Goal: Task Accomplishment & Management: Use online tool/utility

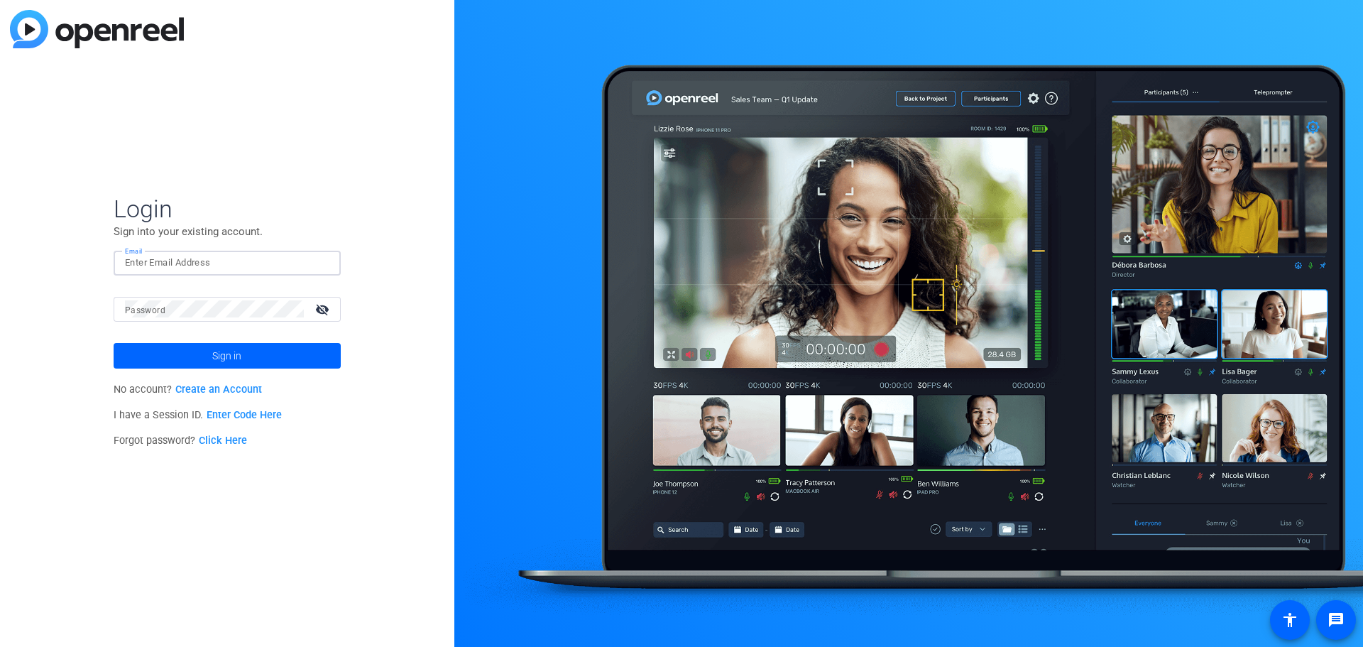
click at [196, 260] on input "Email" at bounding box center [227, 262] width 204 height 17
type input "[EMAIL_ADDRESS][PERSON_NAME][DOMAIN_NAME]"
click at [263, 356] on span at bounding box center [227, 356] width 227 height 34
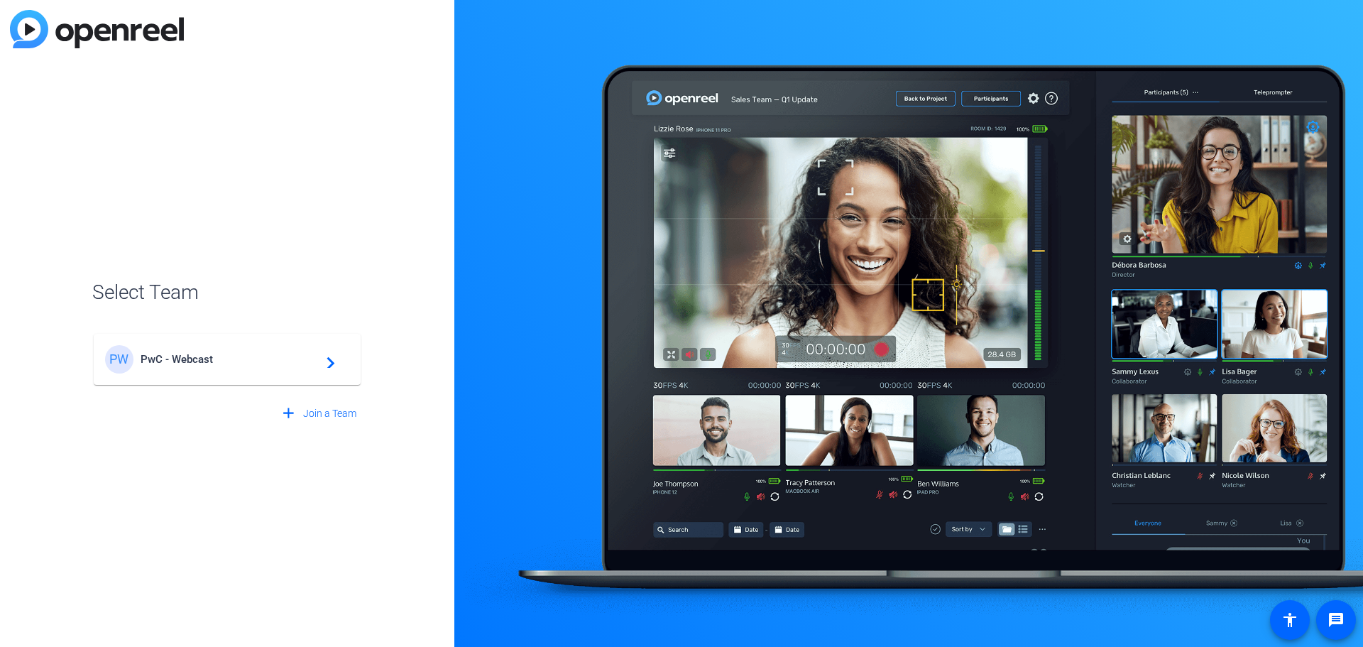
click at [263, 356] on span "PwC - Webcast" at bounding box center [229, 359] width 177 height 13
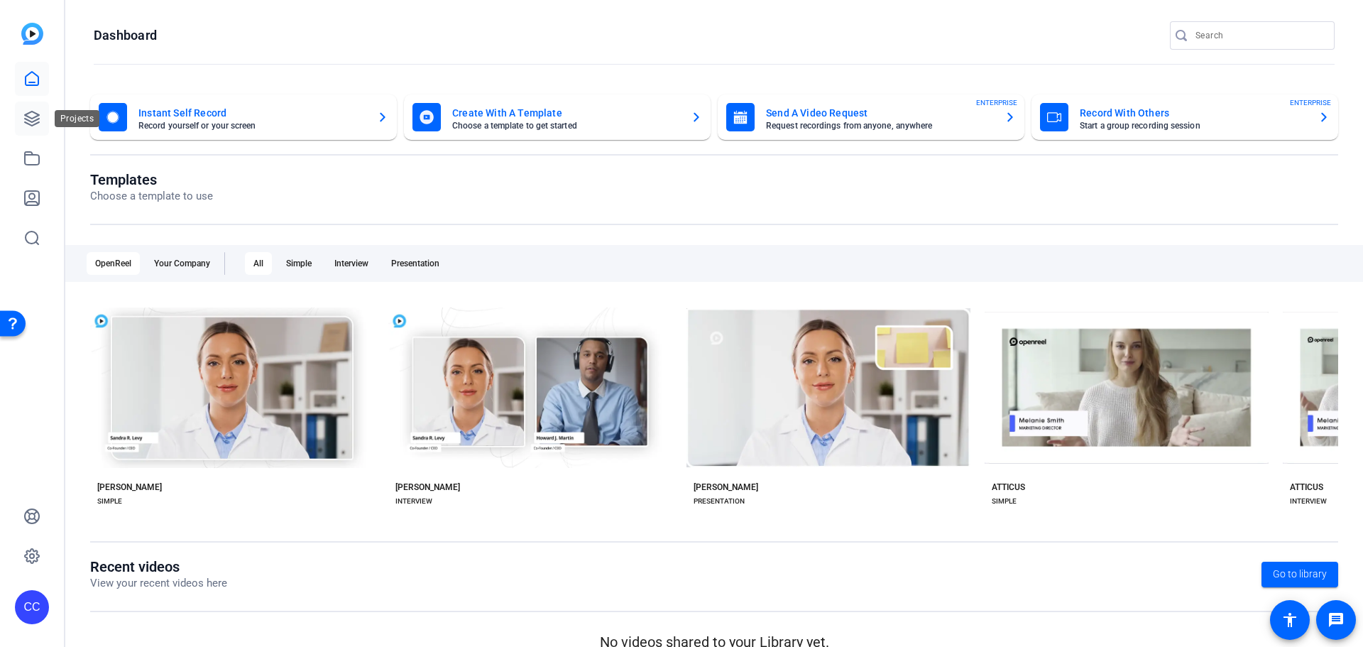
click at [28, 125] on icon at bounding box center [31, 118] width 17 height 17
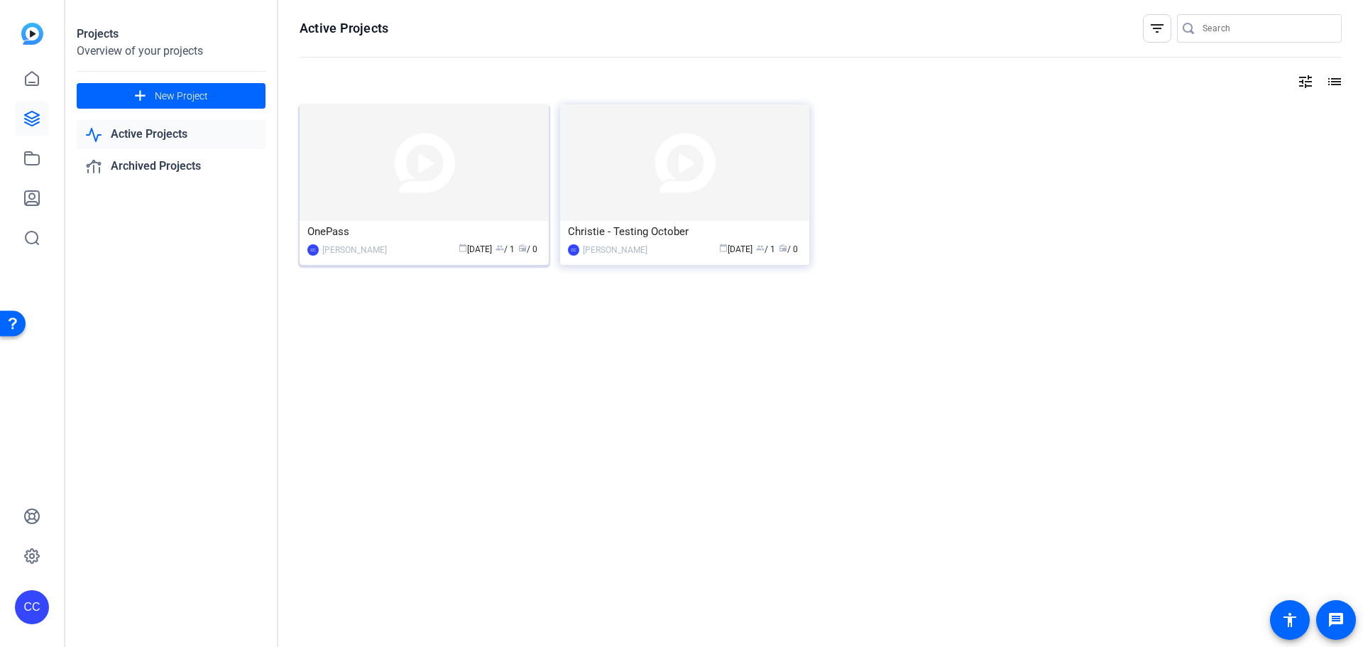
click at [421, 234] on div "OnePass" at bounding box center [424, 231] width 234 height 21
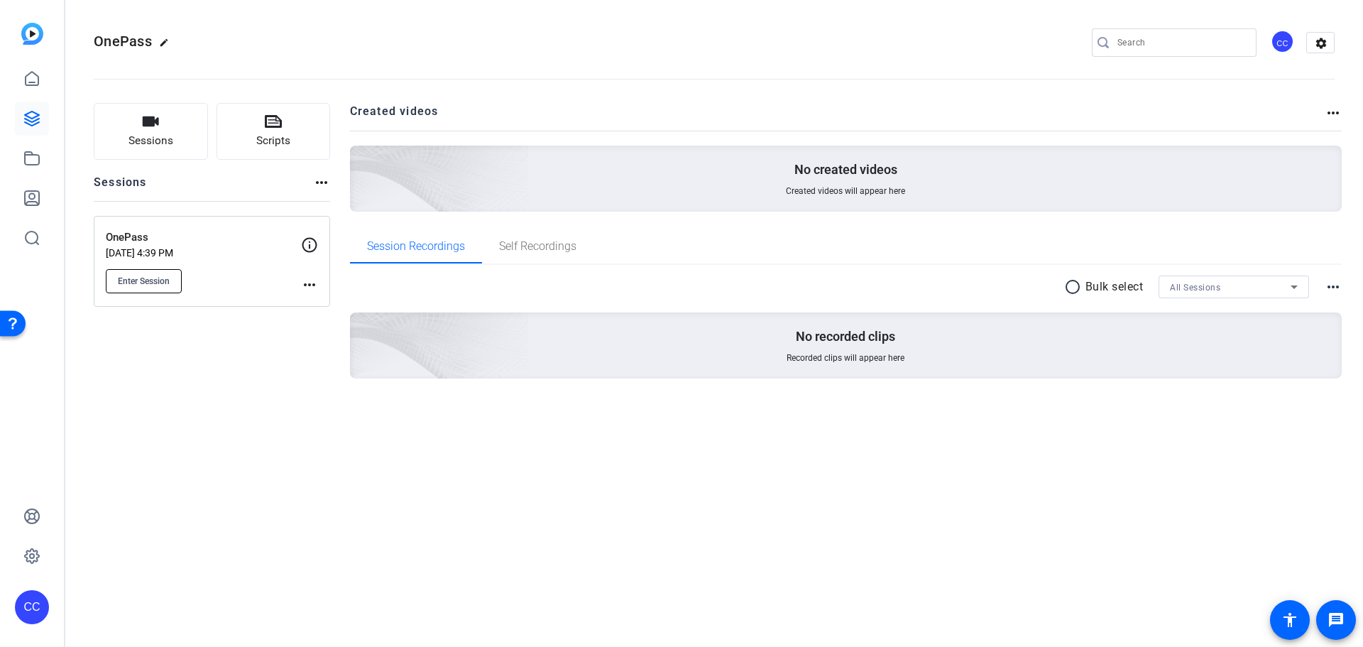
click at [158, 279] on span "Enter Session" at bounding box center [144, 280] width 52 height 11
click at [296, 285] on div "Enter Session" at bounding box center [203, 281] width 195 height 24
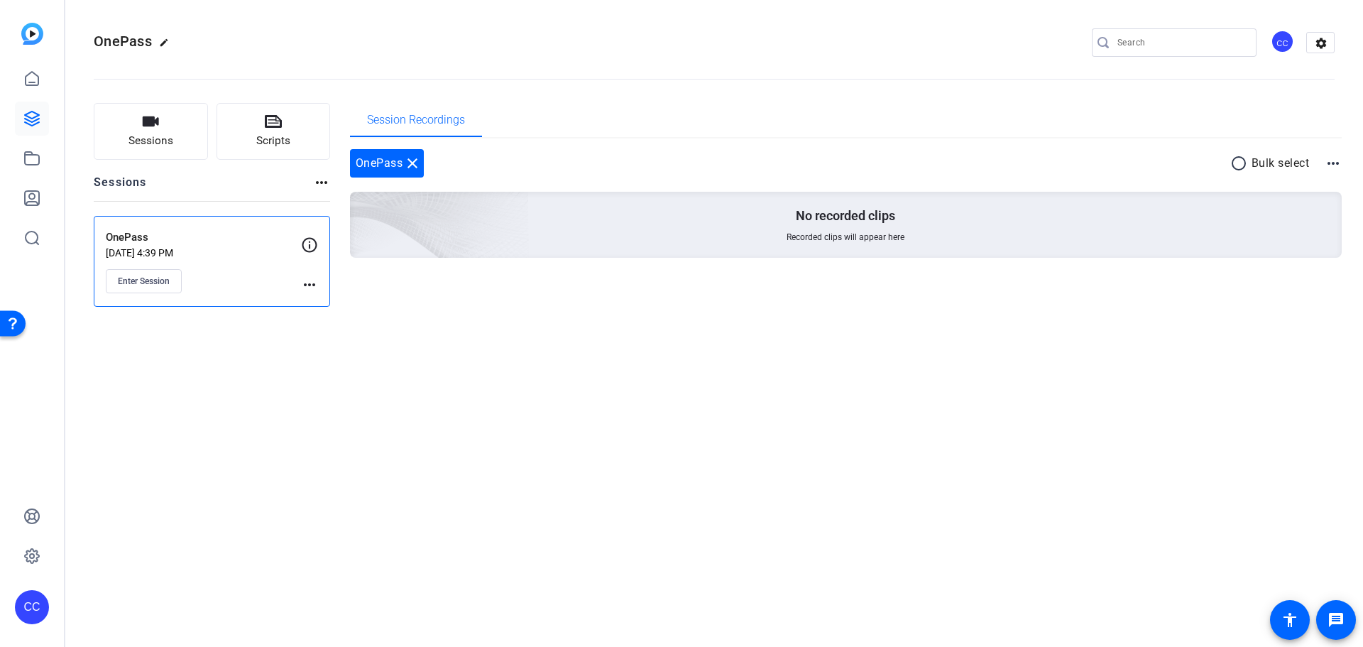
click at [313, 280] on mat-icon "more_horiz" at bounding box center [309, 284] width 17 height 17
click at [343, 305] on span "Edit Session" at bounding box center [344, 305] width 65 height 17
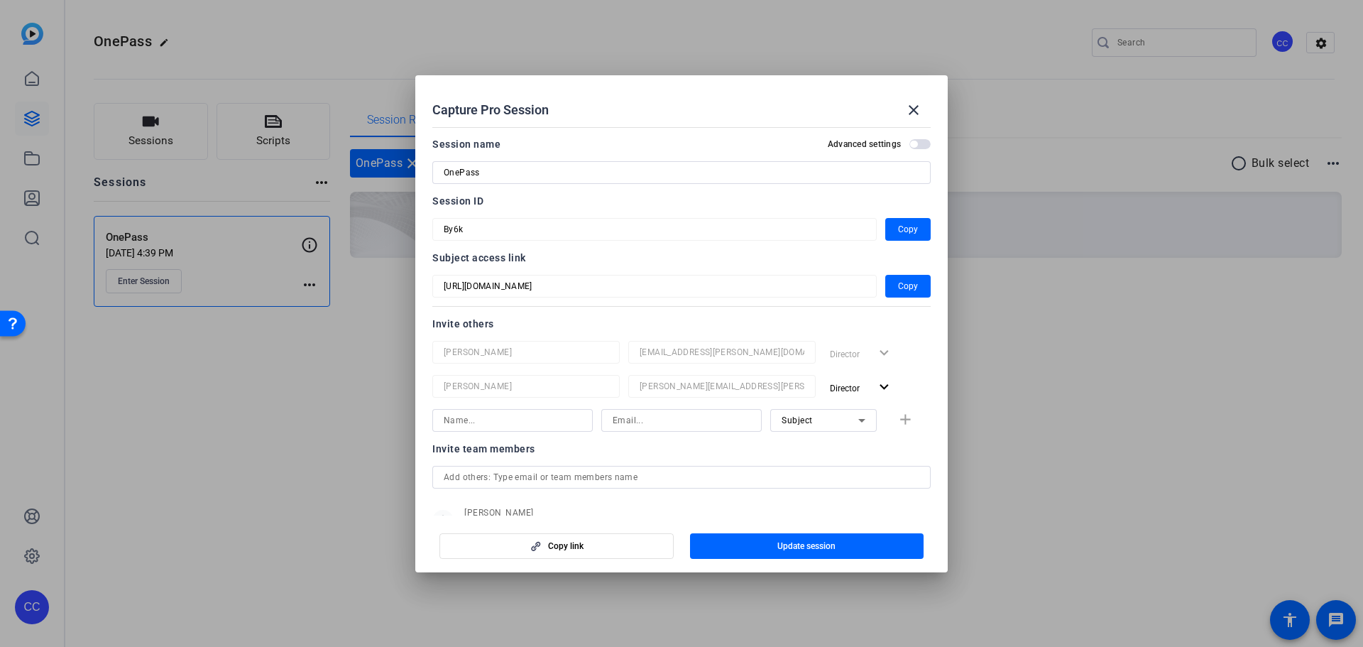
click at [910, 141] on span "button" at bounding box center [913, 144] width 7 height 7
click at [921, 137] on mat-slide-toggle "Advanced settings" at bounding box center [879, 144] width 103 height 17
click at [911, 146] on span "button" at bounding box center [919, 144] width 21 height 10
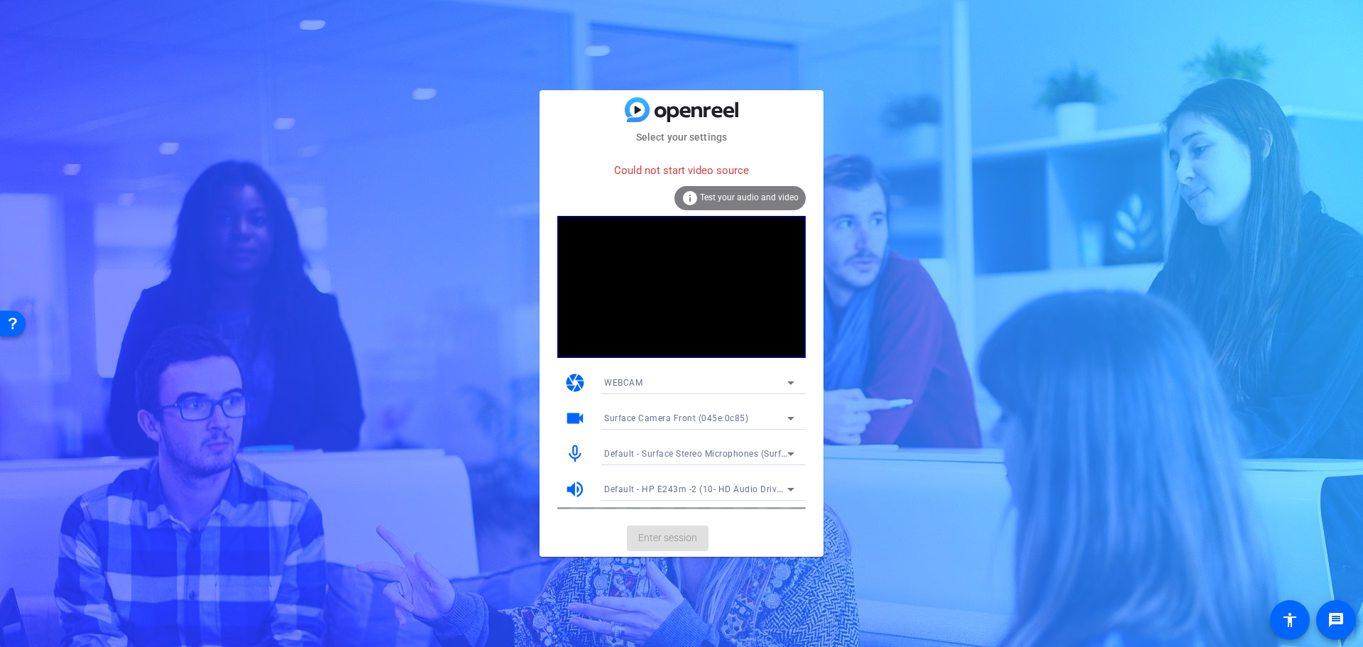
click at [732, 196] on span "Test your audio and video" at bounding box center [749, 197] width 99 height 10
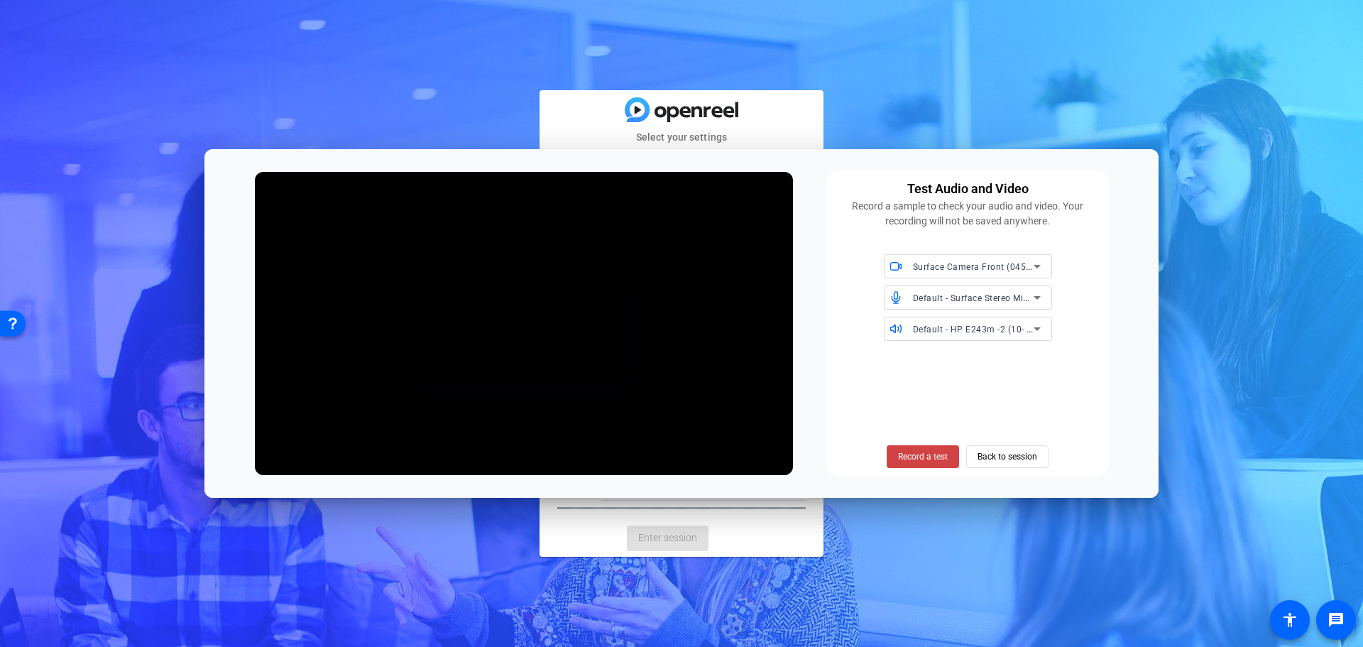
drag, startPoint x: 715, startPoint y: 153, endPoint x: 1108, endPoint y: 348, distance: 439.3
click at [1108, 348] on div "Test Audio and Video Record a sample to check your audio and video. Your record…" at bounding box center [681, 323] width 954 height 348
click at [1111, 385] on div "Test Audio and Video Record a sample to check your audio and video. Your record…" at bounding box center [681, 323] width 954 height 348
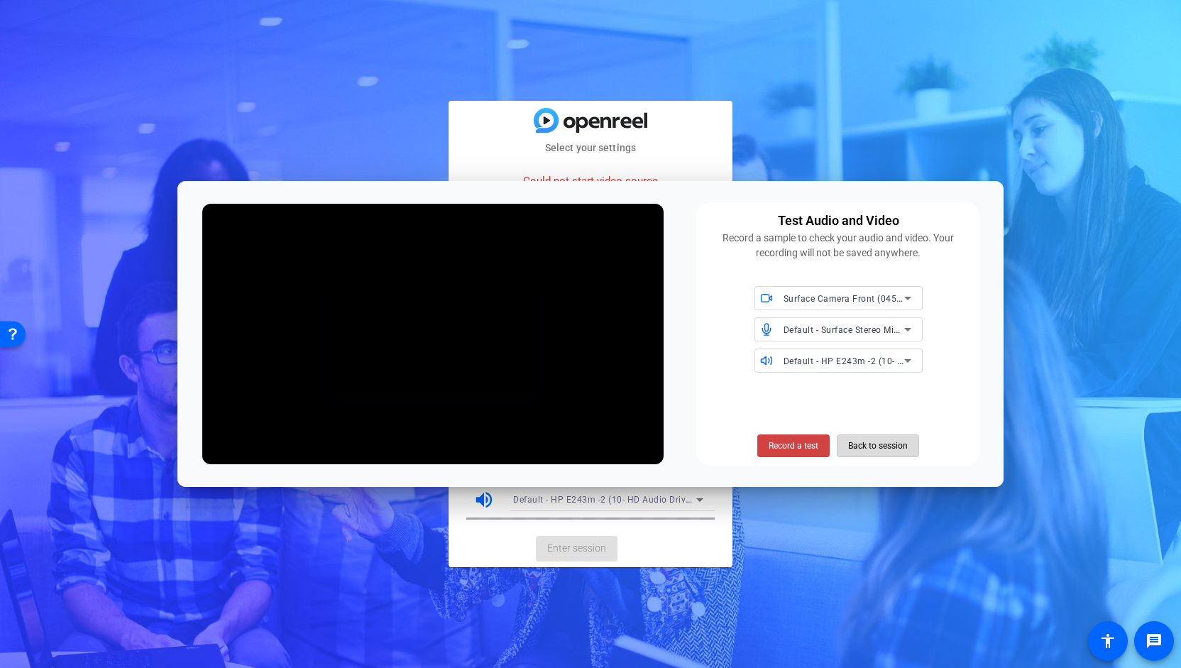
click at [906, 446] on span "Back to session" at bounding box center [878, 445] width 60 height 27
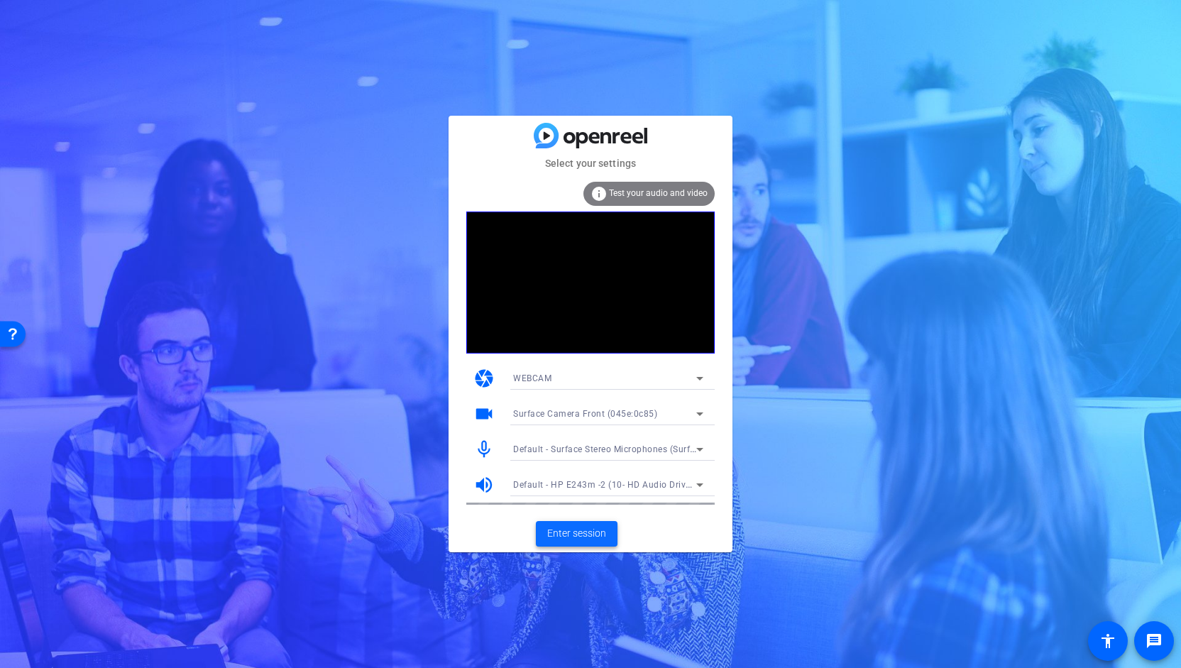
click at [595, 529] on span "Enter session" at bounding box center [576, 533] width 59 height 15
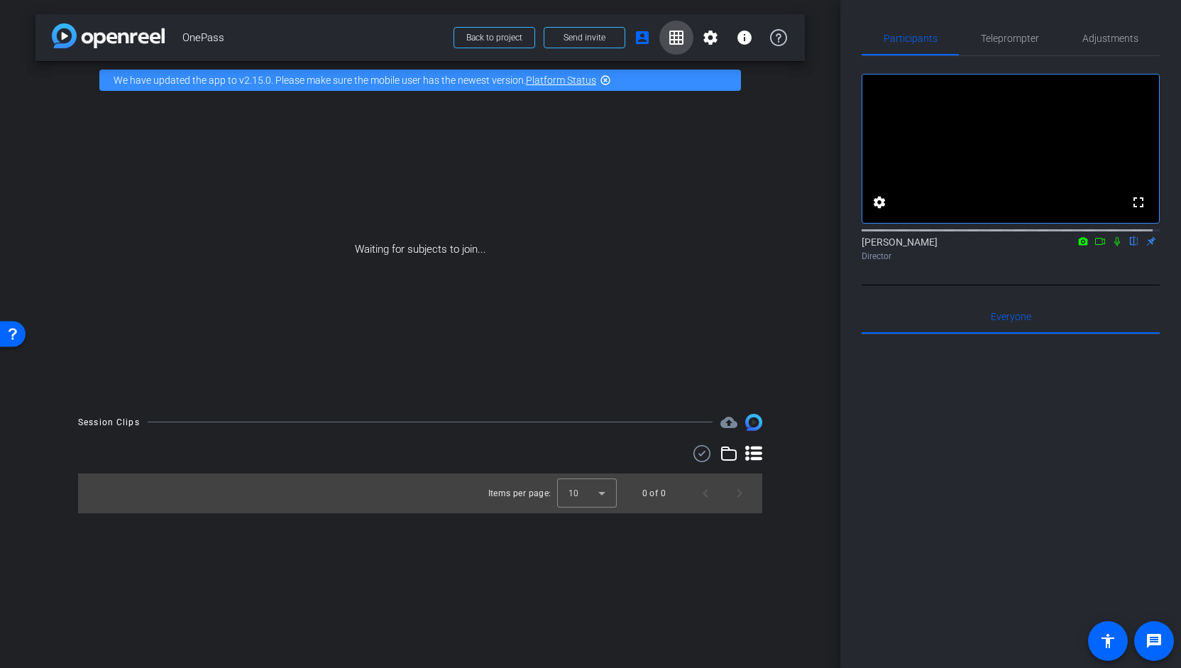
click at [678, 32] on mat-icon "grid_on" at bounding box center [676, 37] width 17 height 17
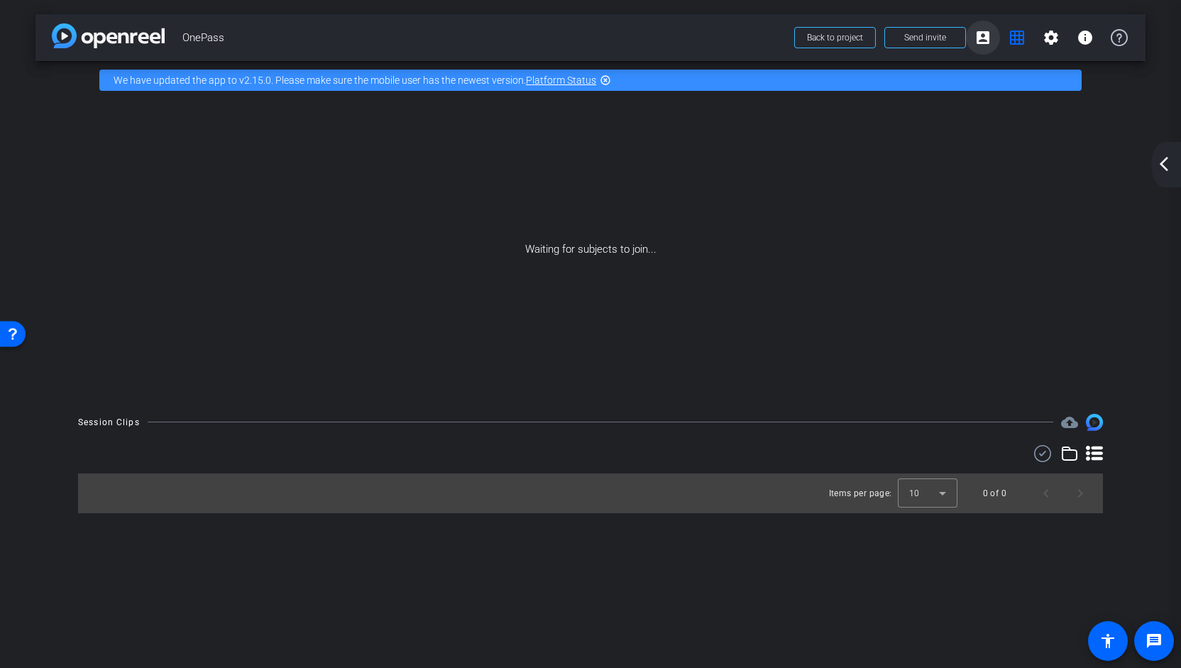
click at [986, 40] on mat-icon "account_box" at bounding box center [982, 37] width 17 height 17
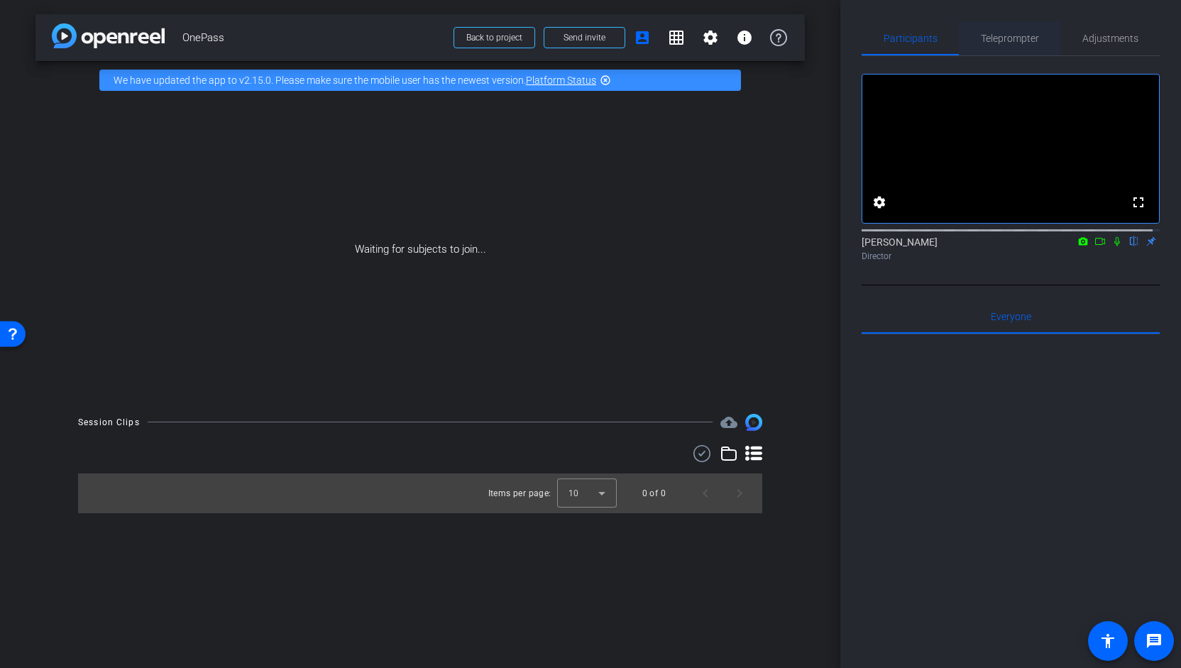
click at [1022, 43] on span "Teleprompter" at bounding box center [1010, 38] width 58 height 10
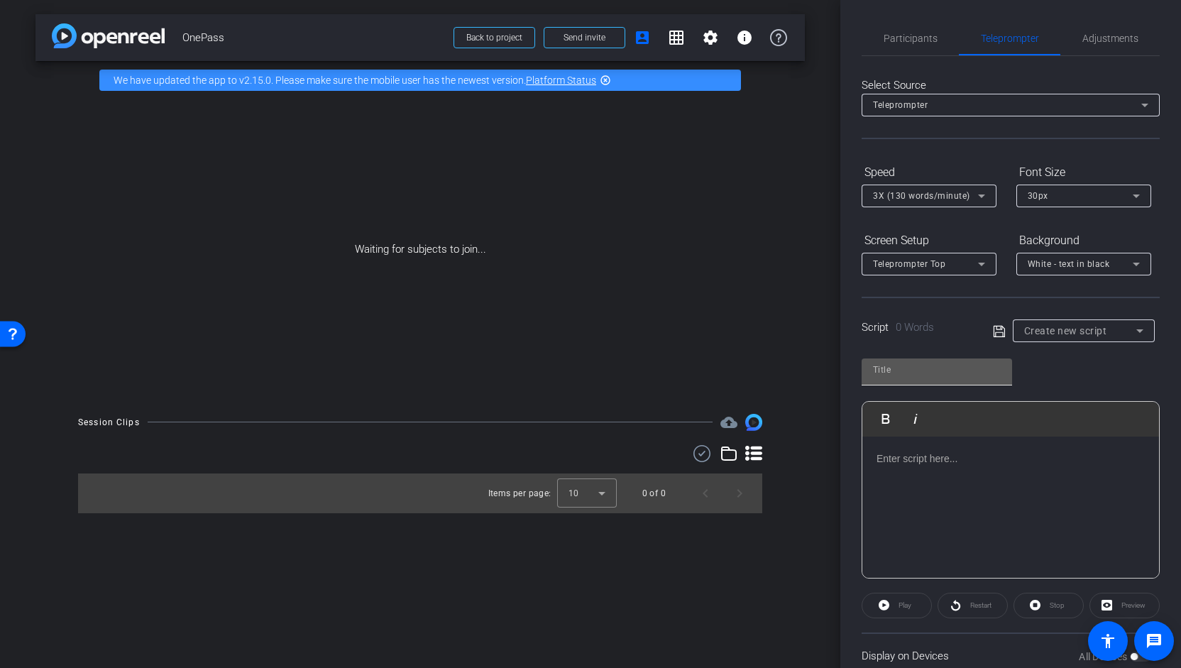
scroll to position [30, 0]
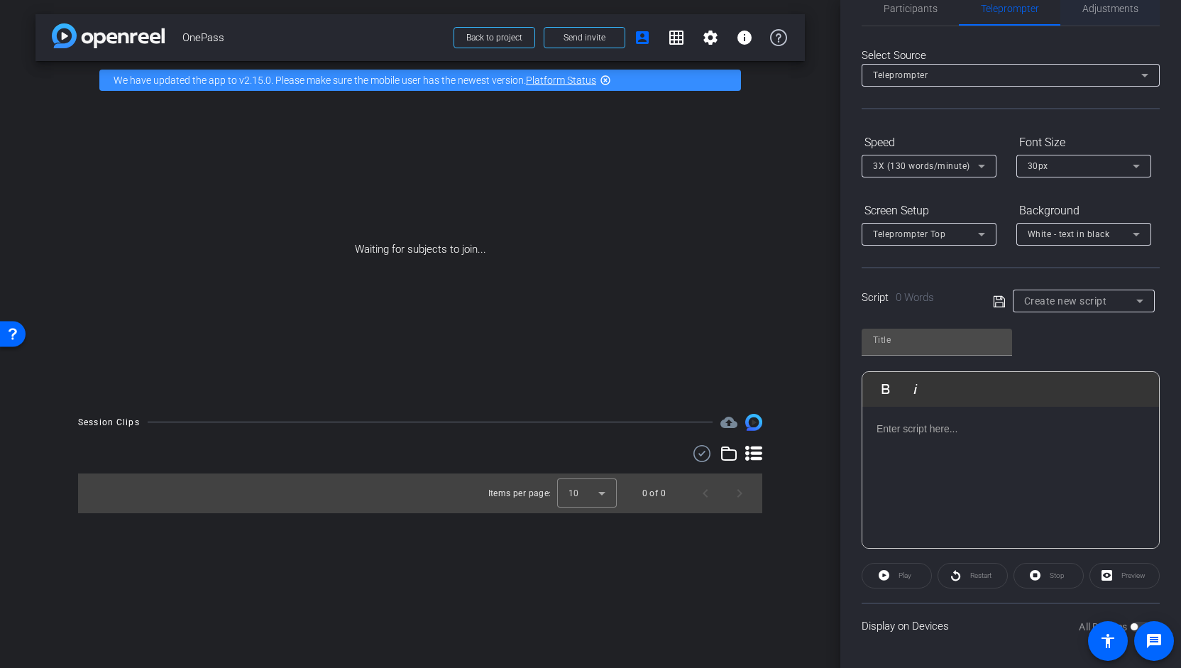
click at [1105, 9] on span "Adjustments" at bounding box center [1110, 9] width 56 height 10
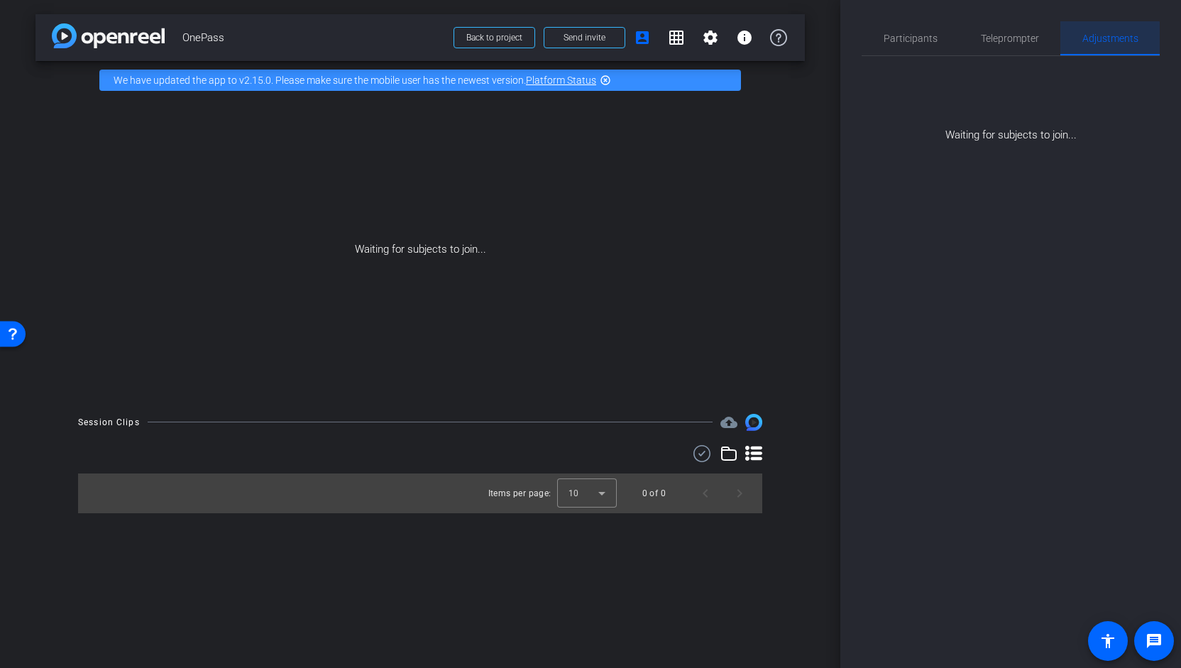
scroll to position [0, 0]
click at [908, 44] on span "Participants" at bounding box center [911, 38] width 54 height 34
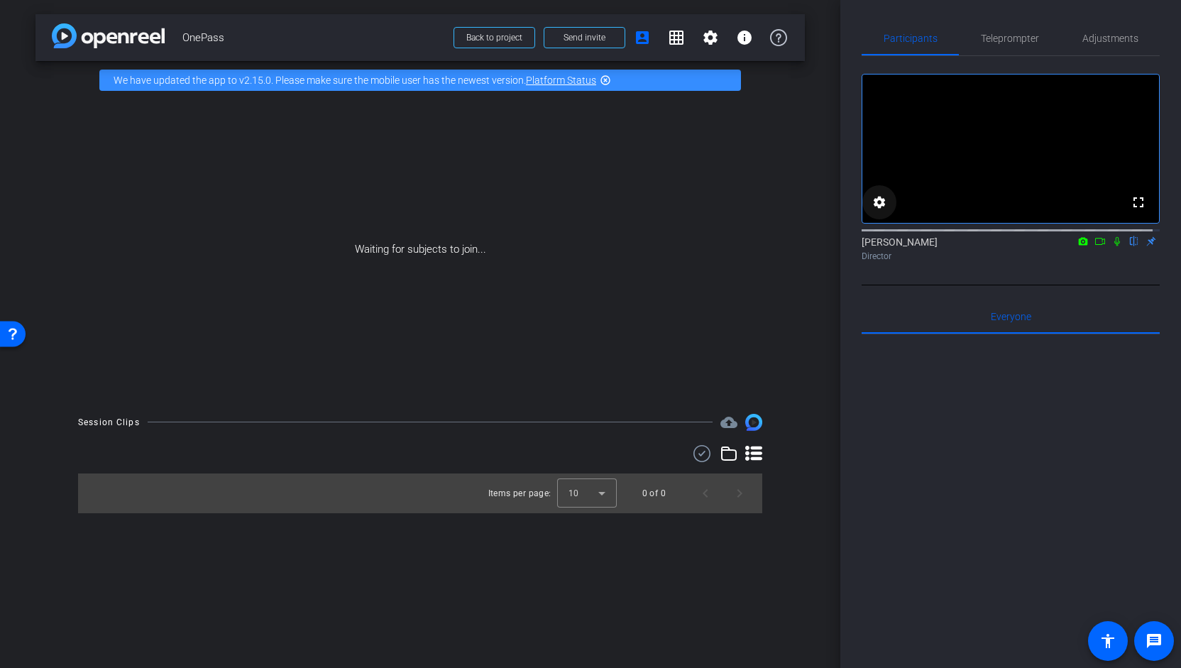
click at [881, 211] on mat-icon "settings" at bounding box center [879, 202] width 17 height 17
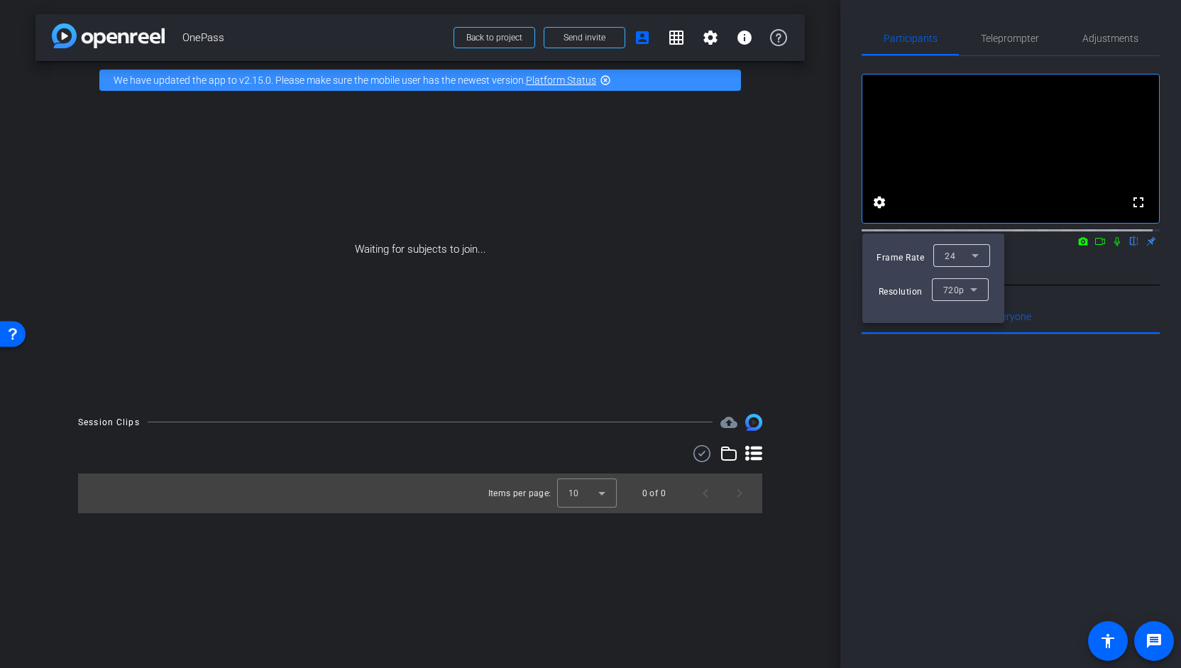
click at [977, 256] on icon at bounding box center [975, 255] width 17 height 17
click at [977, 256] on div at bounding box center [590, 334] width 1181 height 668
click at [581, 80] on div at bounding box center [590, 334] width 1181 height 668
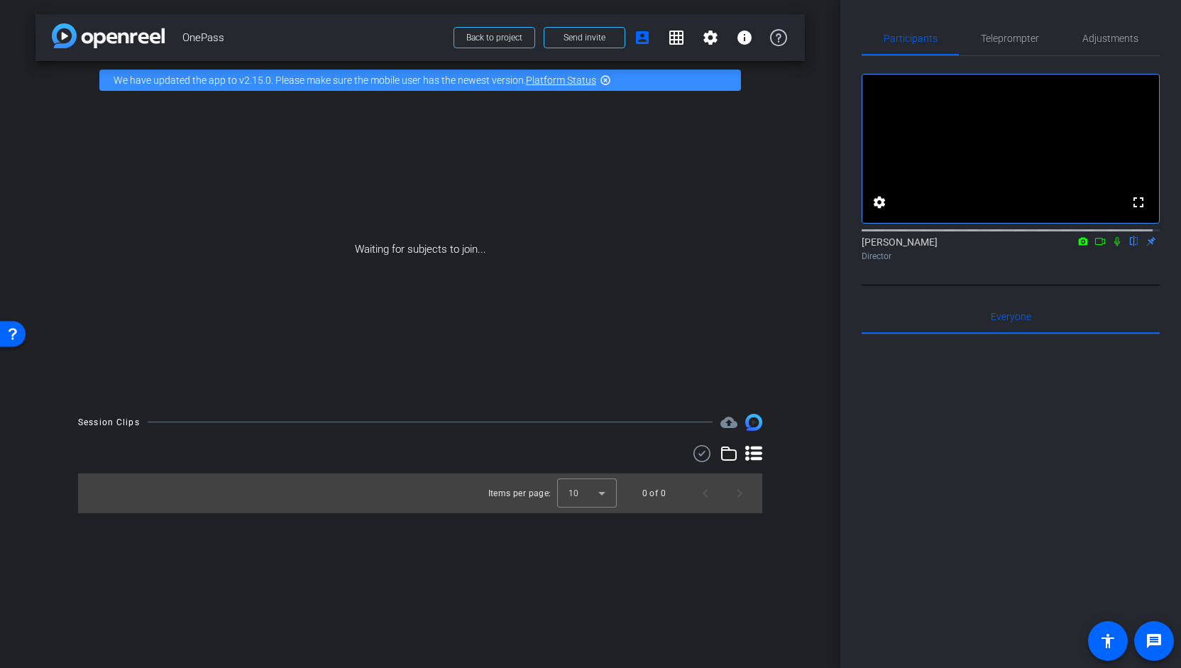
click at [581, 80] on link "Platform Status" at bounding box center [561, 80] width 70 height 11
click at [591, 35] on span "Send invite" at bounding box center [585, 37] width 42 height 11
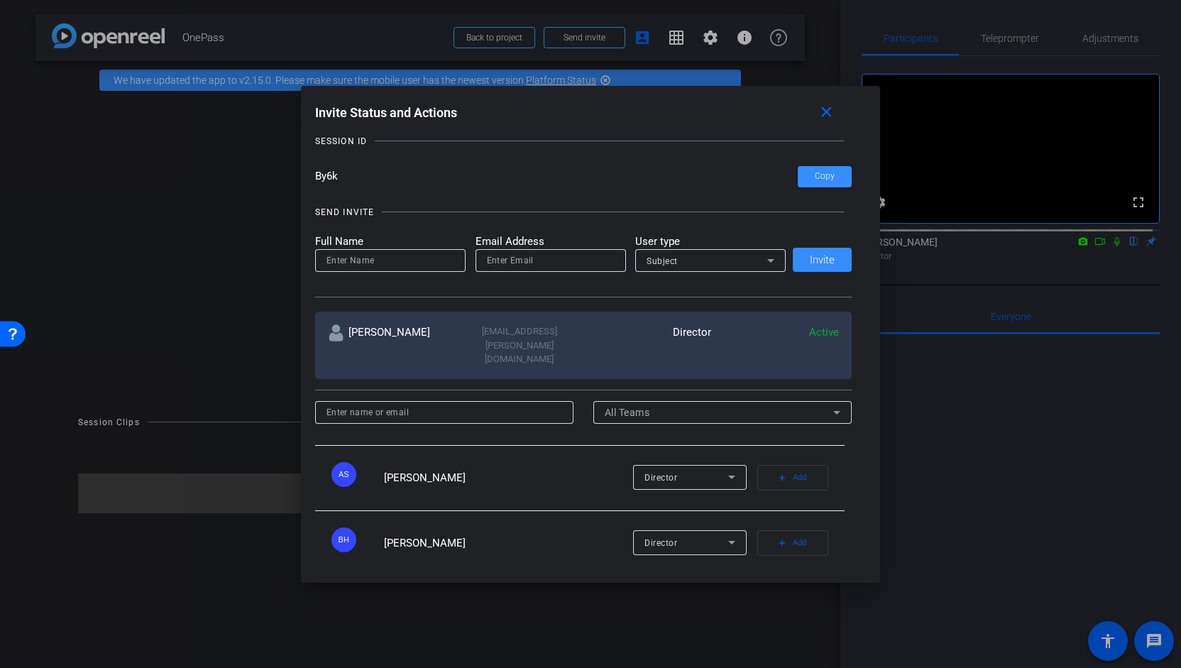
scroll to position [236, 0]
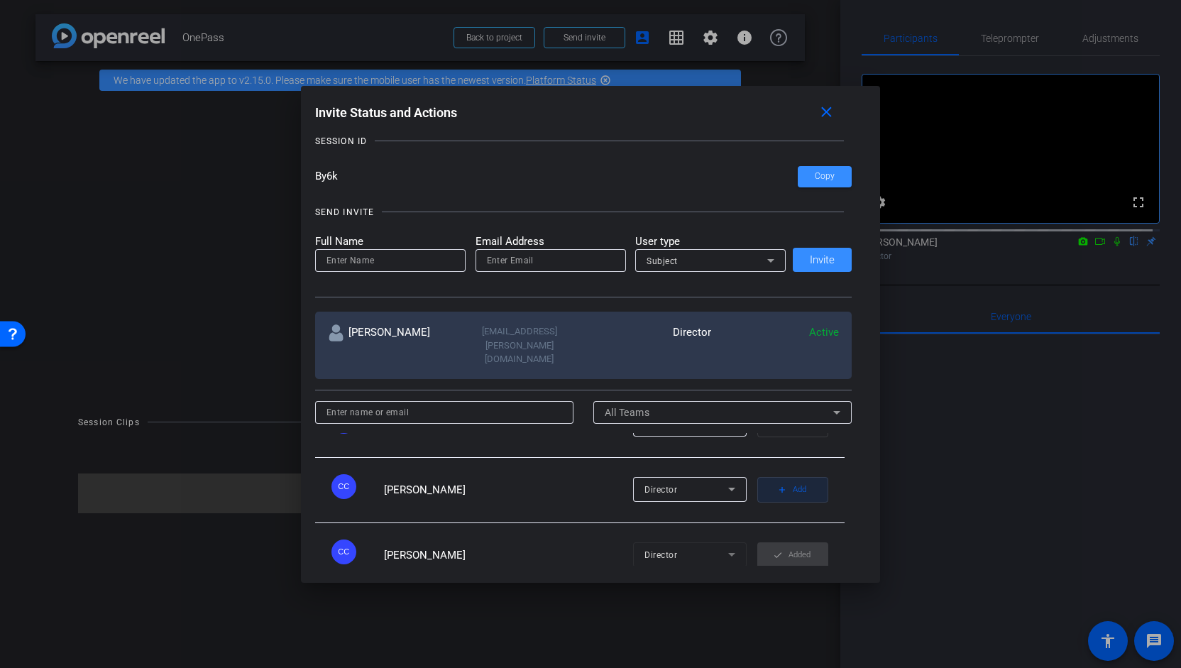
click at [777, 485] on mat-icon "add" at bounding box center [782, 490] width 10 height 10
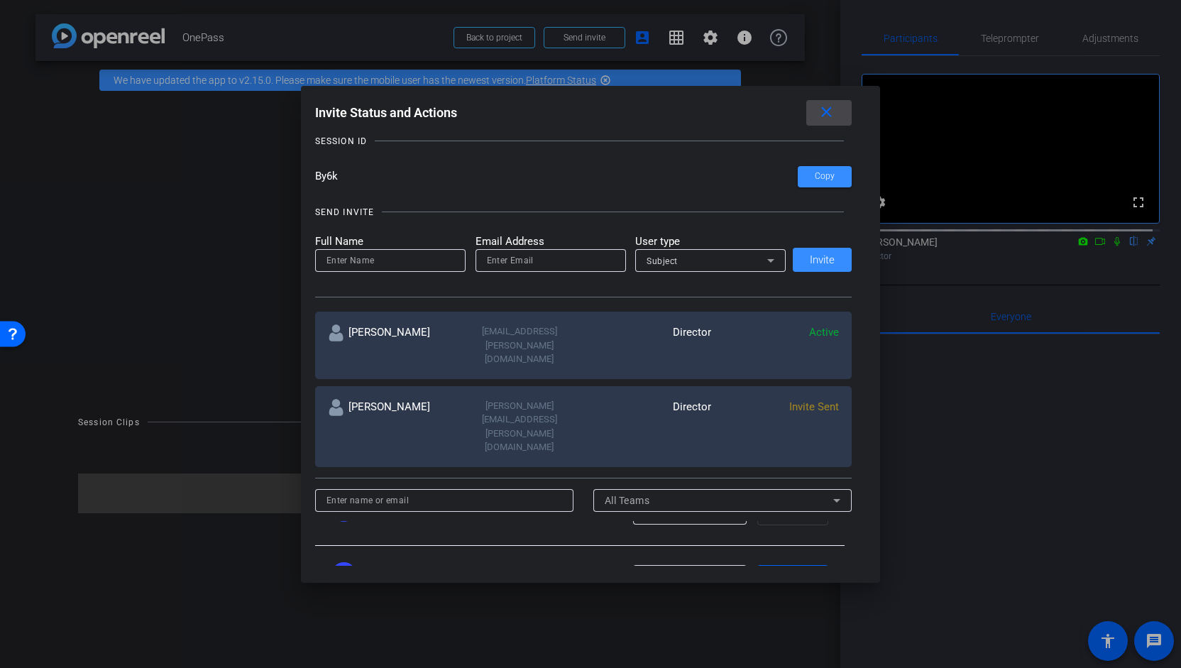
click at [824, 120] on mat-icon "close" at bounding box center [827, 113] width 18 height 18
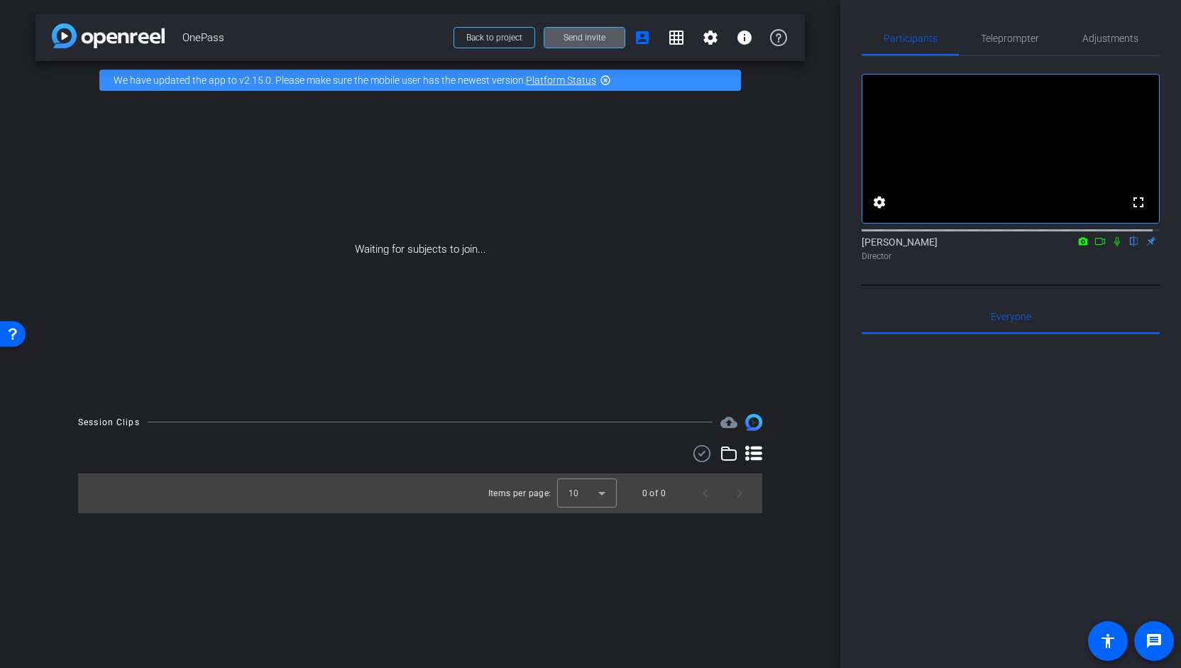
click at [1128, 247] on mat-icon "flip" at bounding box center [1134, 240] width 17 height 13
click at [727, 451] on icon at bounding box center [728, 453] width 17 height 17
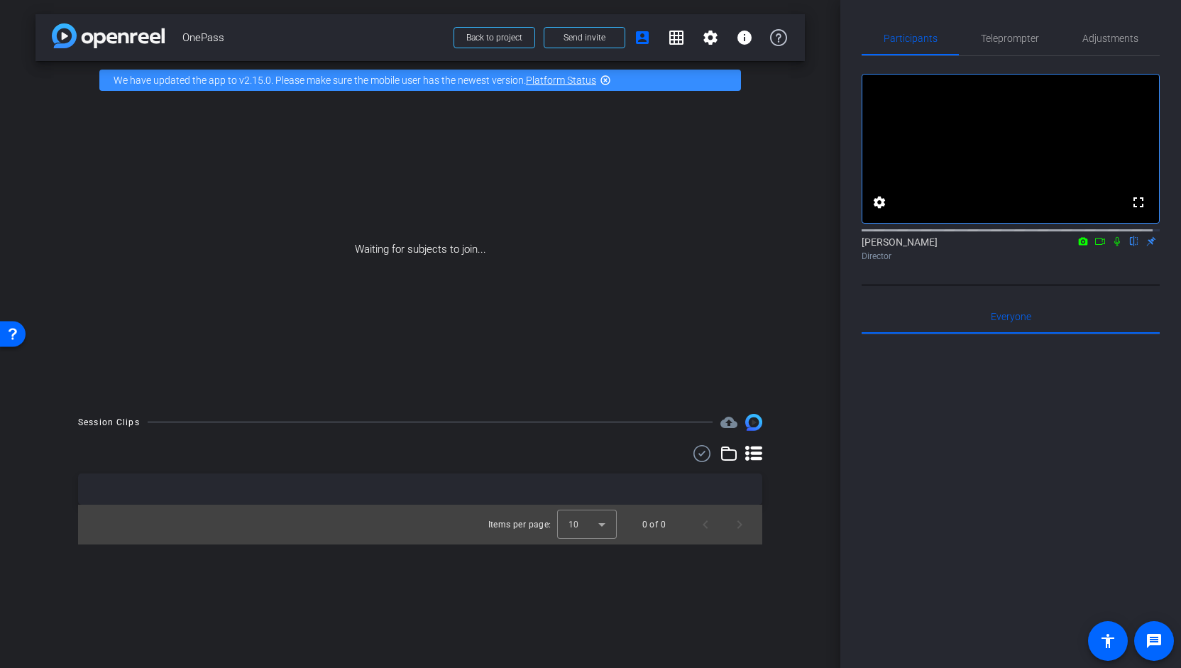
click at [727, 451] on icon at bounding box center [728, 453] width 17 height 17
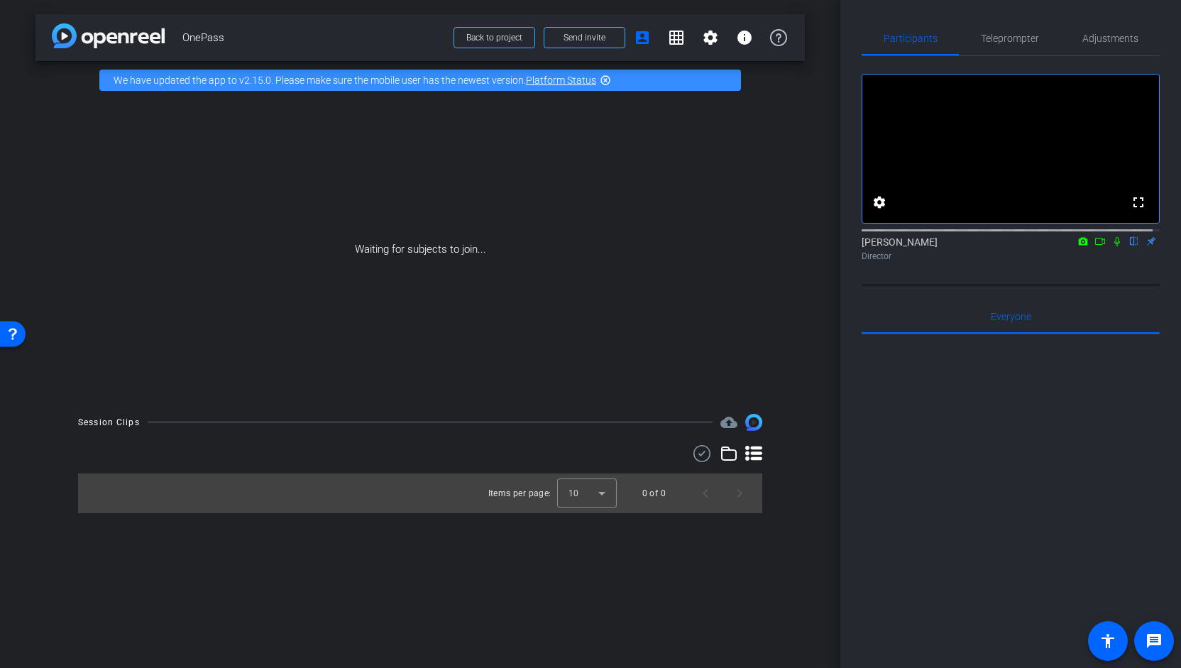
click at [752, 454] on icon at bounding box center [753, 453] width 17 height 15
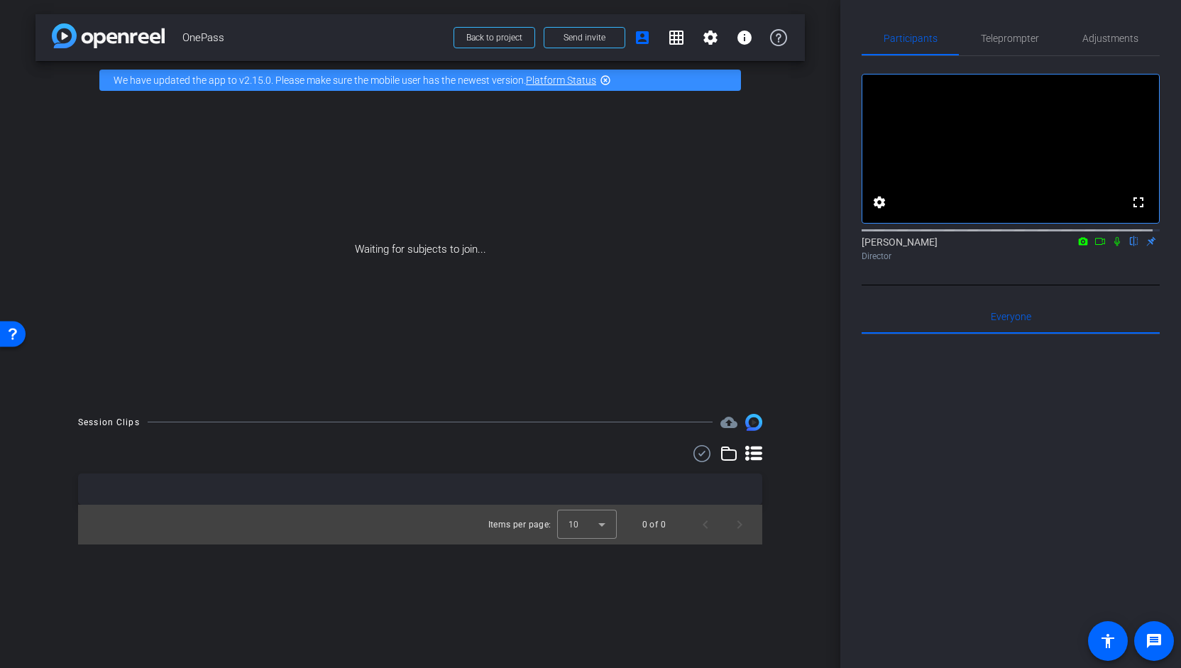
click at [752, 454] on icon at bounding box center [753, 453] width 17 height 15
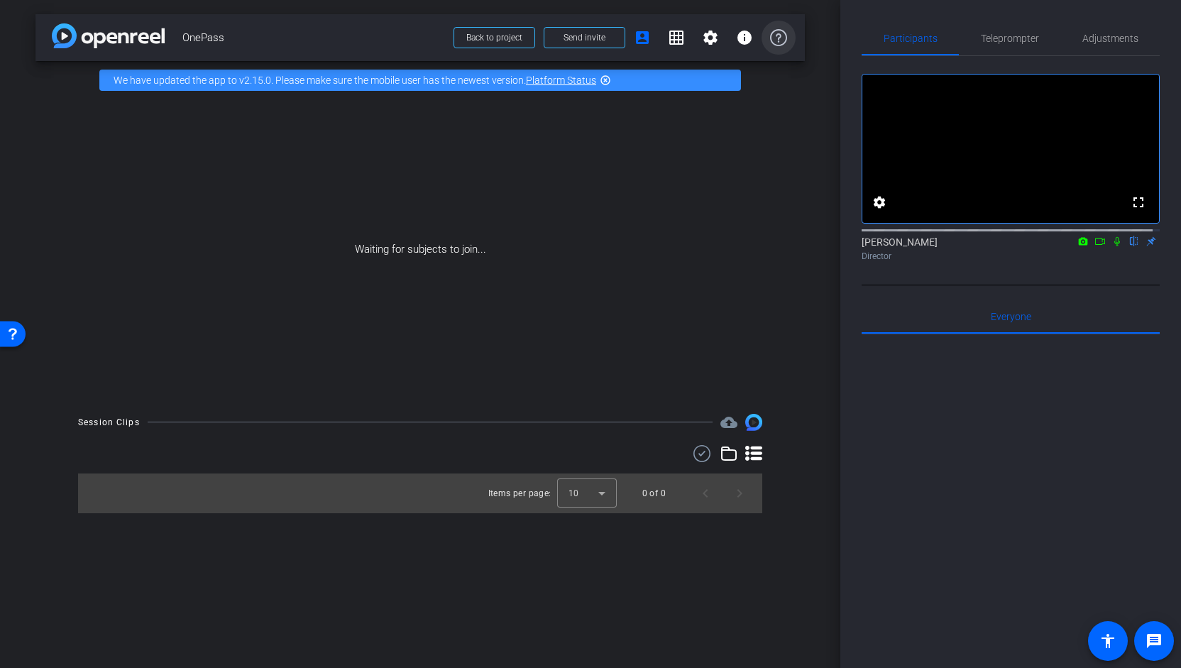
click at [774, 35] on icon at bounding box center [778, 37] width 17 height 17
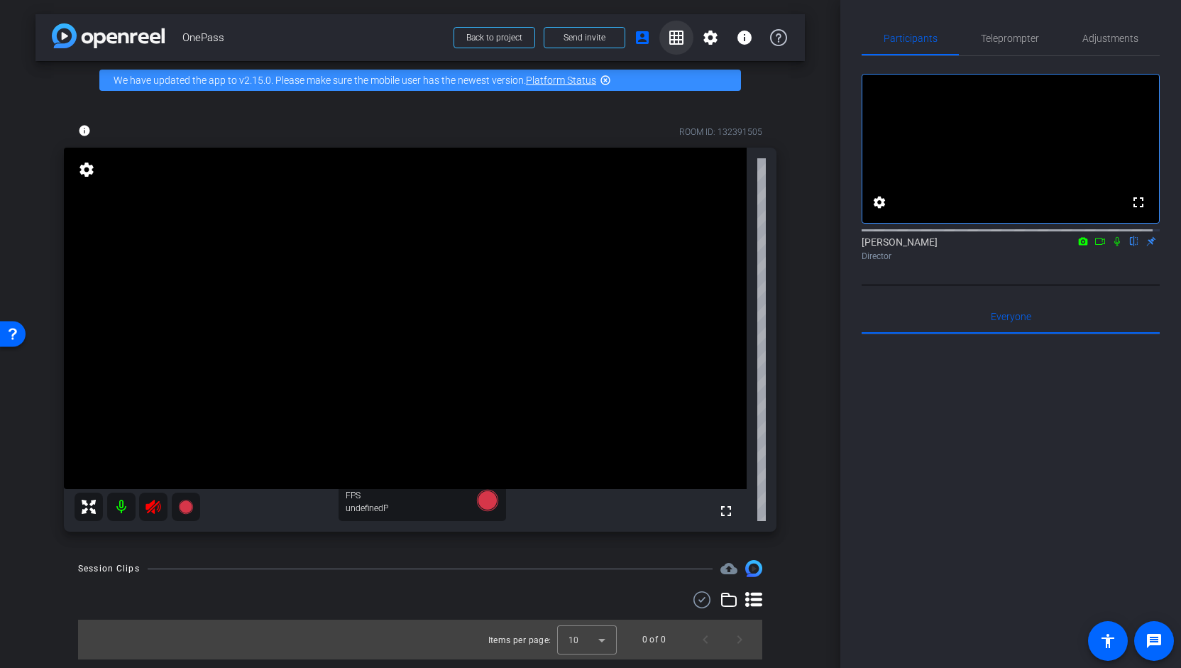
click at [676, 38] on mat-icon "grid_on" at bounding box center [676, 37] width 17 height 17
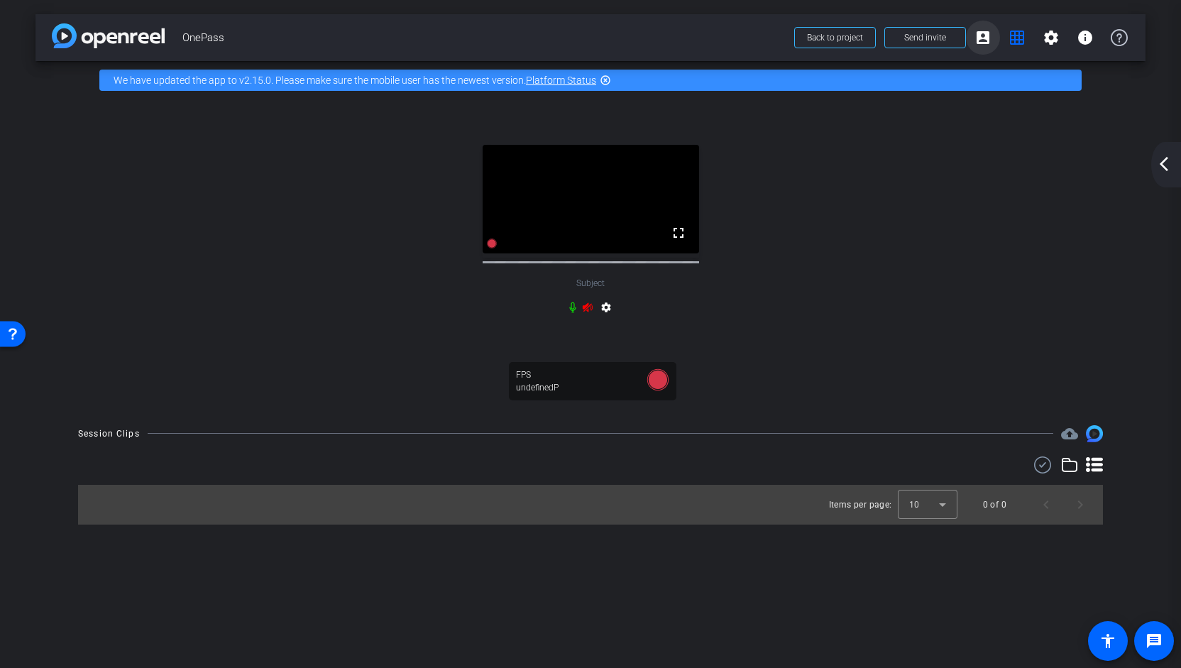
click at [987, 42] on mat-icon "account_box" at bounding box center [982, 37] width 17 height 17
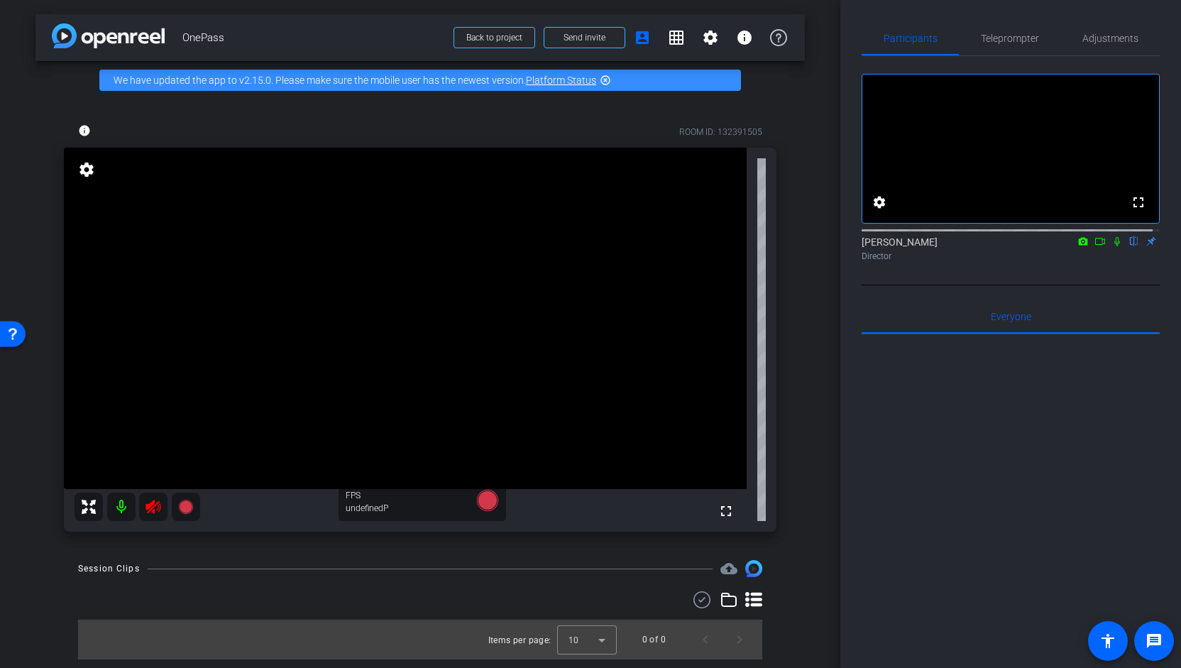
click at [1141, 258] on div "Christie Cobb flip Director" at bounding box center [1011, 249] width 298 height 28
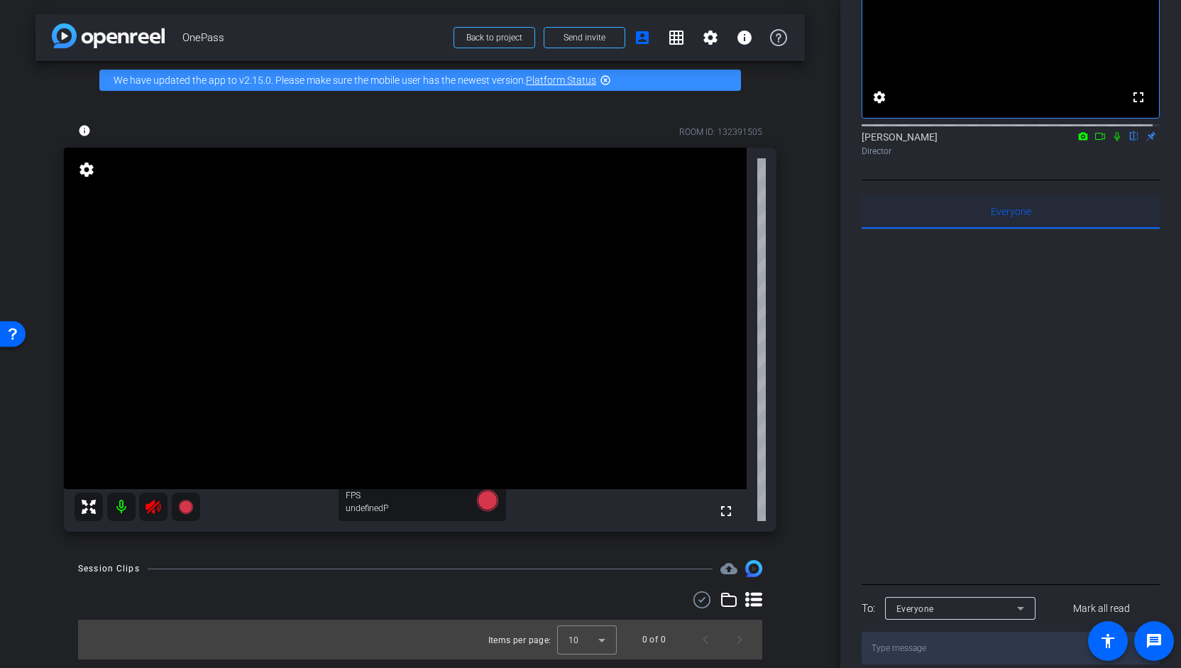
scroll to position [136, 0]
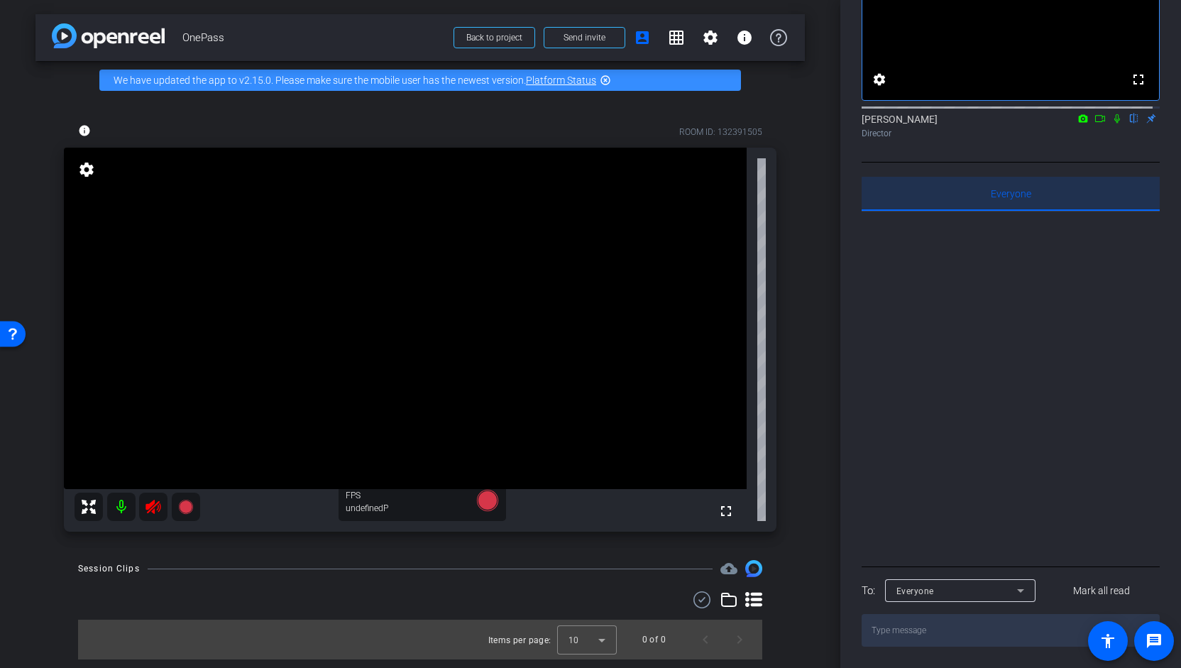
click at [1017, 195] on span "Everyone 0" at bounding box center [1011, 194] width 40 height 10
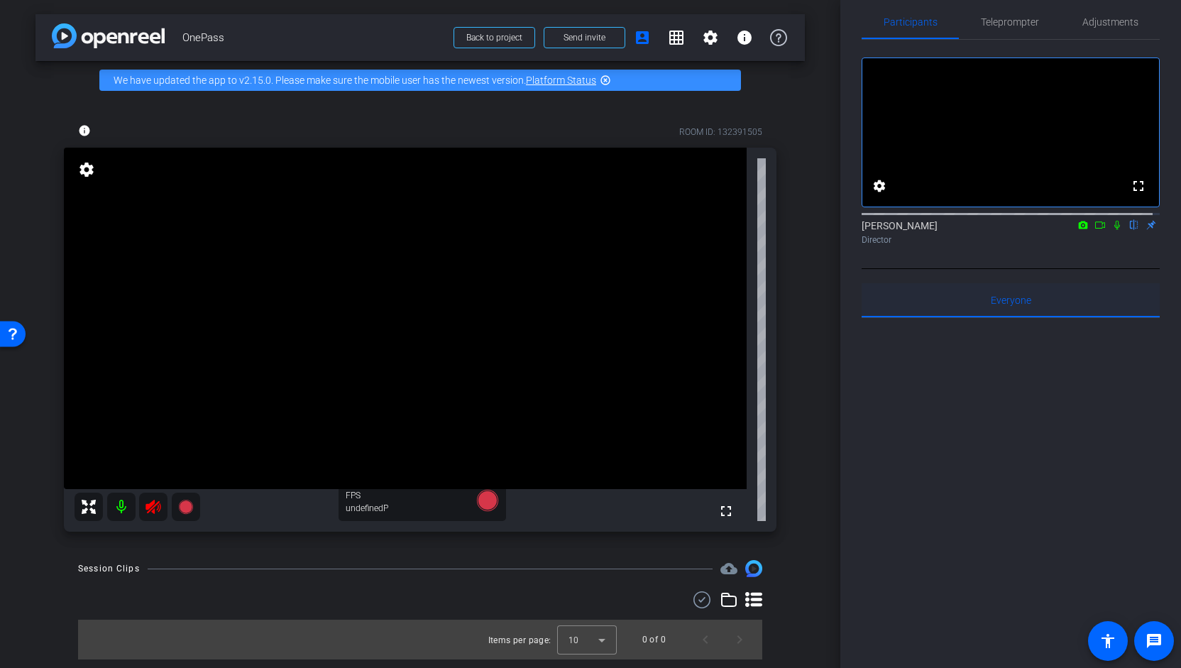
scroll to position [0, 0]
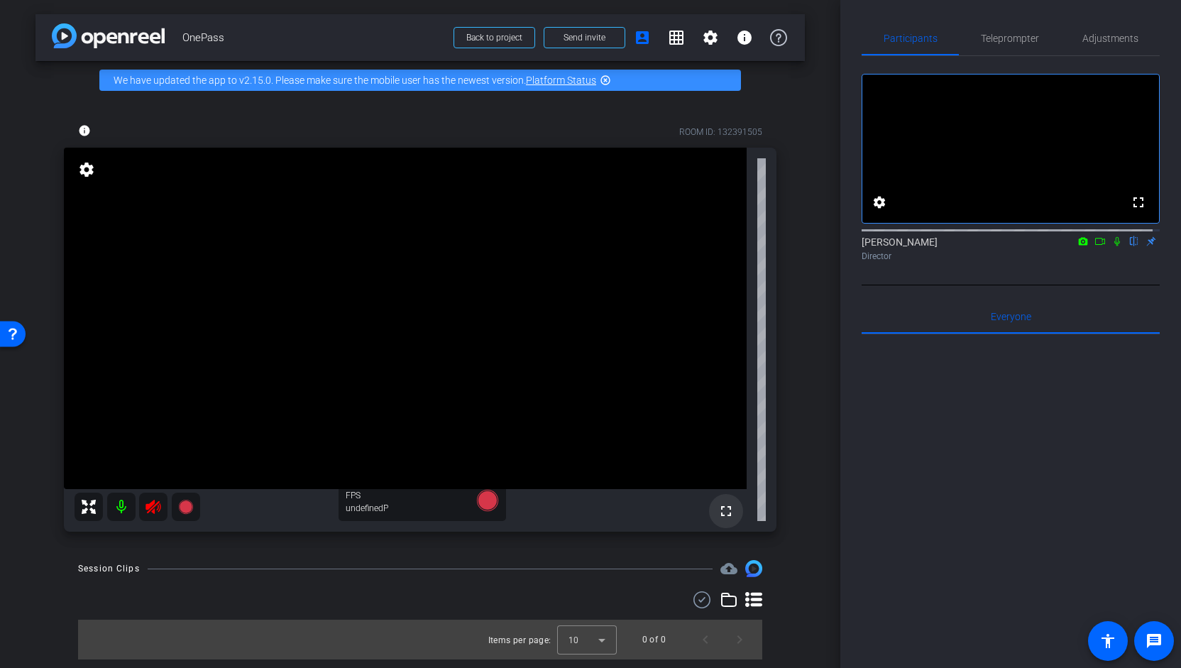
click at [726, 509] on mat-icon "fullscreen" at bounding box center [726, 510] width 17 height 17
click at [603, 79] on mat-icon "highlight_off" at bounding box center [605, 80] width 11 height 11
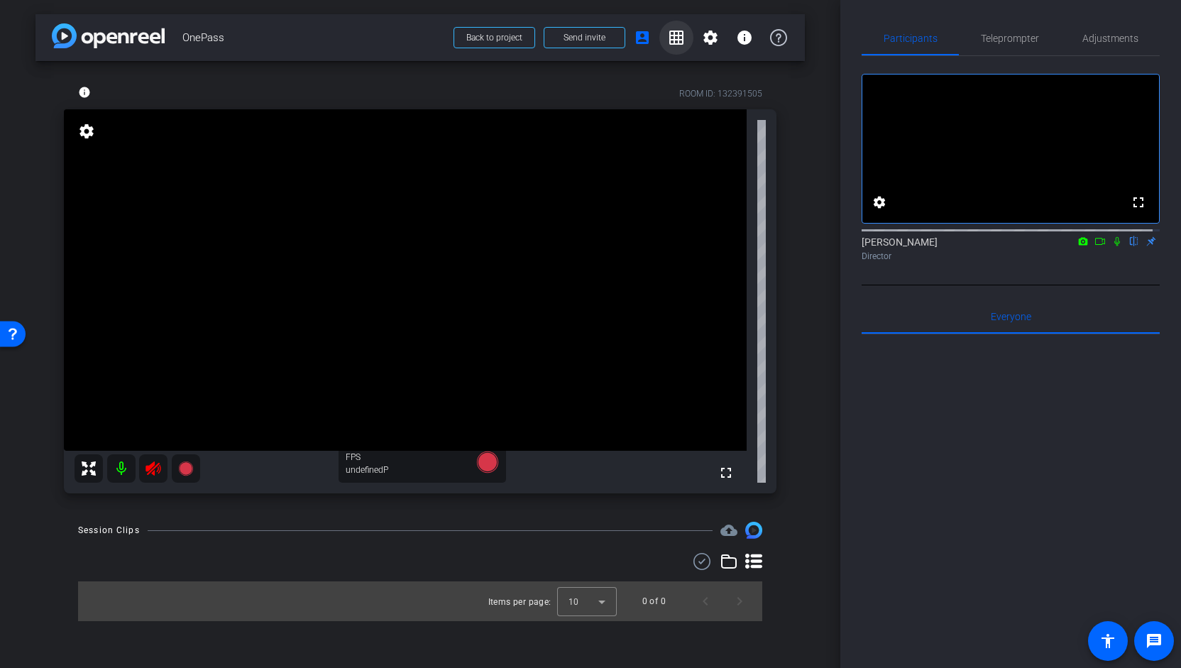
click at [673, 38] on mat-icon "grid_on" at bounding box center [676, 37] width 17 height 17
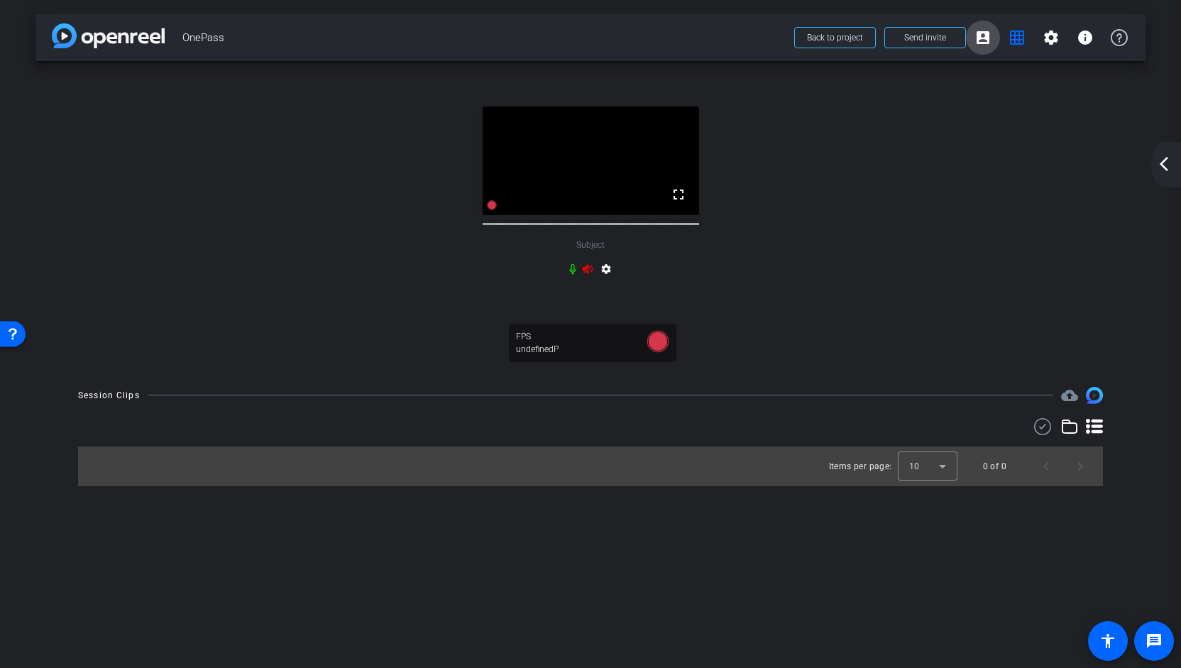
click at [987, 42] on mat-icon "account_box" at bounding box center [982, 37] width 17 height 17
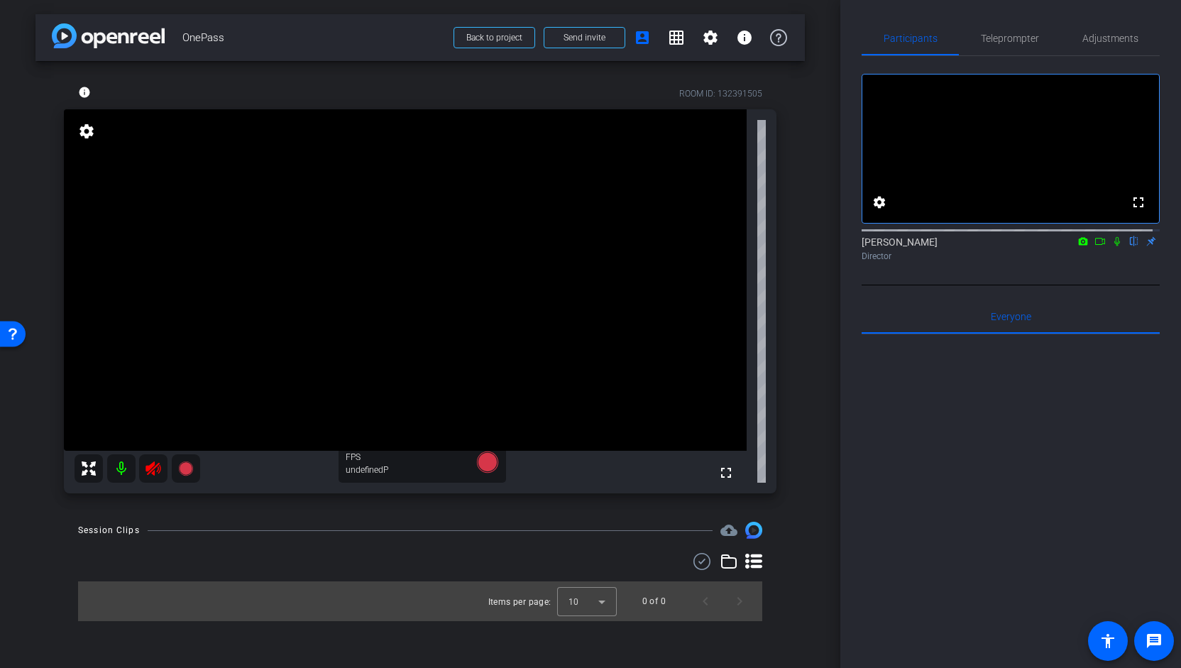
click at [87, 469] on icon at bounding box center [88, 468] width 17 height 17
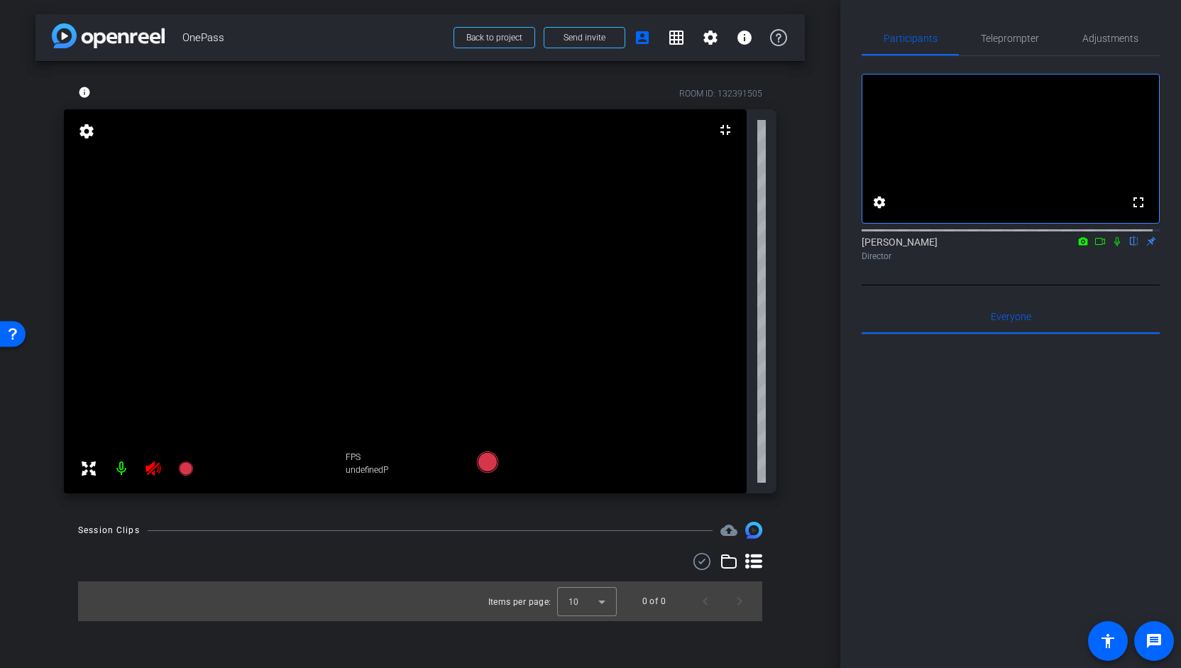
click at [89, 461] on icon at bounding box center [88, 468] width 17 height 17
click at [80, 472] on icon at bounding box center [88, 468] width 17 height 17
click at [87, 462] on icon at bounding box center [88, 468] width 17 height 17
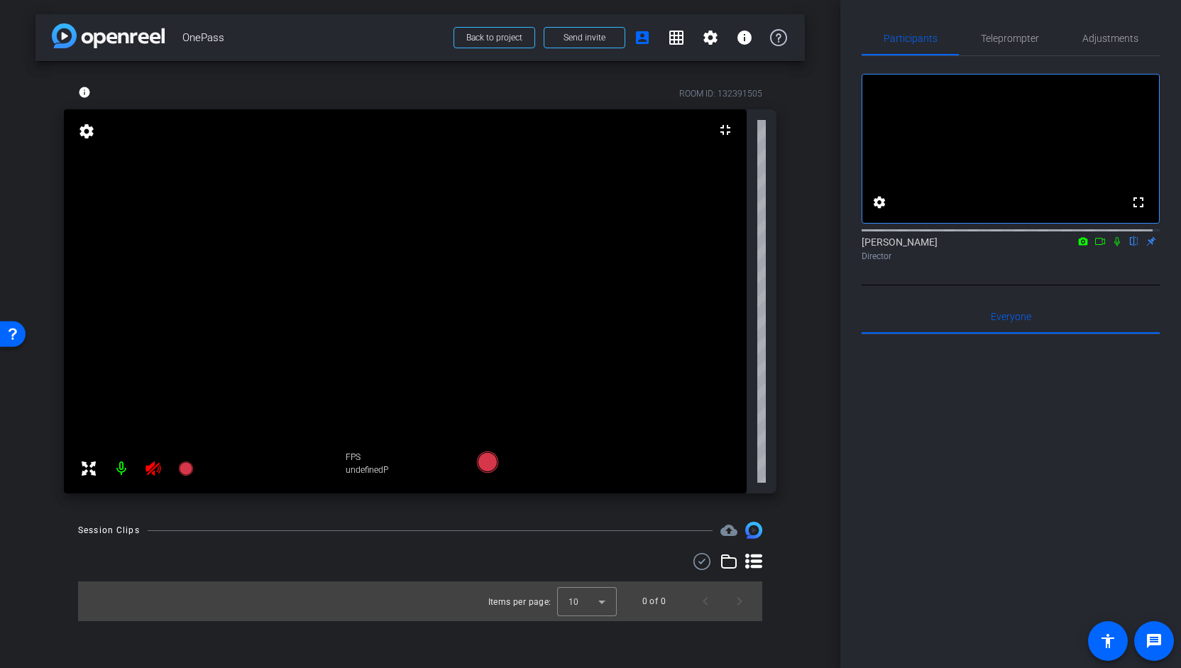
click at [120, 473] on mat-icon at bounding box center [121, 468] width 28 height 28
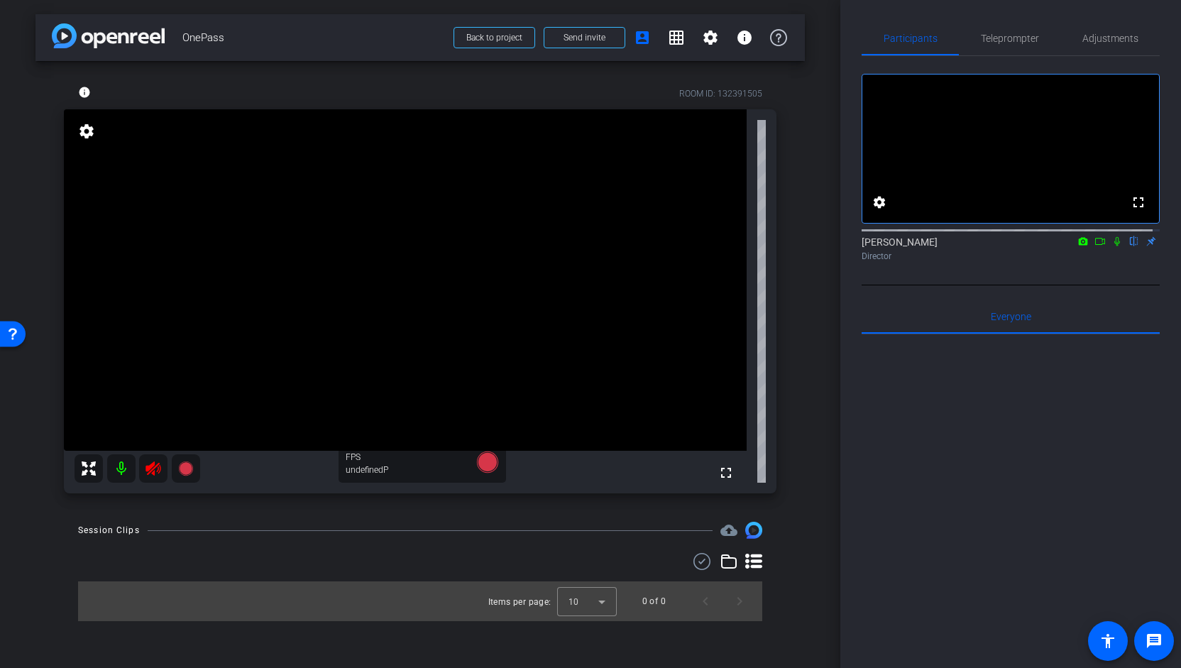
click at [116, 459] on mat-icon at bounding box center [121, 468] width 28 height 28
click at [119, 465] on mat-icon at bounding box center [121, 468] width 28 height 28
click at [1144, 255] on div "Christie Cobb flip Director" at bounding box center [1011, 249] width 298 height 28
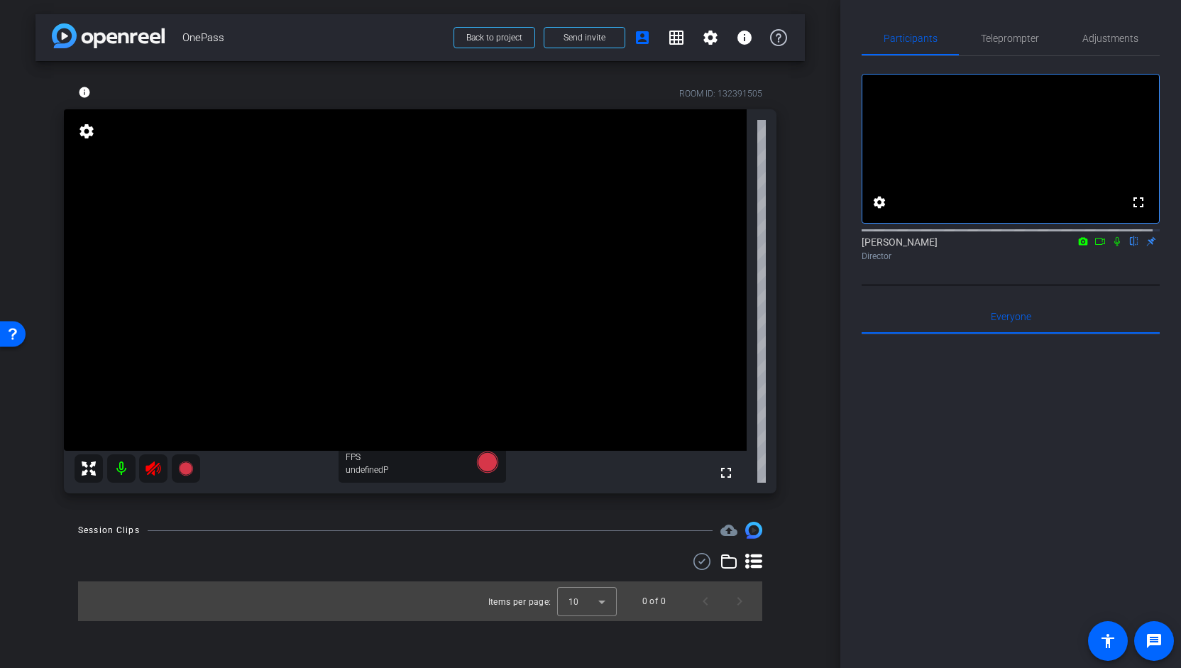
click at [155, 469] on icon at bounding box center [153, 468] width 17 height 17
click at [187, 467] on icon at bounding box center [185, 468] width 14 height 14
click at [184, 467] on icon at bounding box center [185, 468] width 14 height 14
click at [495, 464] on icon at bounding box center [487, 461] width 21 height 21
click at [484, 459] on icon at bounding box center [487, 461] width 21 height 21
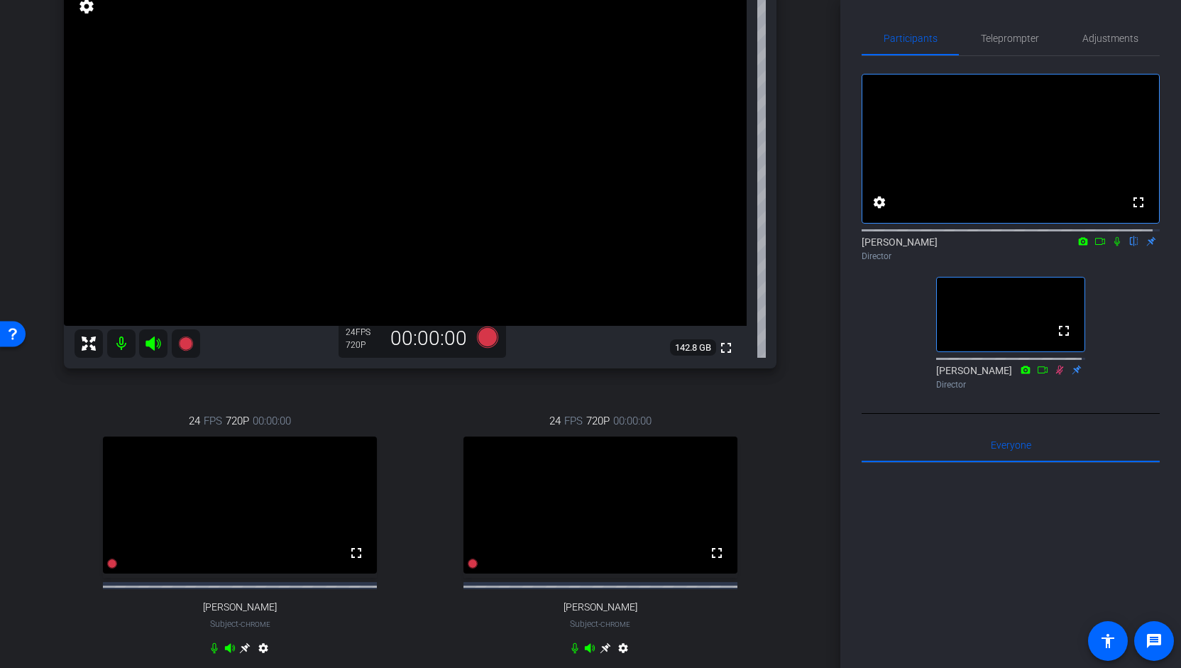
scroll to position [162, 0]
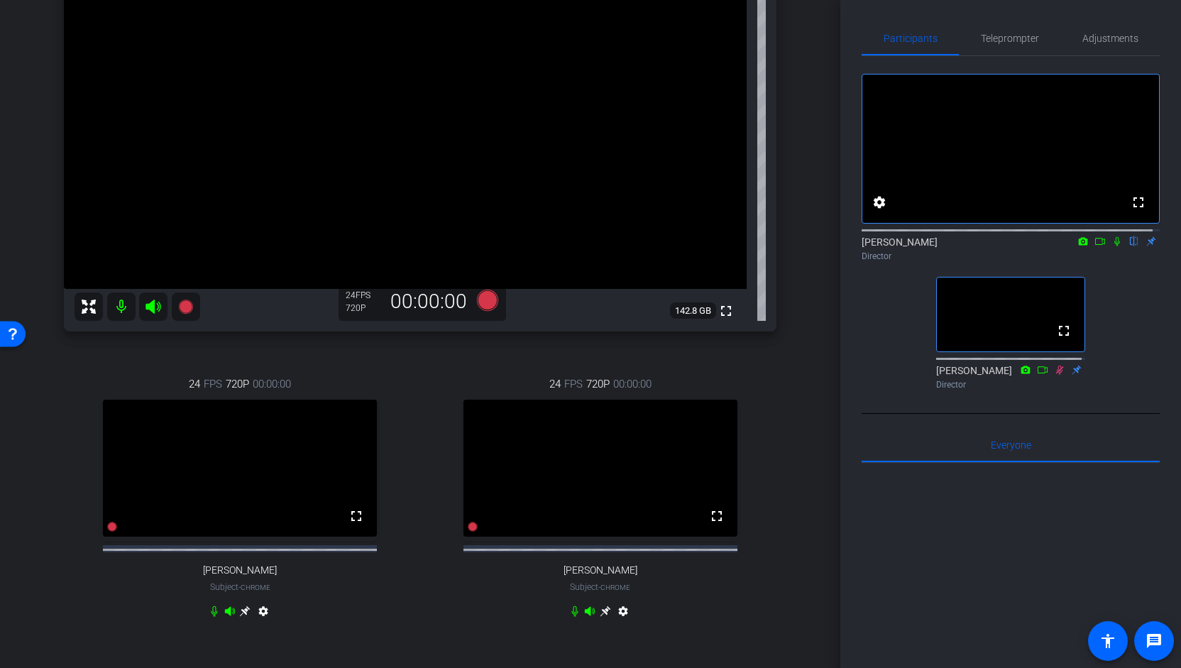
click at [796, 456] on div "Jessica Ward Chrome info ROOM ID: 132391505 fullscreen settings 142.8 GB 24 FPS…" at bounding box center [419, 279] width 769 height 761
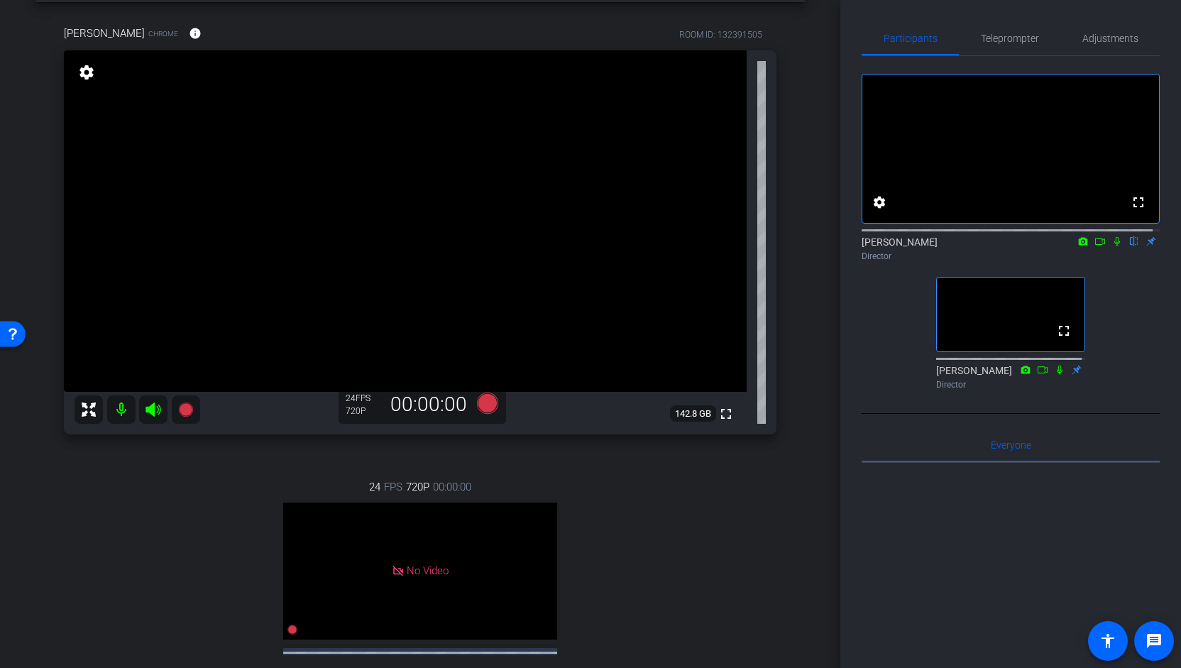
scroll to position [0, 0]
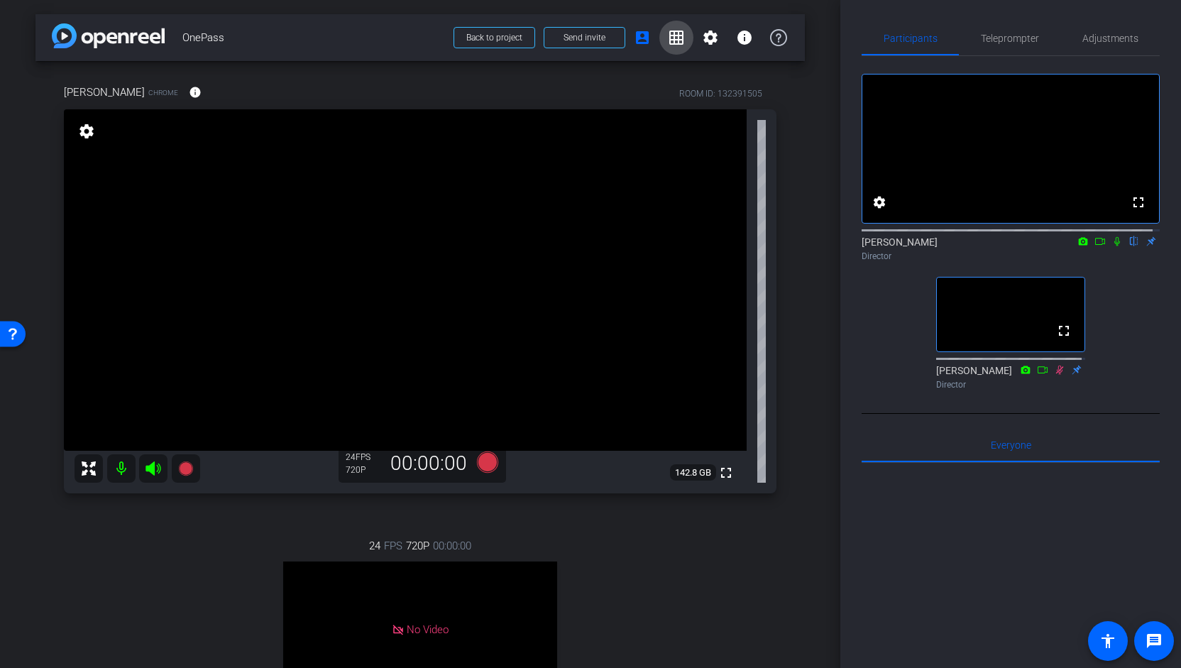
click at [673, 38] on mat-icon "grid_on" at bounding box center [676, 37] width 17 height 17
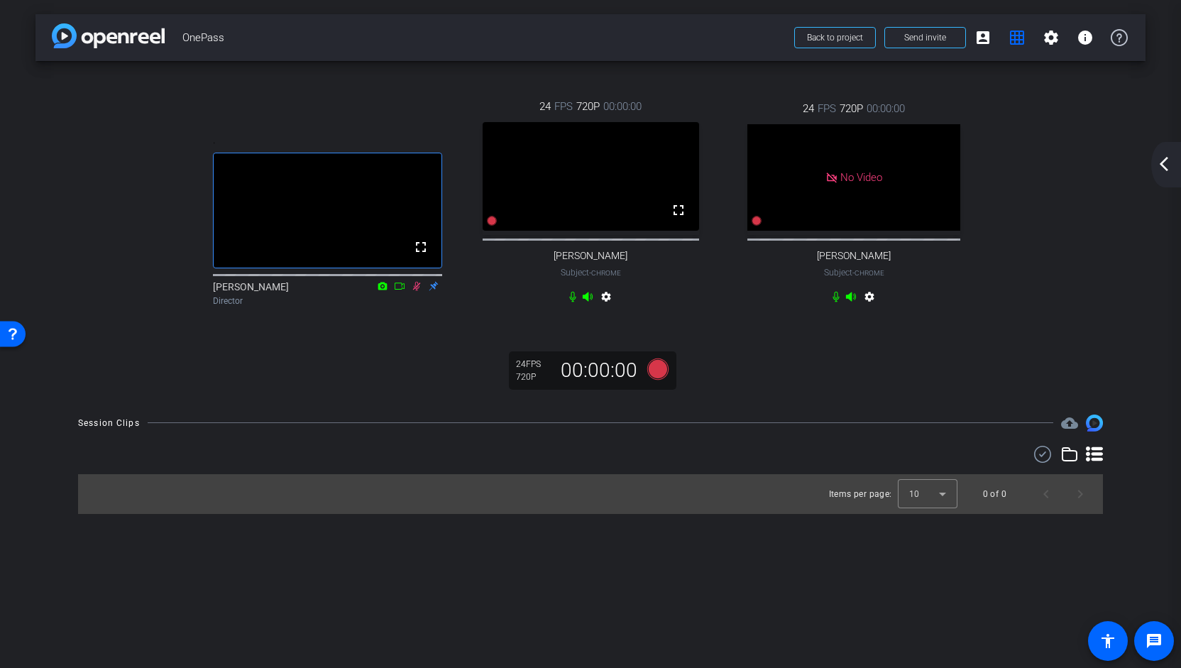
click at [1180, 72] on div "arrow_back OnePass Back to project Send invite account_box grid_on settings inf…" at bounding box center [590, 334] width 1181 height 668
click at [1163, 171] on mat-icon "arrow_back_ios_new" at bounding box center [1163, 163] width 17 height 17
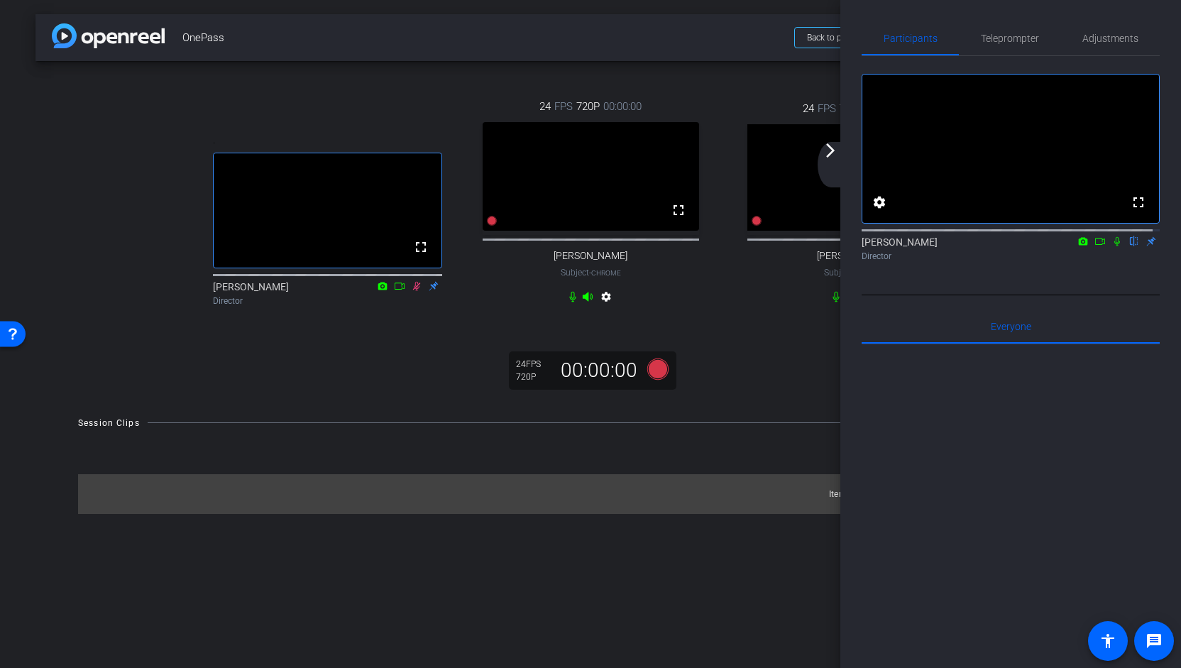
click at [828, 160] on div "arrow_back_ios_new arrow_forward_ios" at bounding box center [833, 164] width 30 height 45
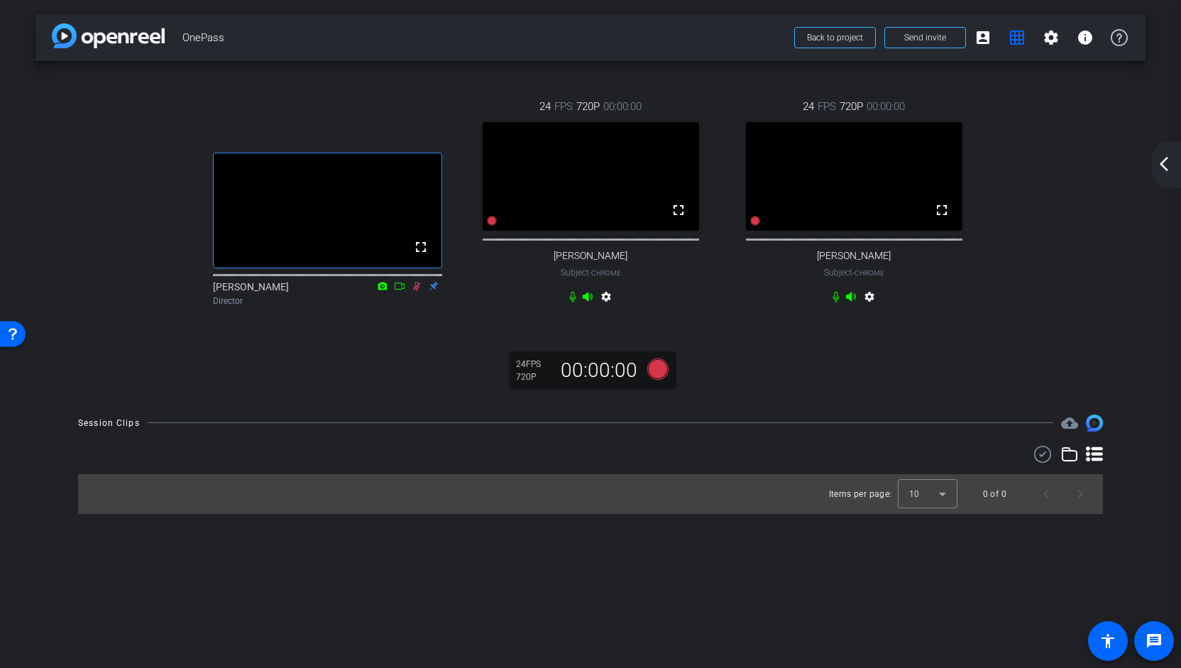
click at [1065, 432] on mat-icon "cloud_upload" at bounding box center [1069, 422] width 17 height 17
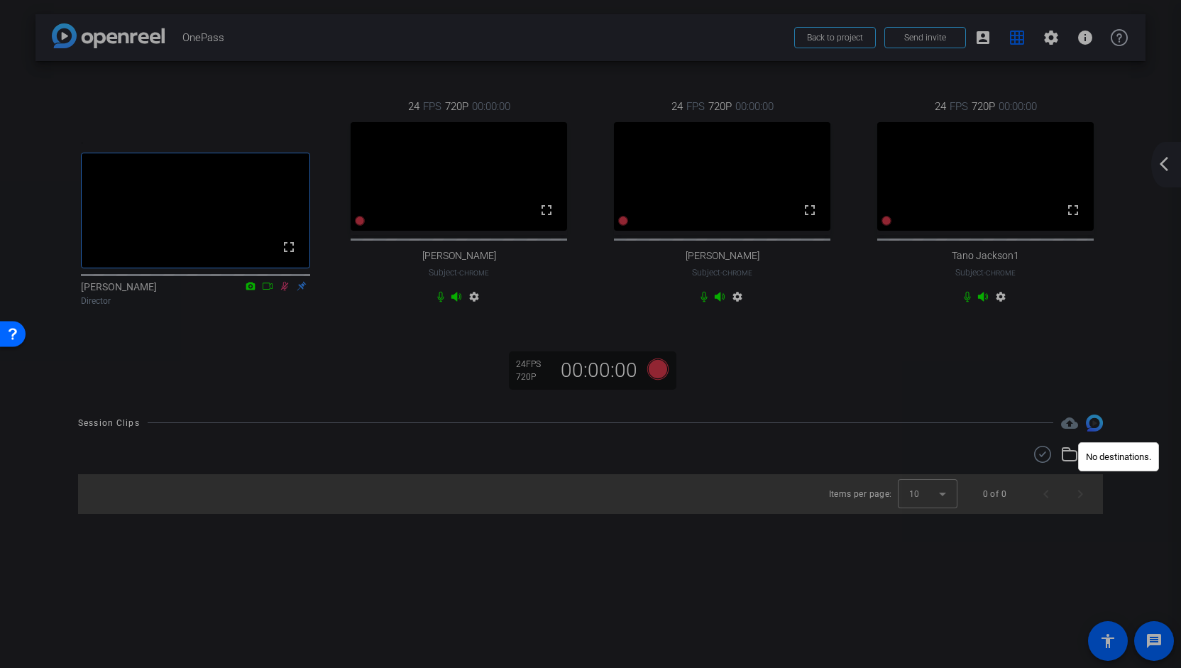
click at [1034, 400] on div at bounding box center [590, 334] width 1181 height 668
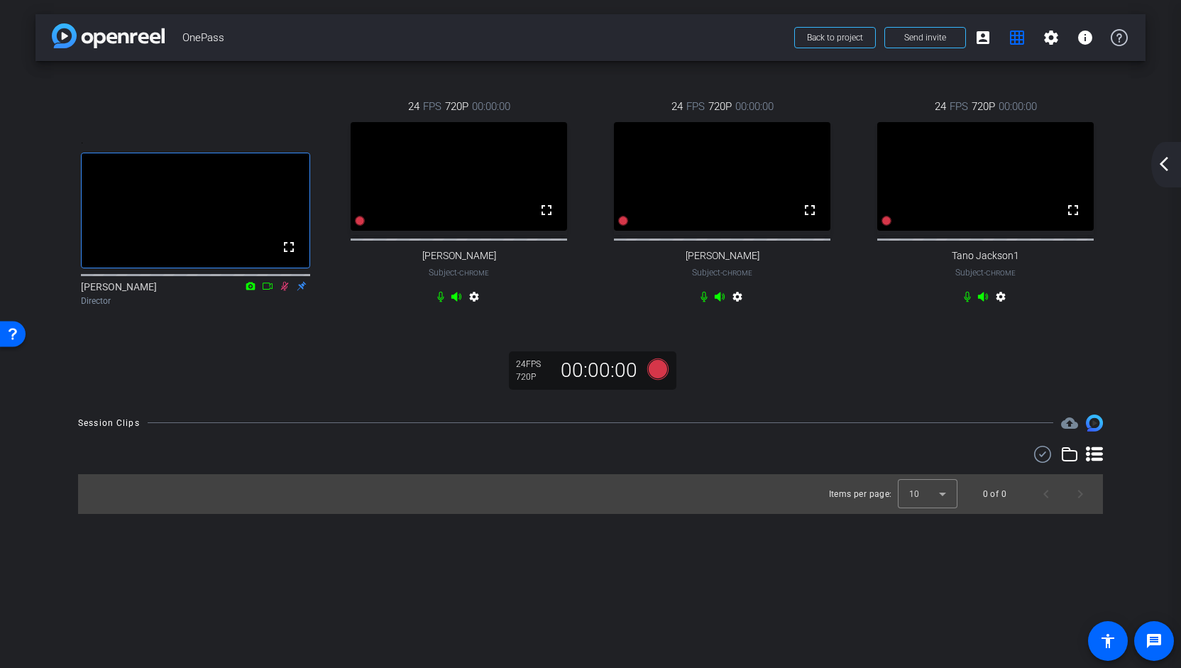
click at [1072, 463] on icon at bounding box center [1069, 454] width 17 height 17
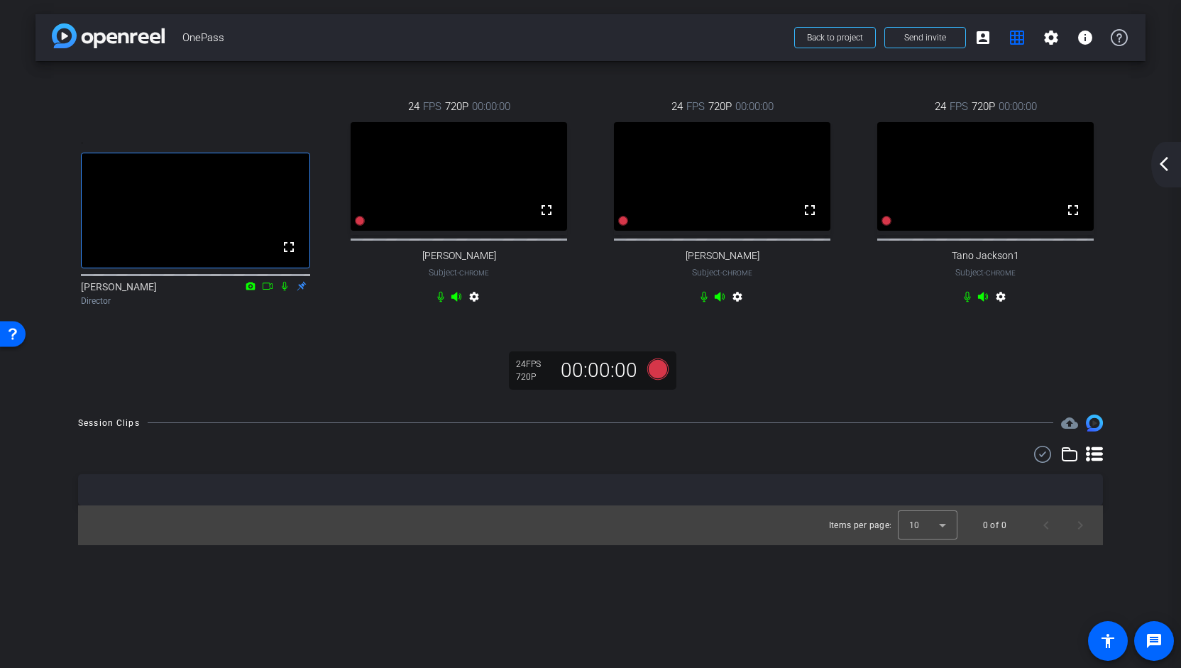
click at [1072, 463] on icon at bounding box center [1069, 454] width 17 height 17
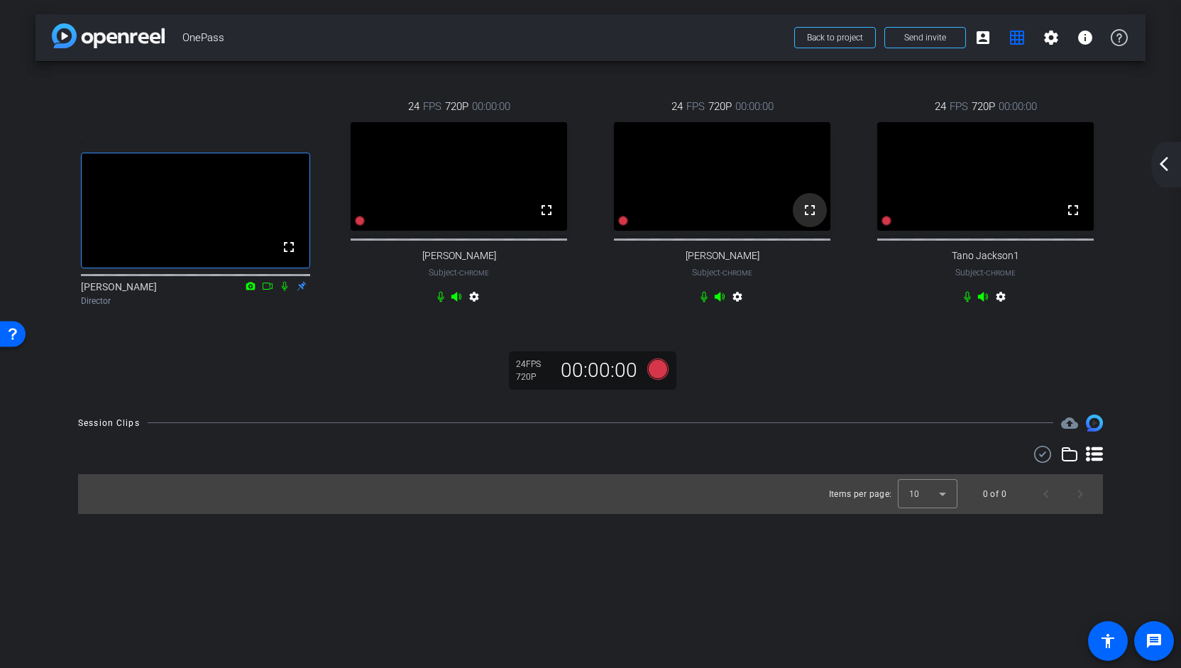
click at [809, 219] on mat-icon "fullscreen" at bounding box center [809, 210] width 17 height 17
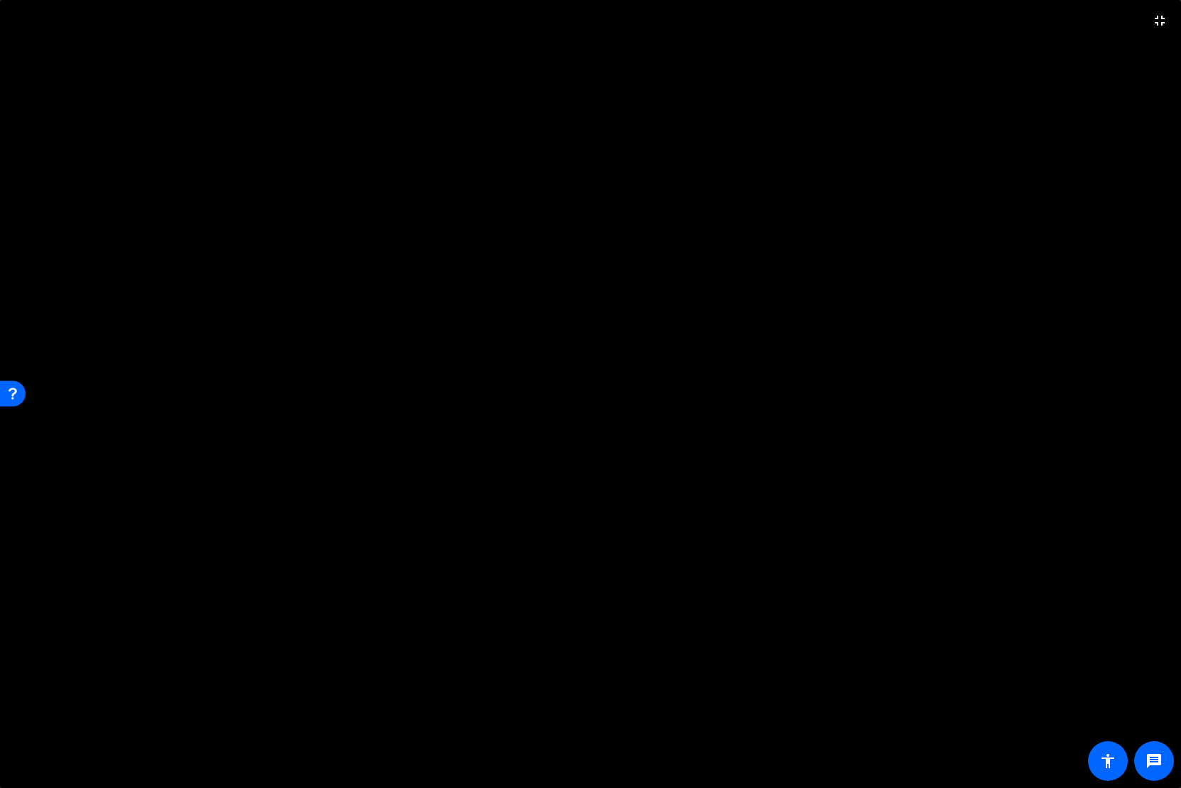
click at [698, 239] on video at bounding box center [590, 394] width 1181 height 788
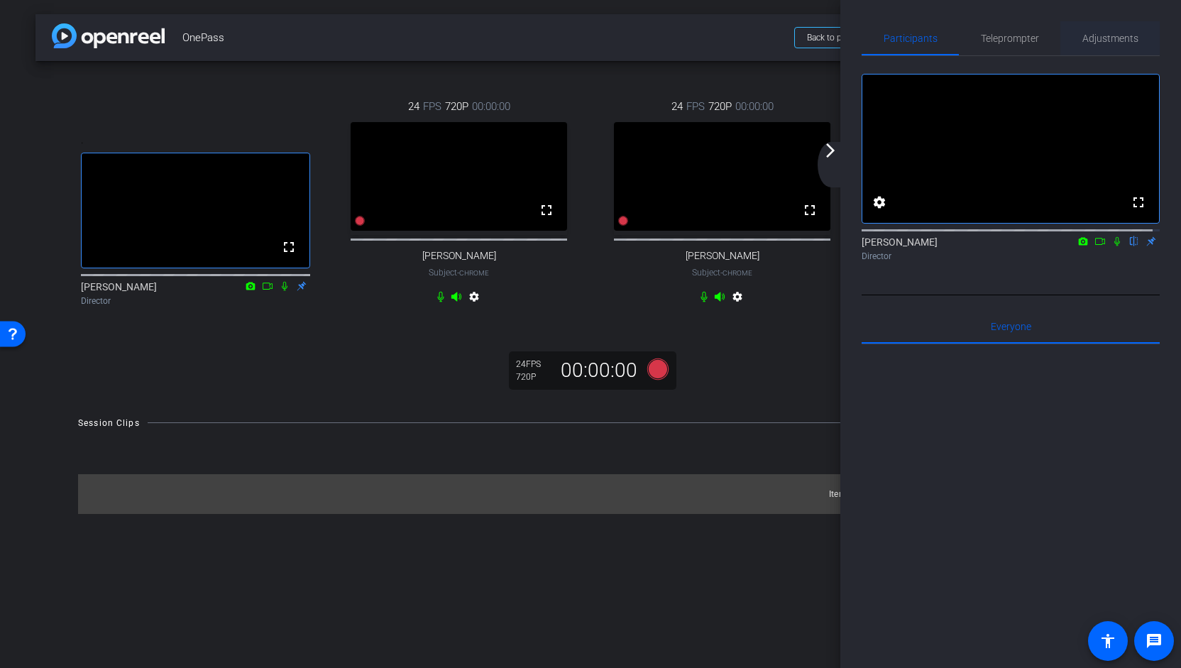
click at [1088, 45] on span "Adjustments" at bounding box center [1110, 38] width 56 height 34
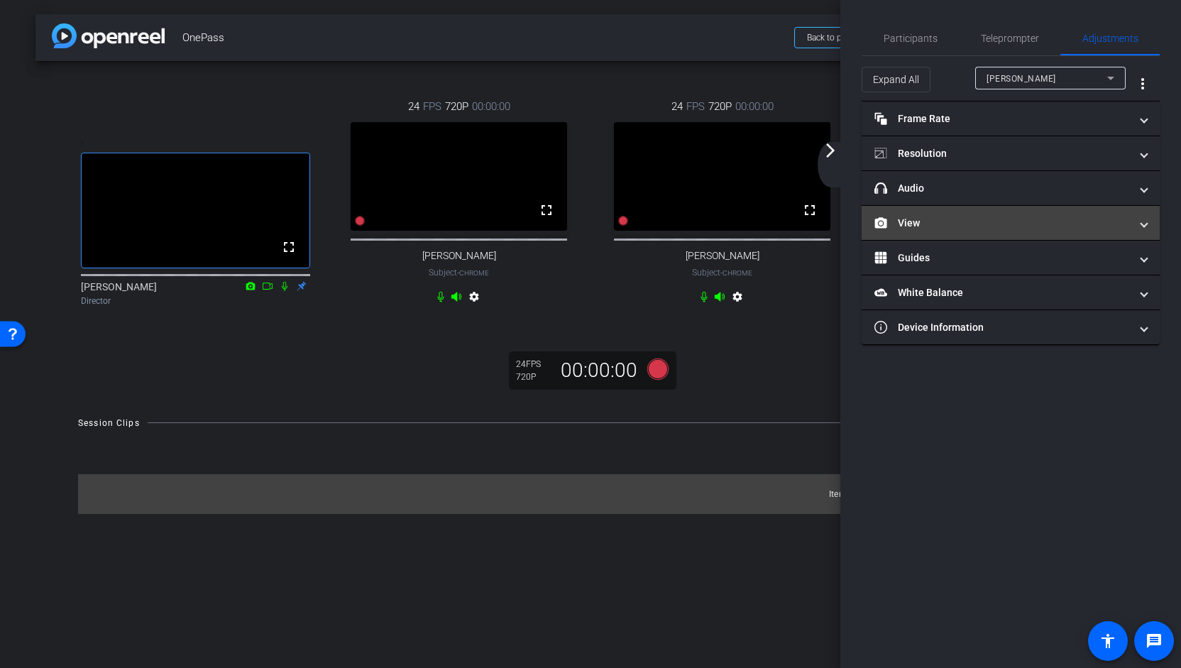
click at [1138, 219] on span "View" at bounding box center [1007, 223] width 267 height 15
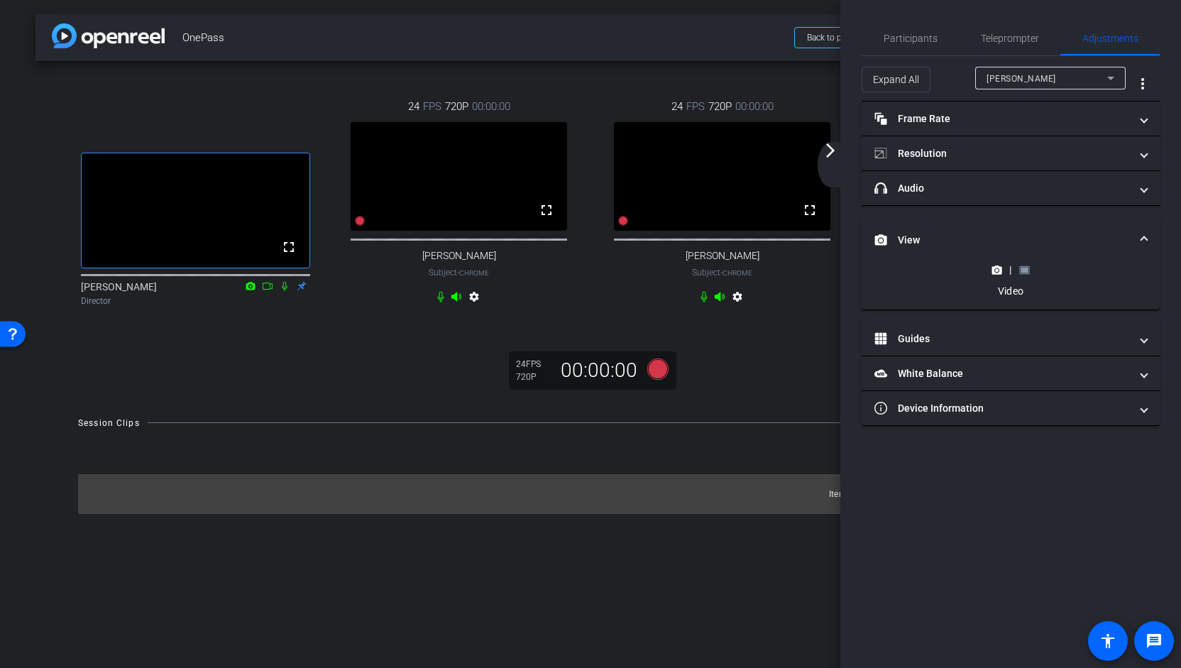
click at [1149, 232] on mat-expansion-panel-header "View" at bounding box center [1011, 239] width 298 height 45
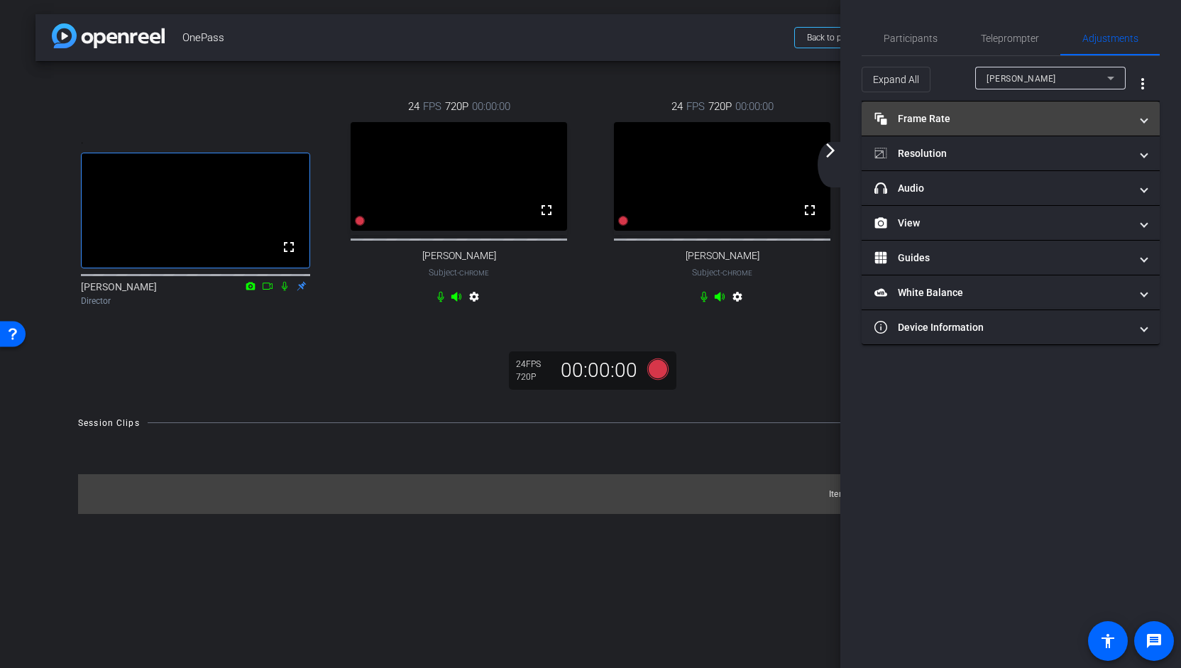
click at [1150, 113] on mat-expansion-panel-header "Frame Rate Frame Rate" at bounding box center [1011, 118] width 298 height 34
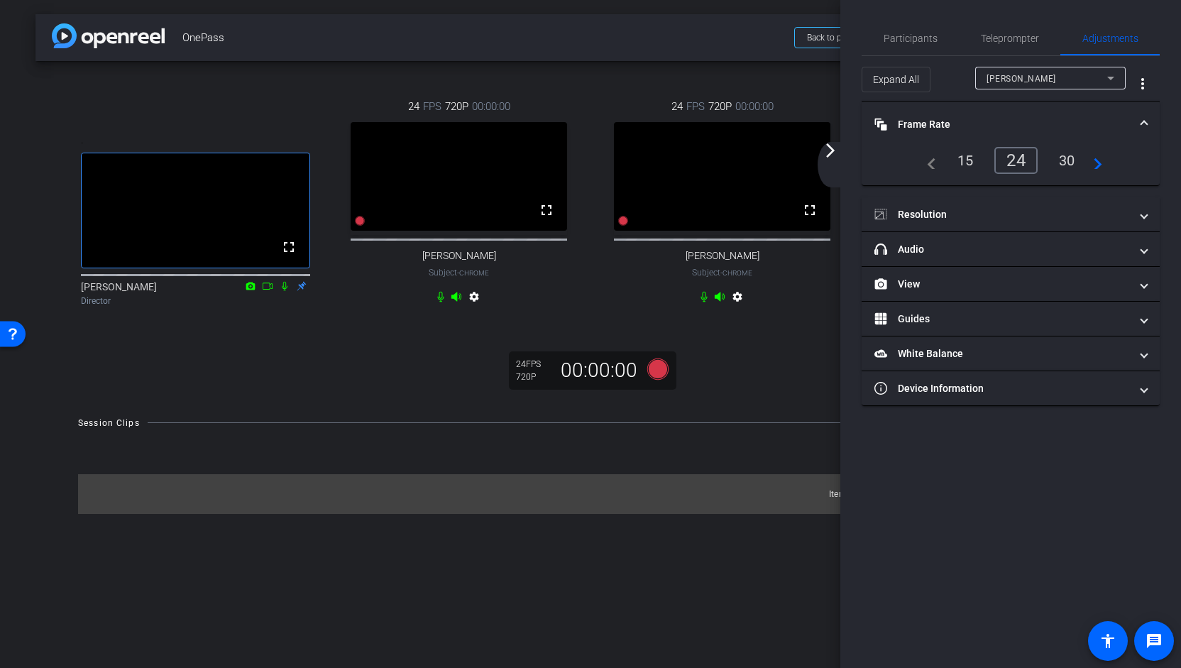
click at [1150, 113] on mat-expansion-panel-header "Frame Rate Frame Rate" at bounding box center [1011, 123] width 298 height 45
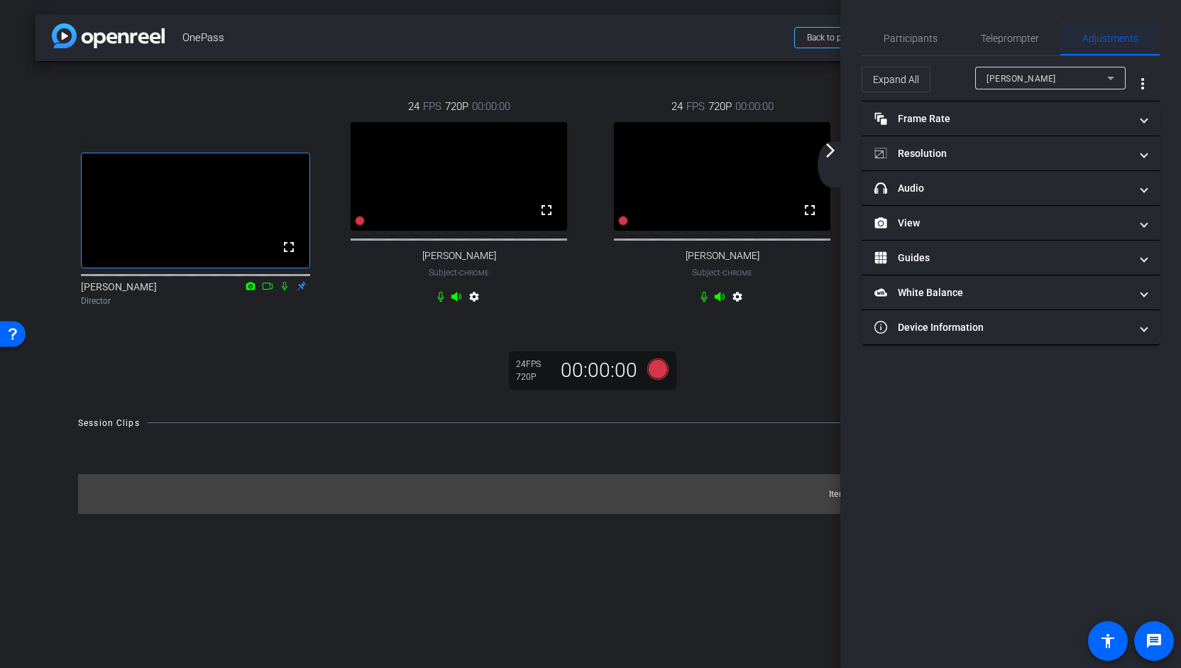
click at [1100, 37] on span "Adjustments" at bounding box center [1110, 38] width 56 height 10
click at [1147, 113] on mat-expansion-panel-header "Frame Rate Frame Rate" at bounding box center [1011, 118] width 298 height 34
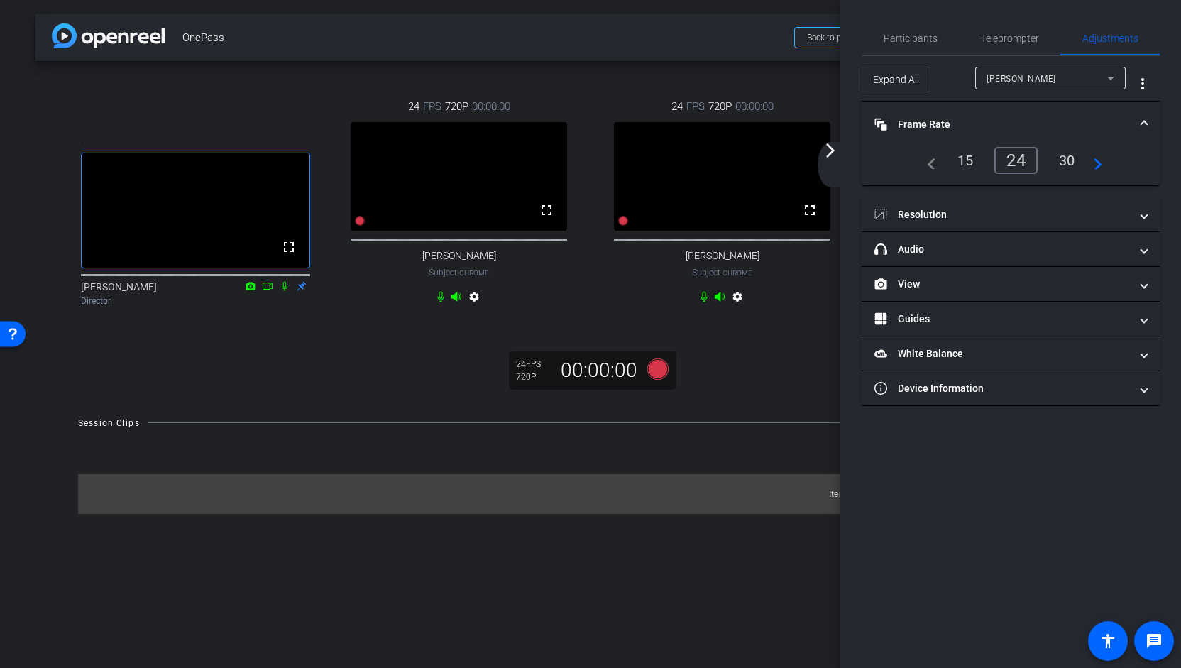
click at [1144, 119] on span at bounding box center [1144, 124] width 6 height 15
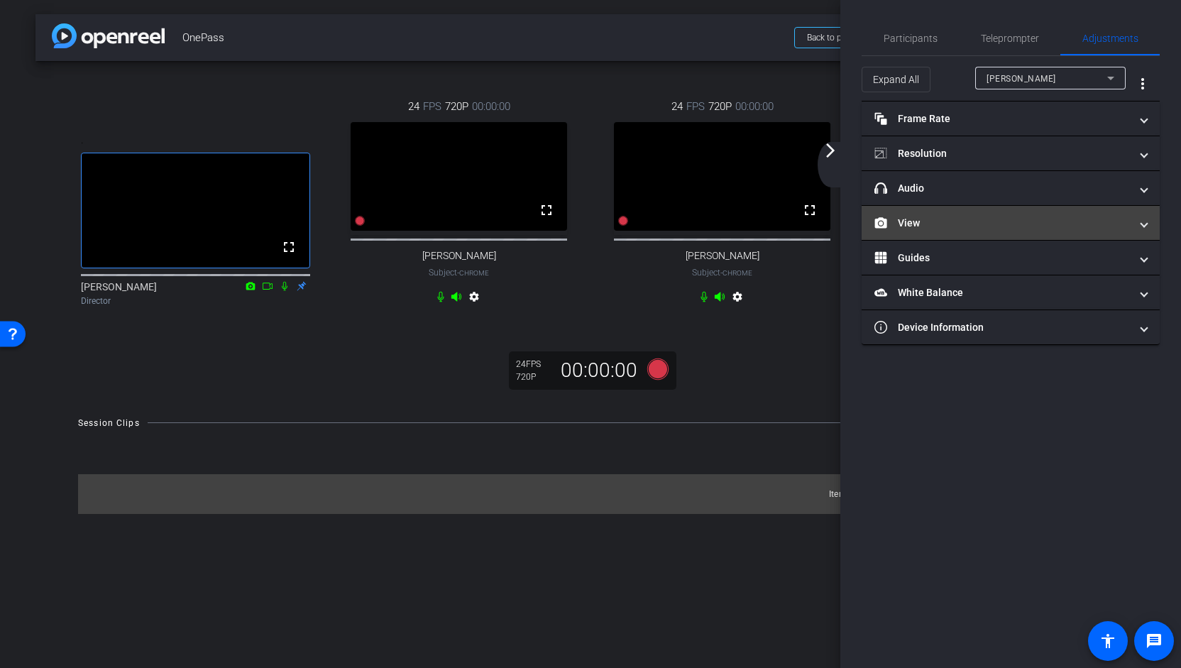
click at [1137, 207] on mat-expansion-panel-header "View" at bounding box center [1011, 223] width 298 height 34
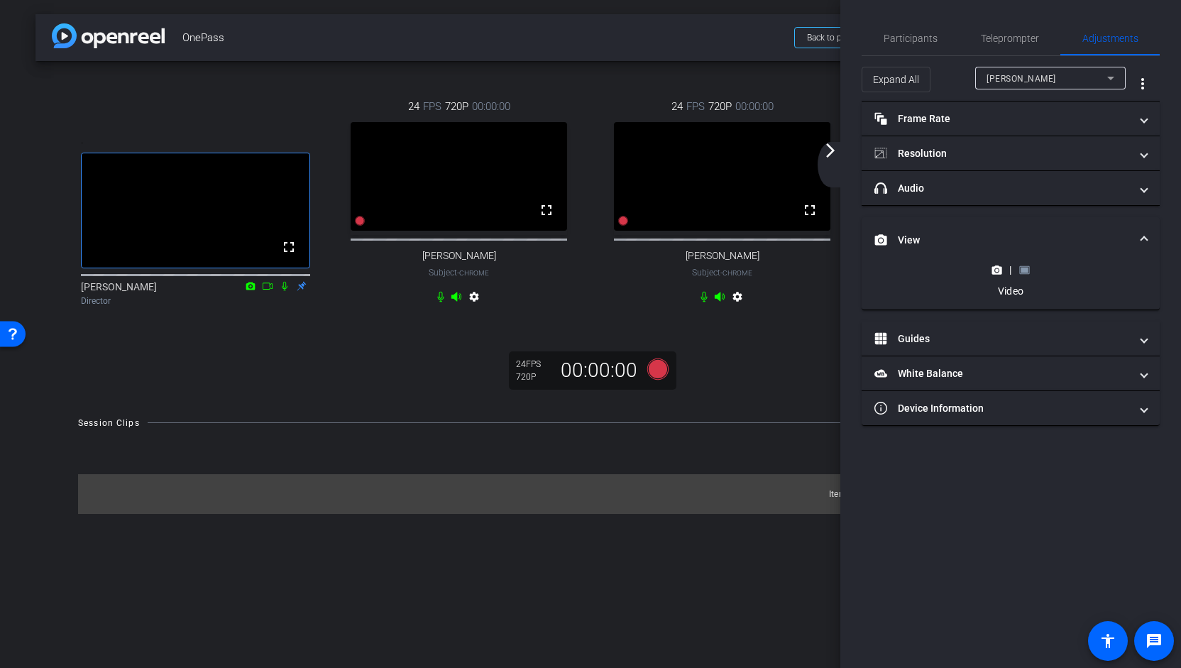
click at [1138, 242] on span "View" at bounding box center [1007, 240] width 267 height 15
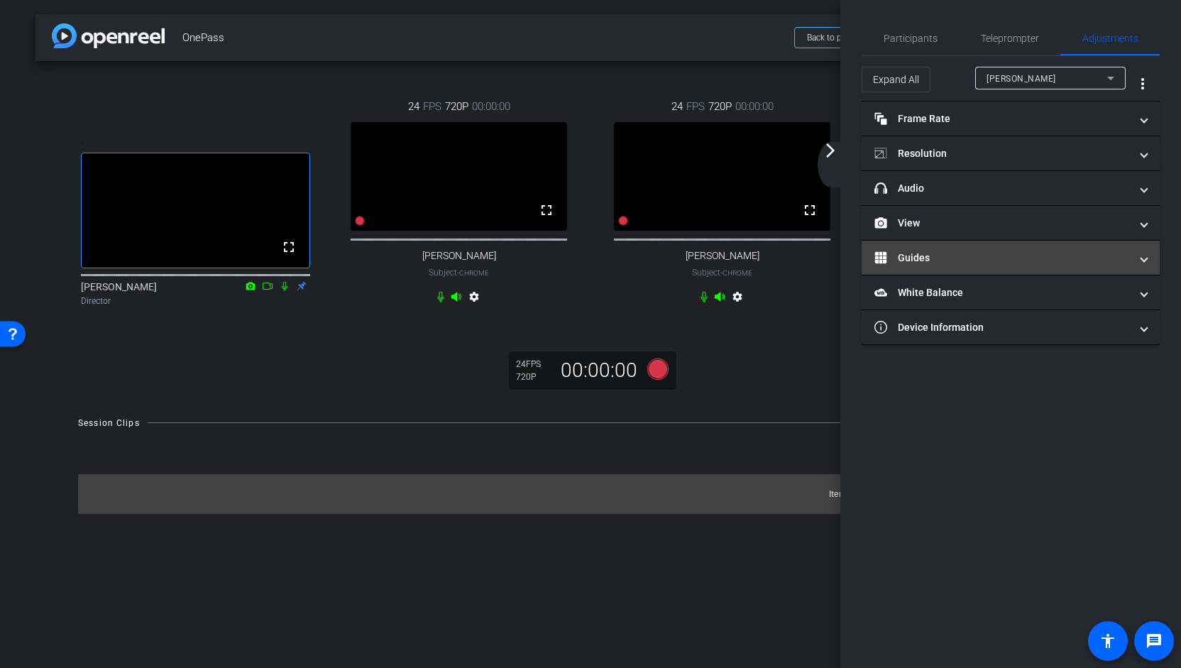
click at [1142, 260] on span at bounding box center [1144, 258] width 6 height 15
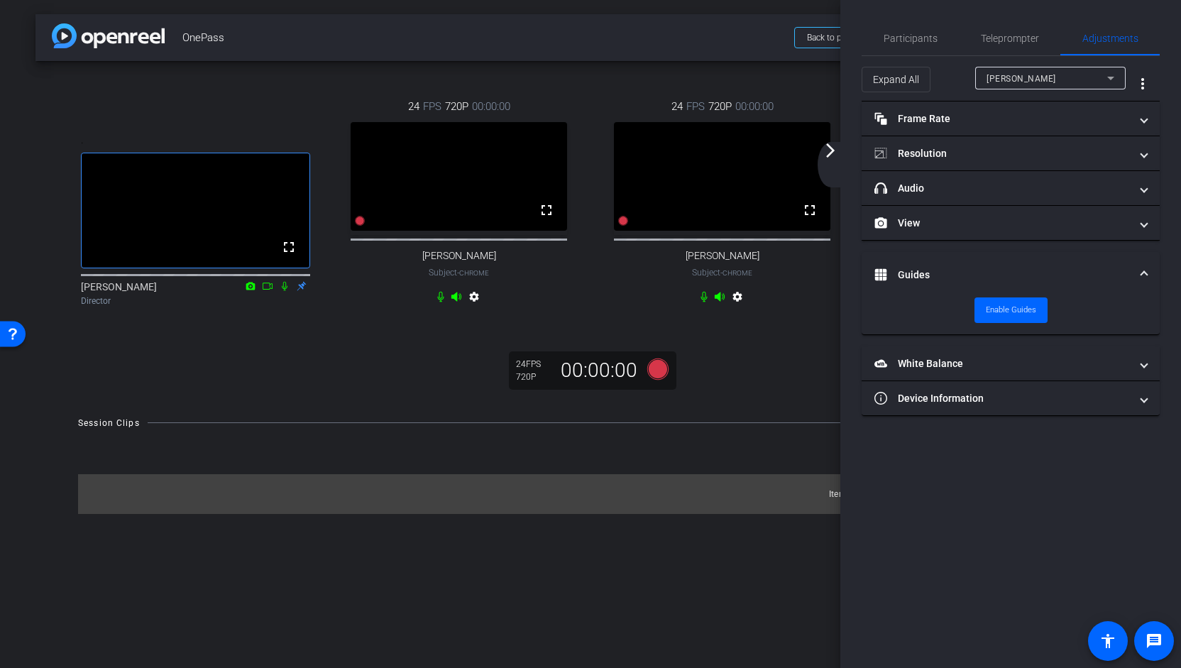
click at [1130, 280] on mat-expansion-panel-header "Guides" at bounding box center [1011, 274] width 298 height 45
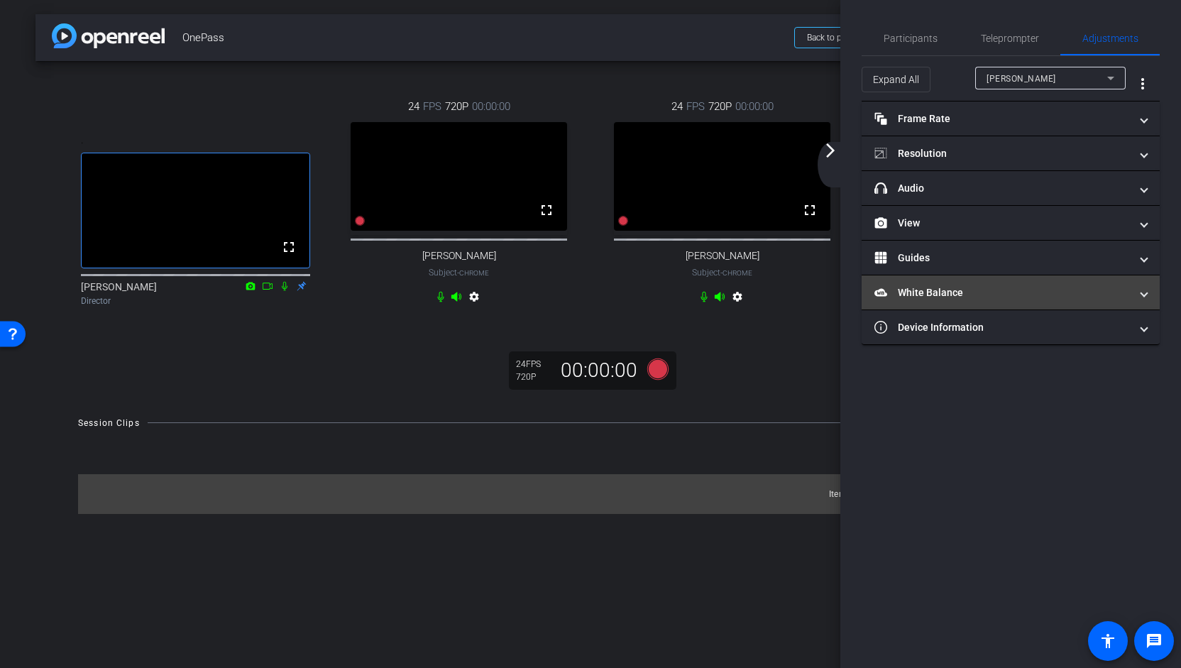
click at [1148, 296] on mat-expansion-panel-header "White Balance White Balance" at bounding box center [1011, 292] width 298 height 34
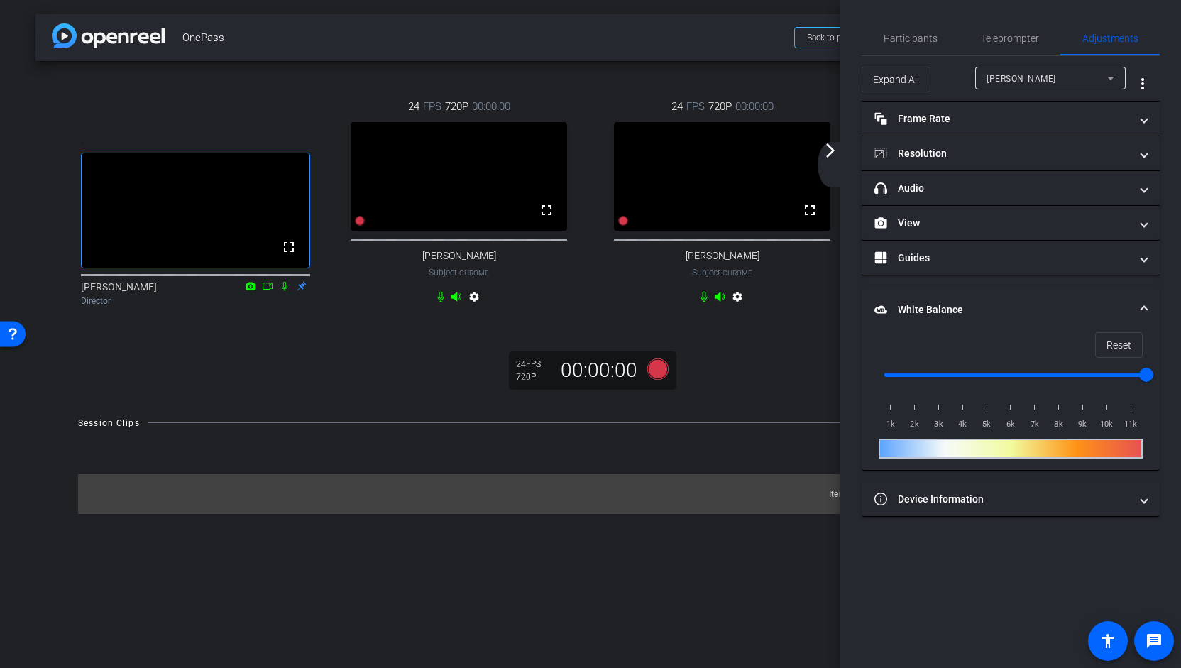
click at [1148, 296] on mat-expansion-panel-header "White Balance White Balance" at bounding box center [1011, 309] width 298 height 45
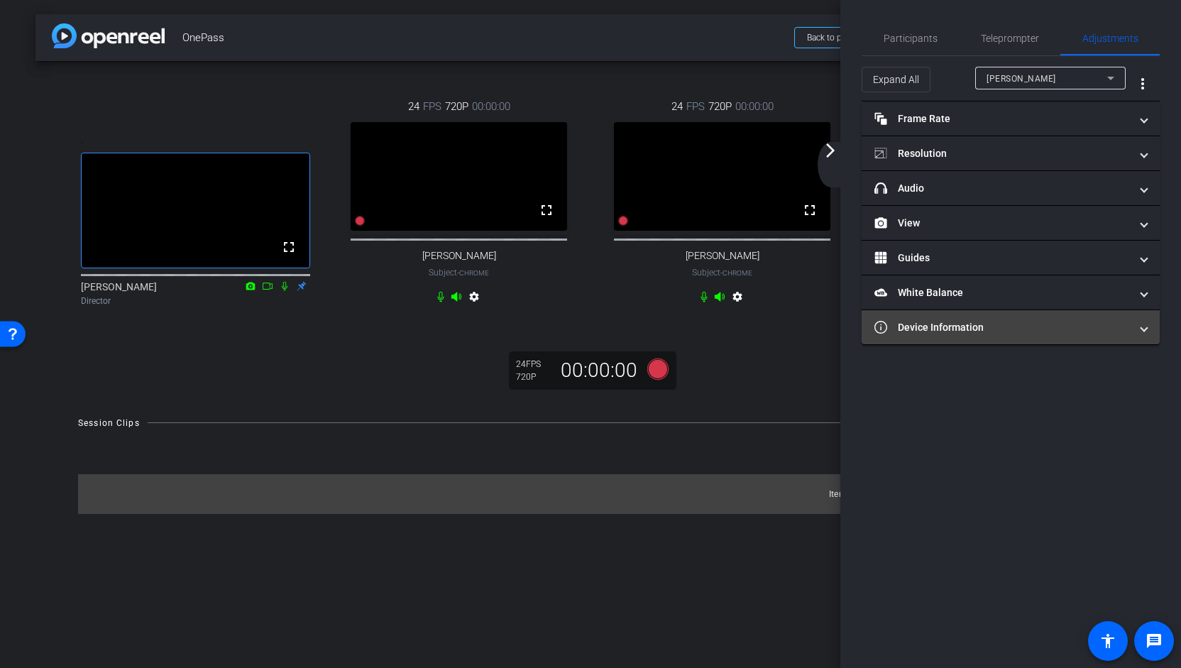
click at [1143, 333] on mat-expansion-panel-header "Device Information" at bounding box center [1011, 327] width 298 height 34
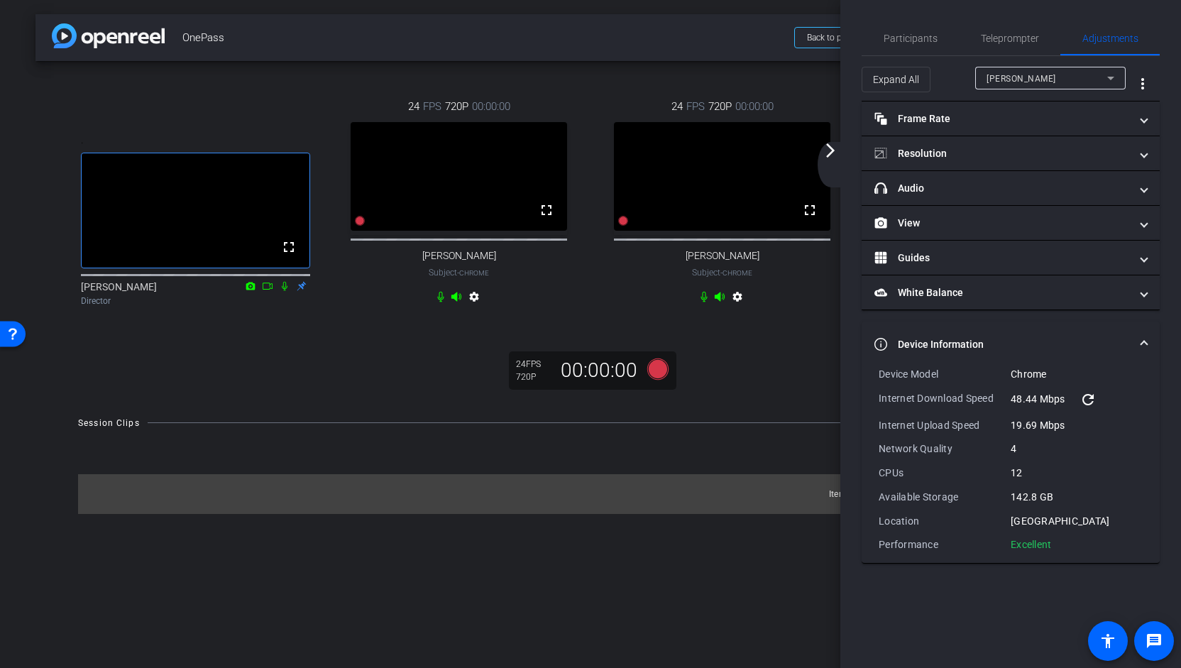
click at [1146, 341] on span at bounding box center [1144, 344] width 6 height 15
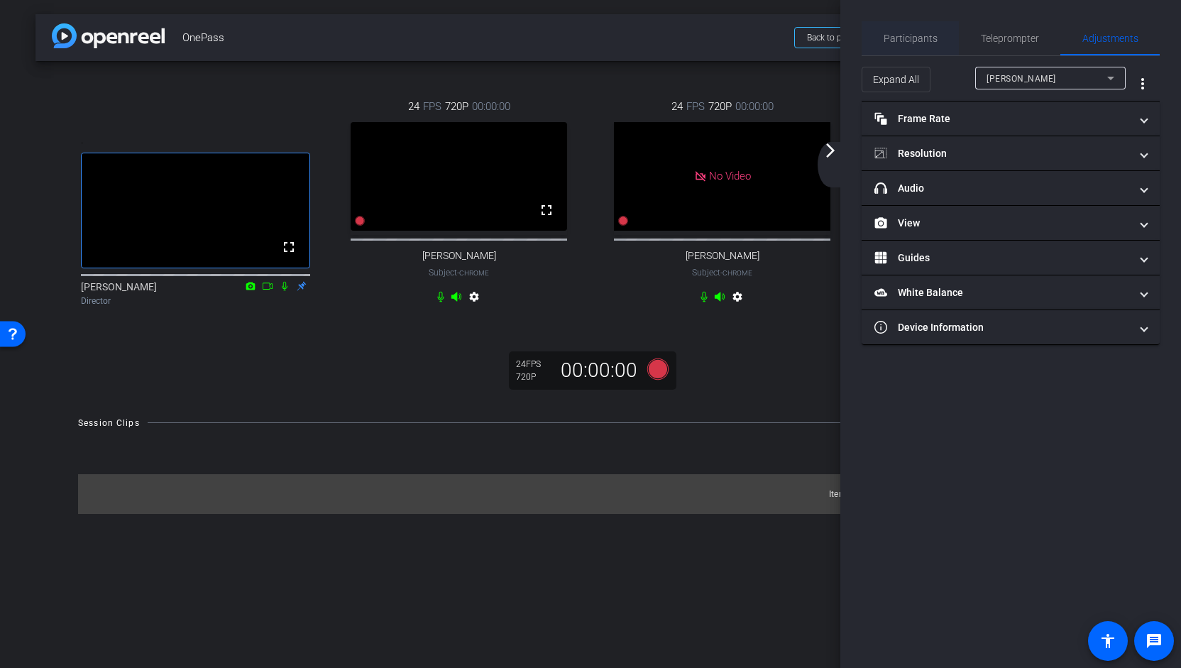
click at [927, 38] on span "Participants" at bounding box center [911, 38] width 54 height 10
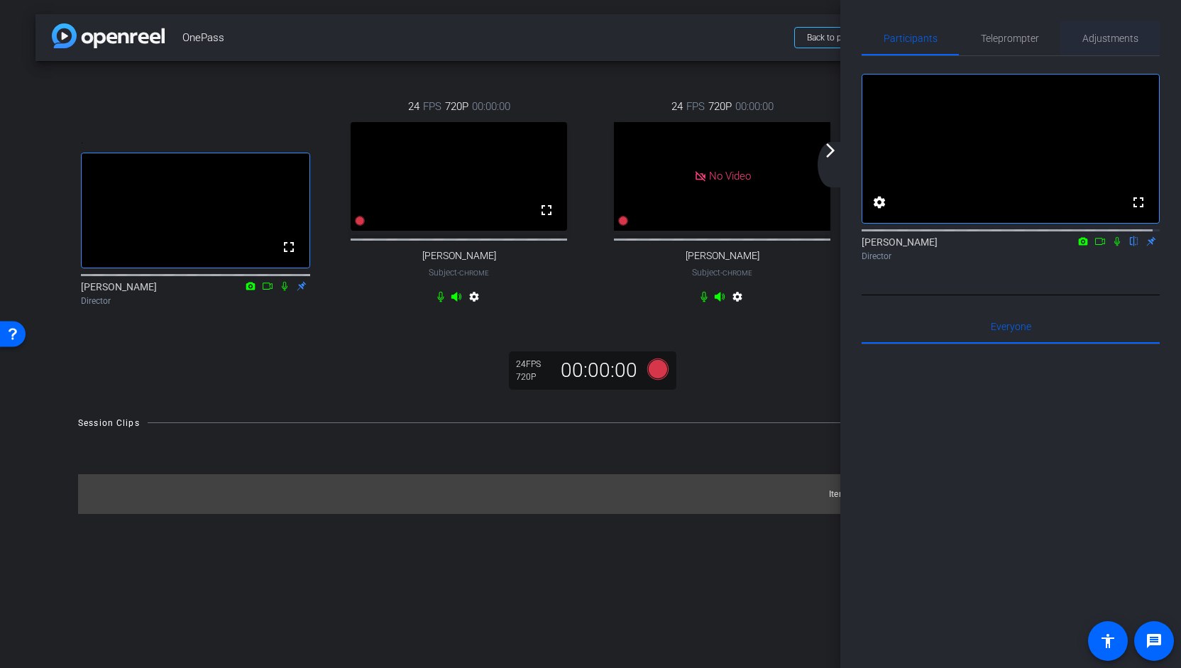
click at [1097, 48] on span "Adjustments" at bounding box center [1110, 38] width 56 height 34
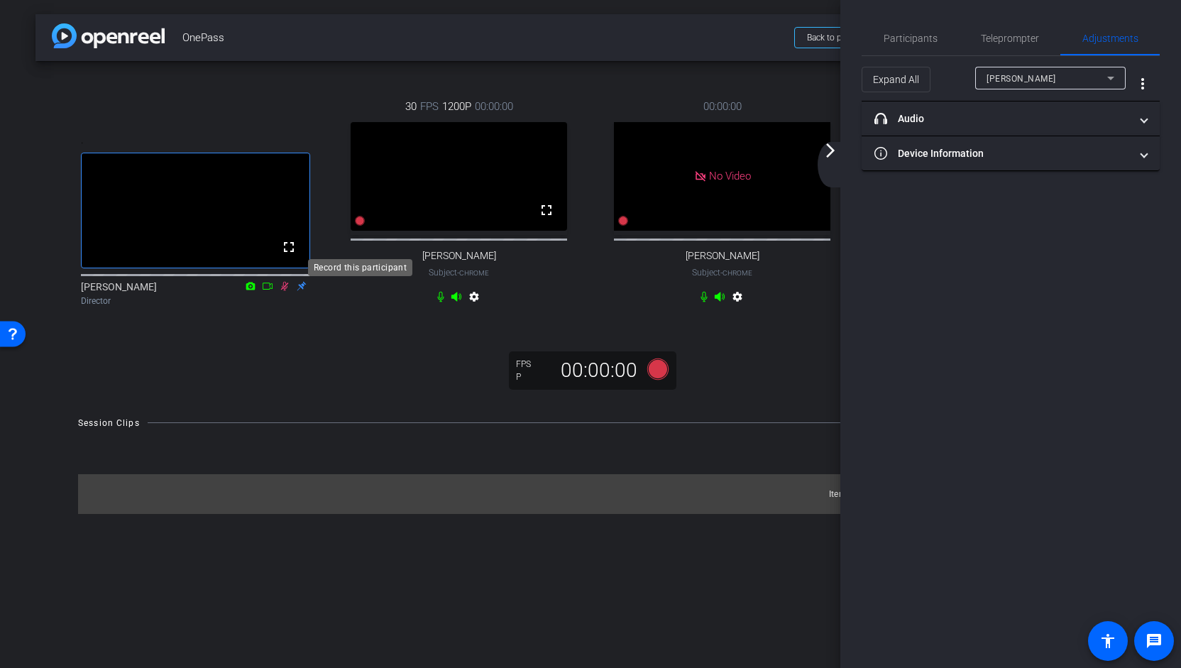
click at [362, 226] on icon at bounding box center [360, 221] width 10 height 10
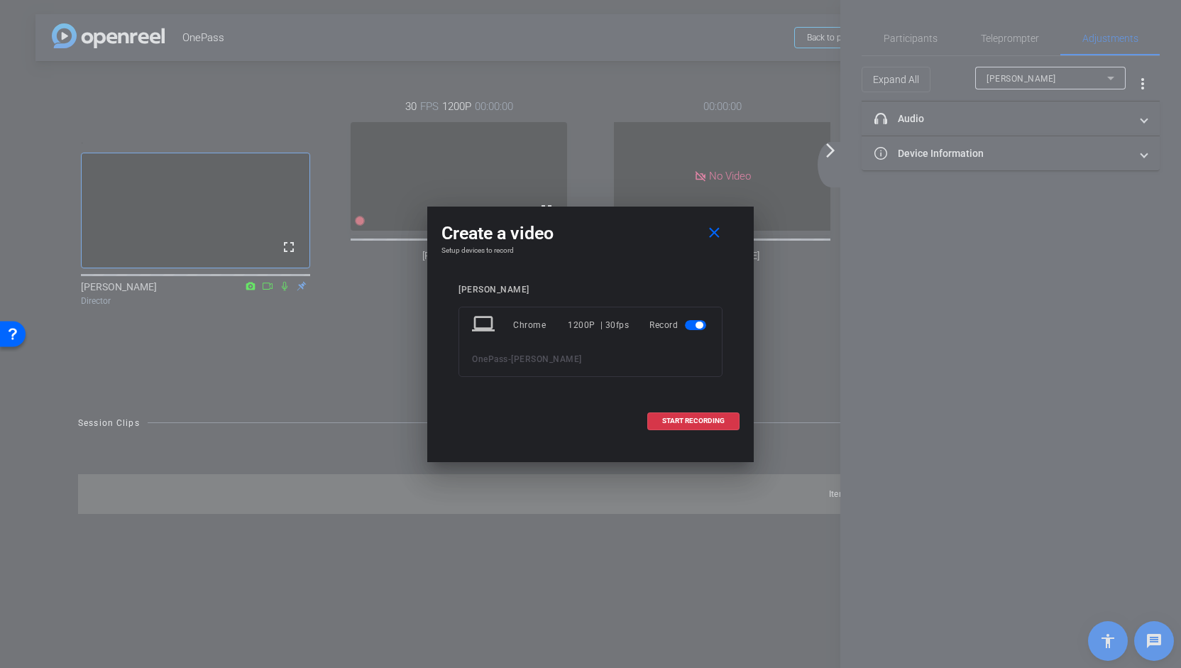
drag, startPoint x: 649, startPoint y: 229, endPoint x: 657, endPoint y: 290, distance: 62.2
click at [656, 292] on div "Create a video close Setup devices to record Jessica Ward laptop Chrome 1200P |…" at bounding box center [590, 326] width 326 height 238
click at [632, 266] on div "Create a video close Setup devices to record Jessica Ward laptop Chrome 1200P |…" at bounding box center [590, 326] width 326 height 238
click at [700, 418] on span "START RECORDING" at bounding box center [693, 420] width 62 height 7
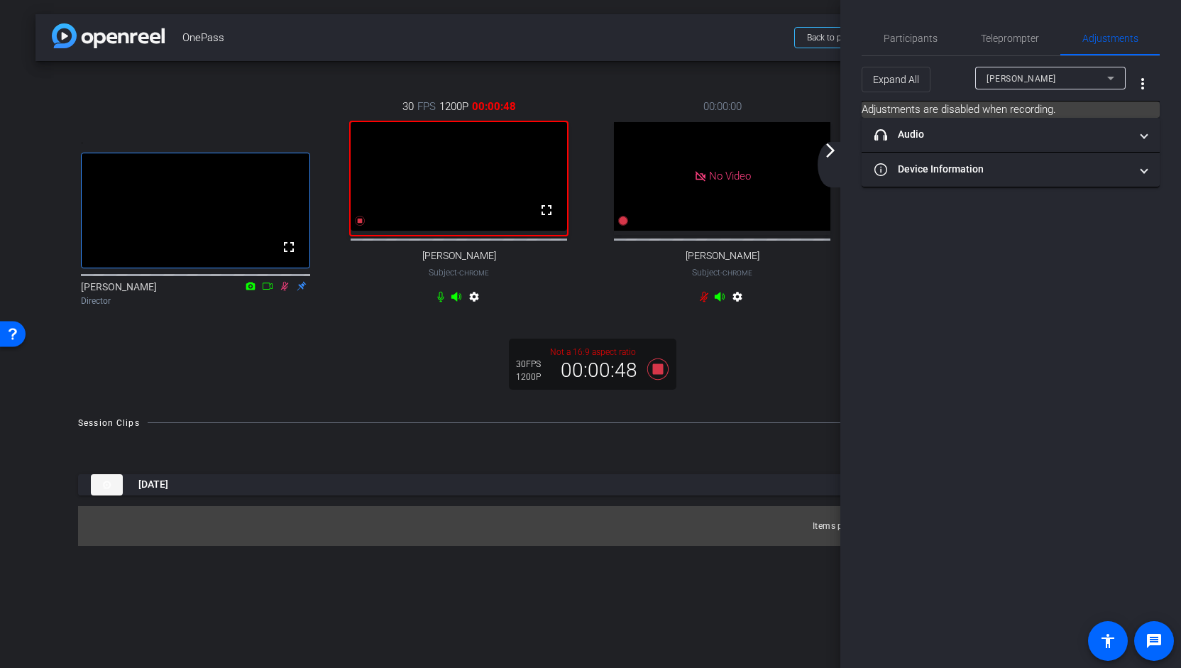
click at [830, 161] on div "arrow_back_ios_new arrow_forward_ios" at bounding box center [833, 164] width 30 height 45
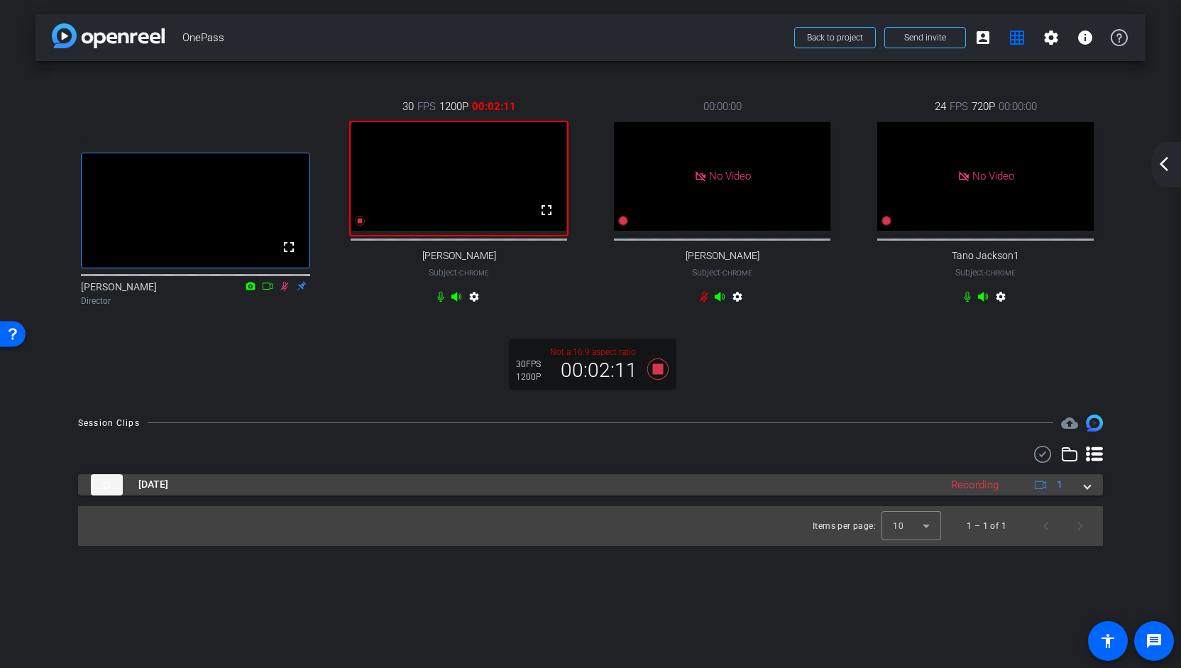
click at [1094, 495] on mat-expansion-panel-header "Oct 13, 2025 Recording 1" at bounding box center [590, 484] width 1025 height 21
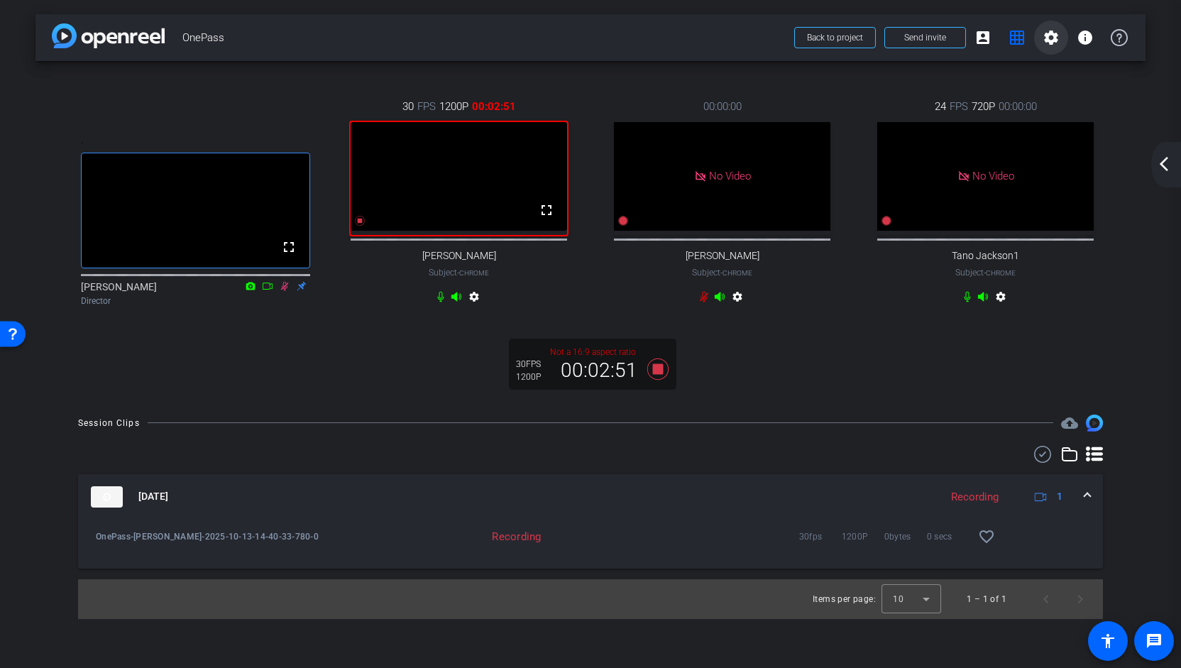
click at [1057, 41] on mat-icon "settings" at bounding box center [1051, 37] width 17 height 17
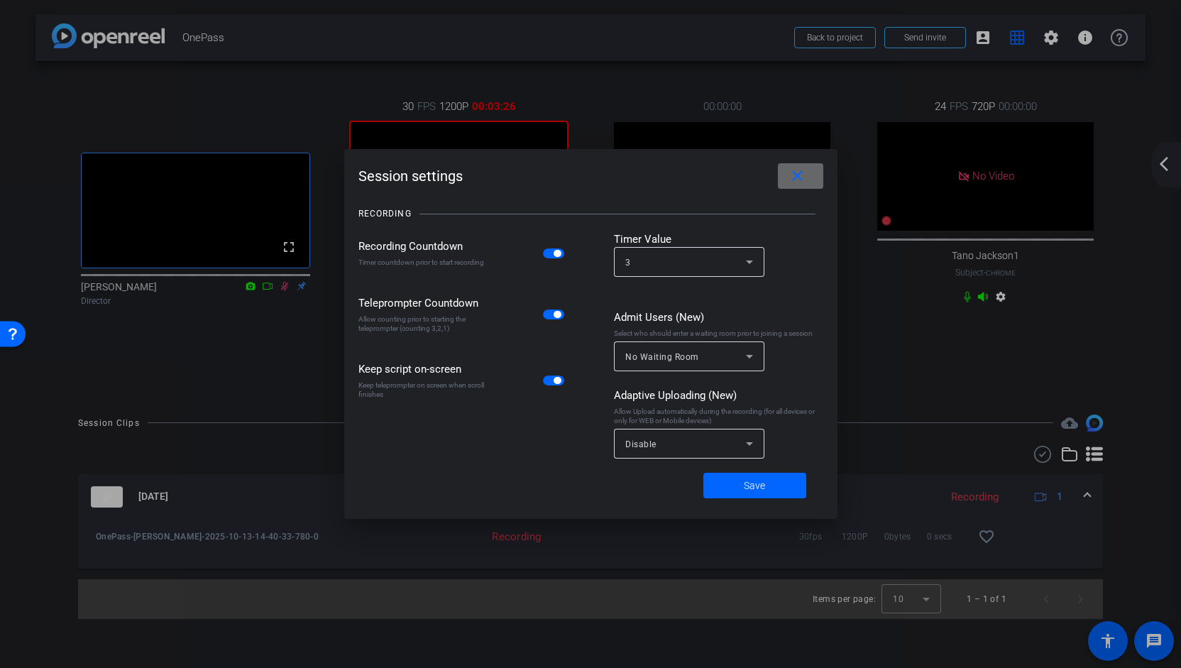
click at [805, 178] on mat-icon "close" at bounding box center [798, 176] width 18 height 18
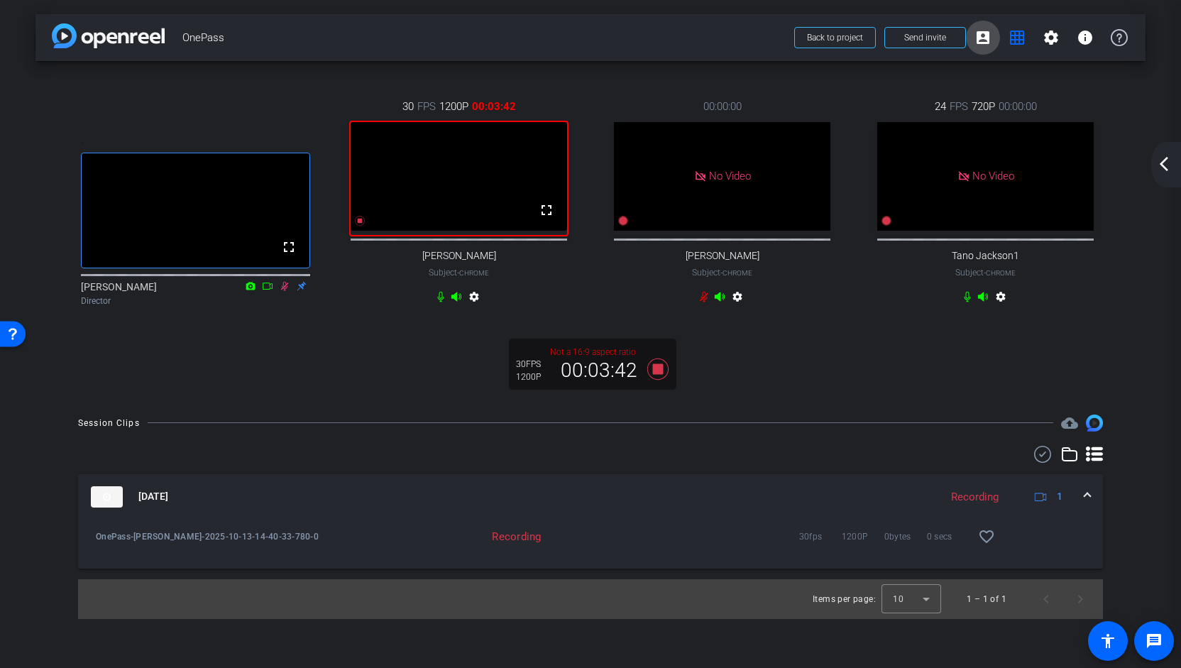
click at [976, 45] on mat-icon "account_box" at bounding box center [982, 37] width 17 height 17
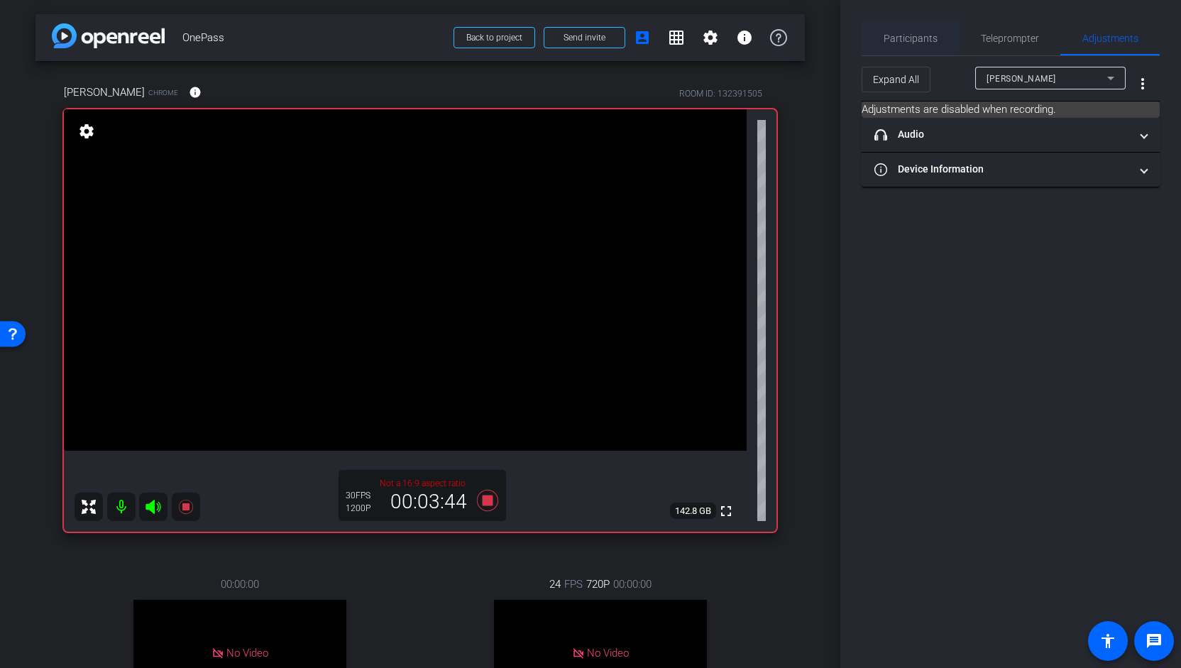
click at [921, 35] on span "Participants" at bounding box center [911, 38] width 54 height 10
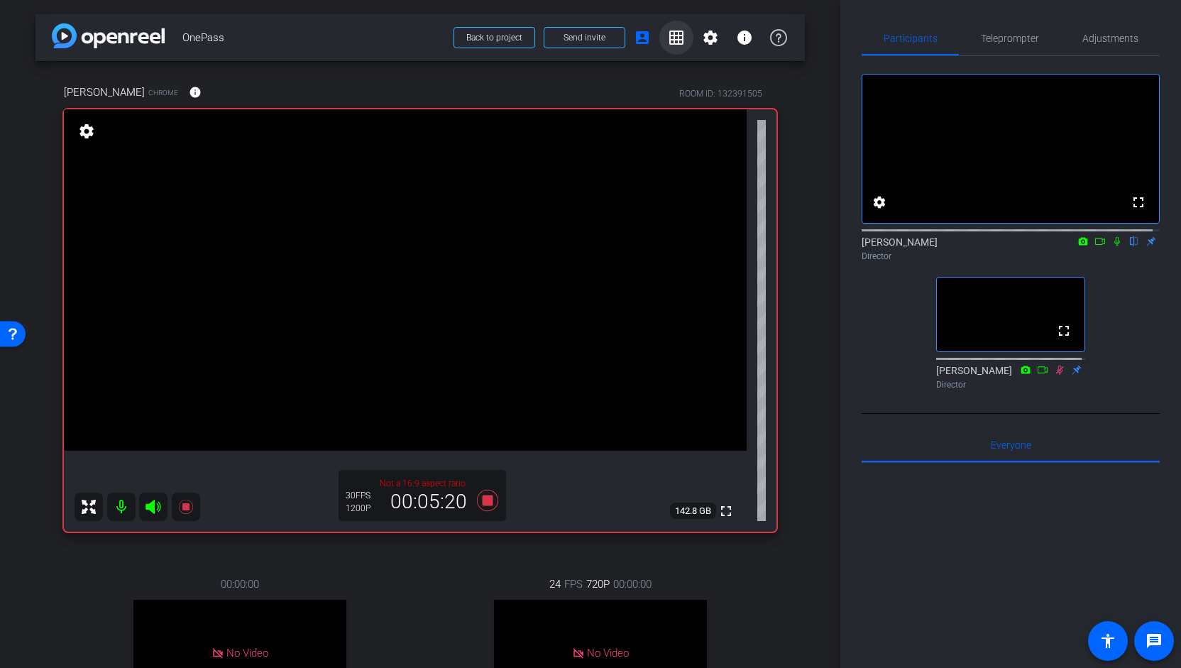
click at [672, 38] on mat-icon "grid_on" at bounding box center [676, 37] width 17 height 17
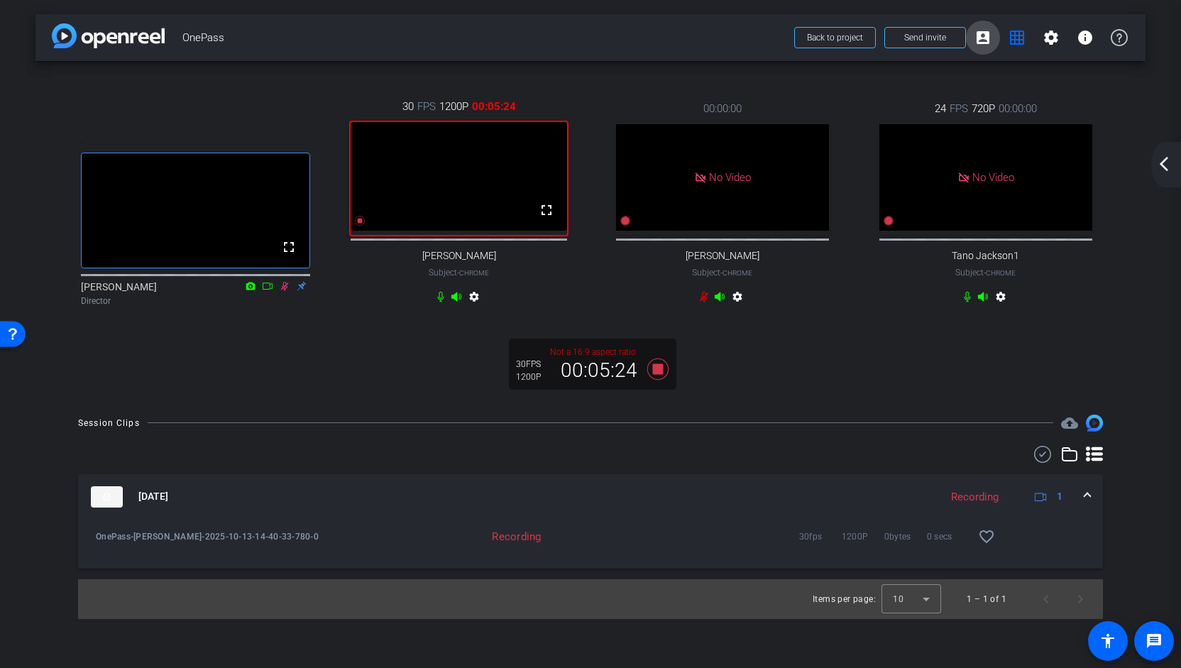
click at [984, 38] on mat-icon "account_box" at bounding box center [982, 37] width 17 height 17
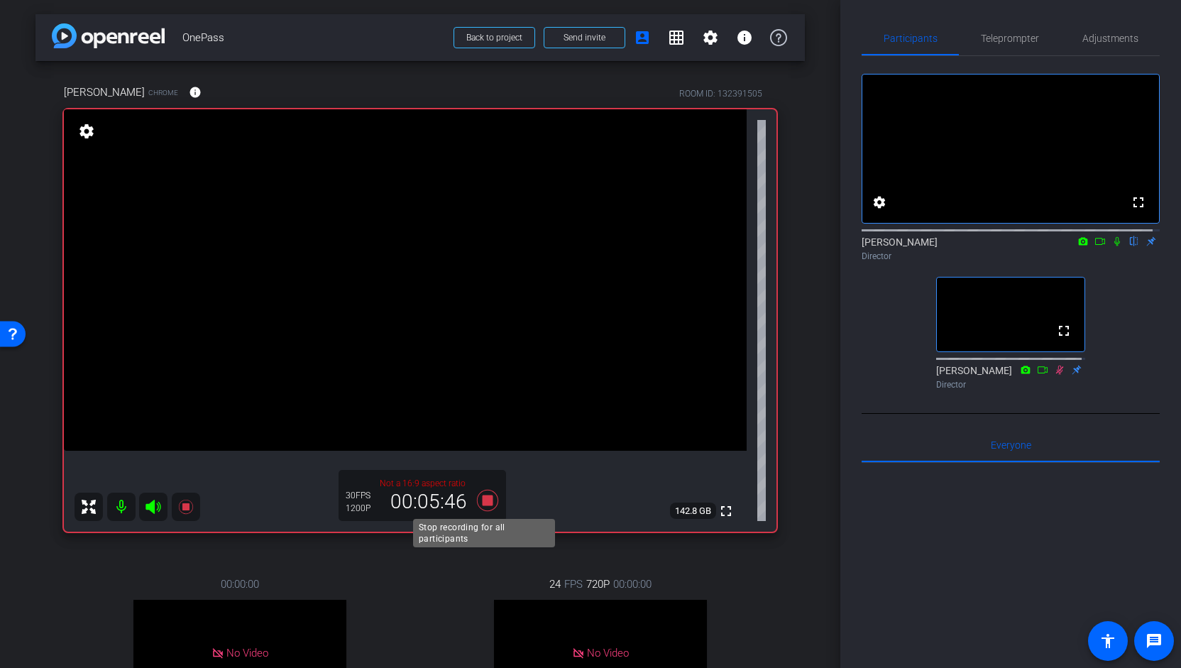
click at [487, 505] on icon at bounding box center [487, 500] width 21 height 21
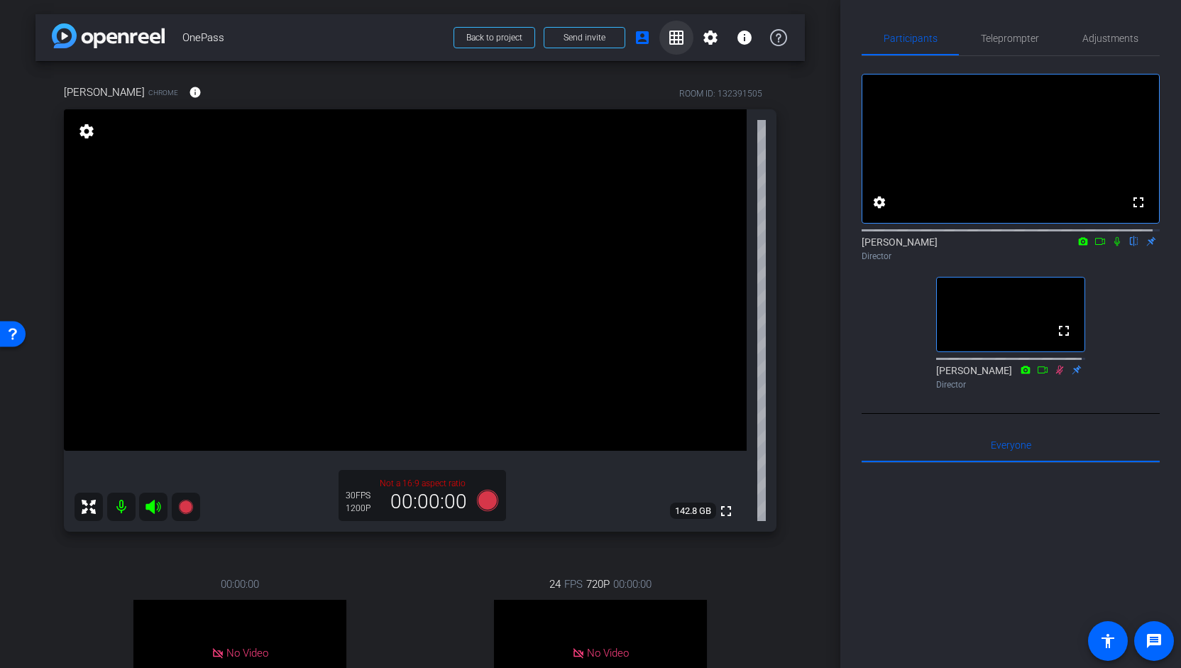
click at [668, 43] on mat-icon "grid_on" at bounding box center [676, 37] width 17 height 17
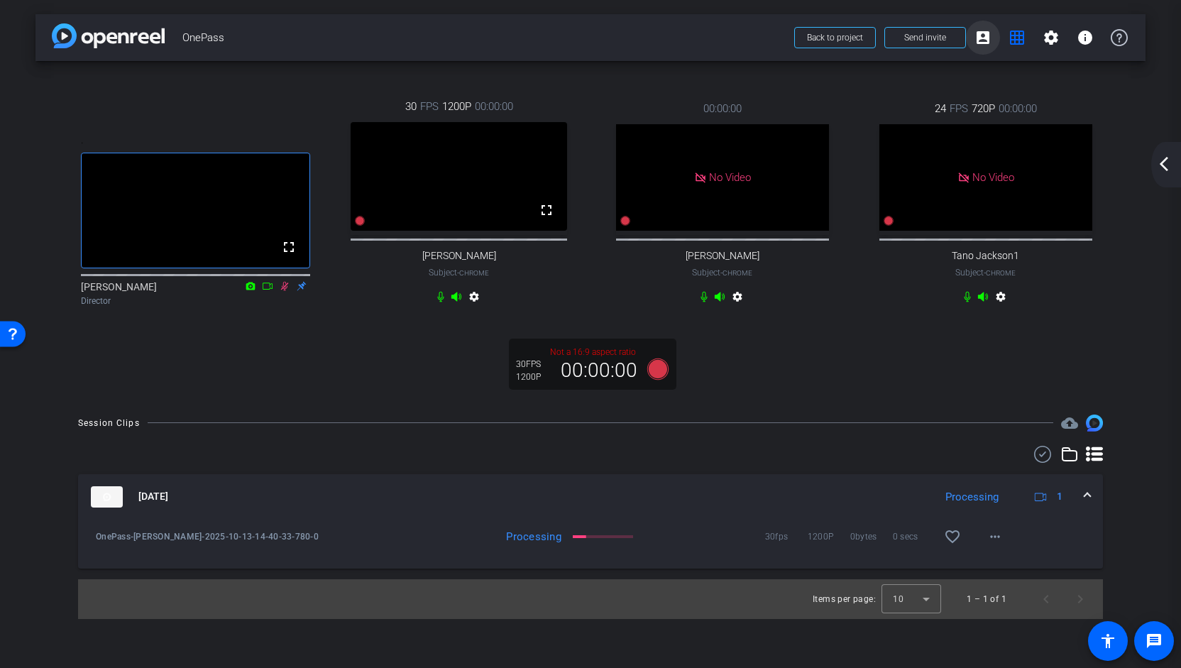
click at [982, 38] on mat-icon "account_box" at bounding box center [982, 37] width 17 height 17
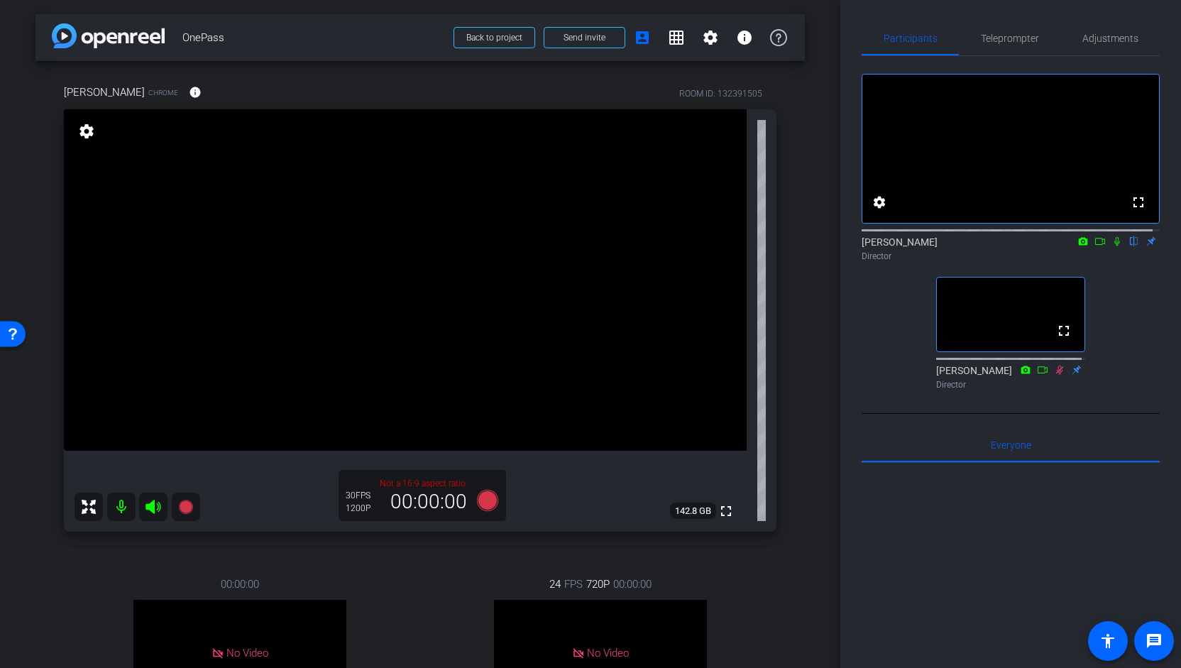
click at [1111, 246] on icon at bounding box center [1116, 241] width 11 height 10
click at [1102, 36] on span "Adjustments" at bounding box center [1110, 38] width 56 height 10
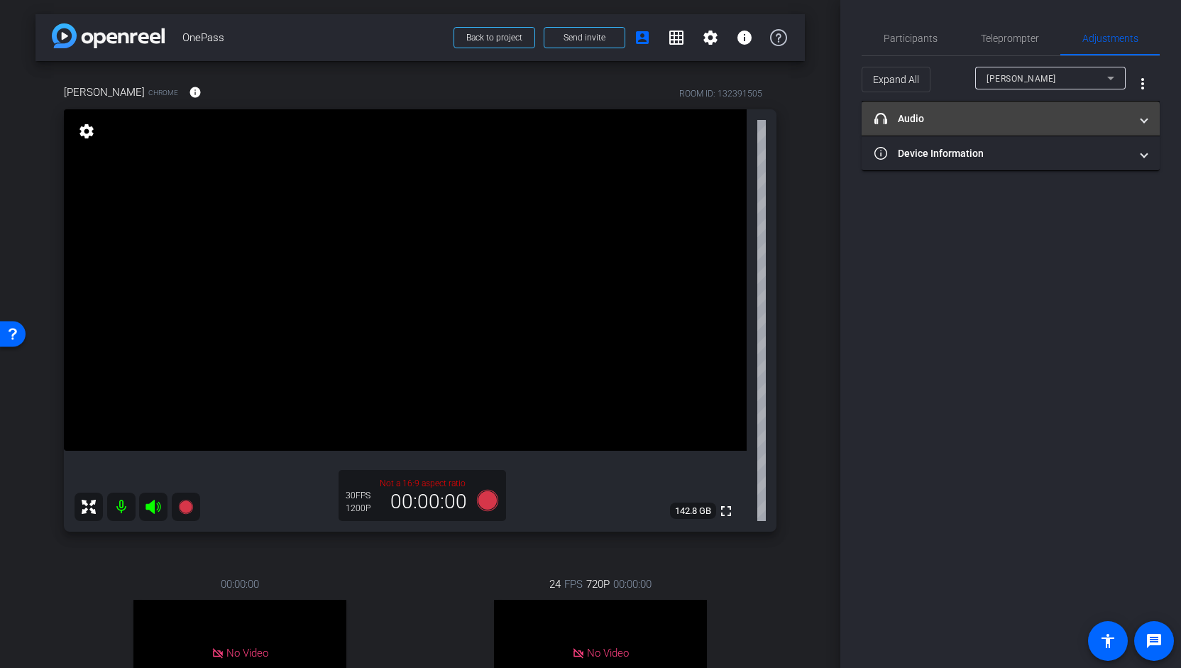
click at [1148, 121] on mat-expansion-panel-header "headphone icon Audio" at bounding box center [1011, 118] width 298 height 34
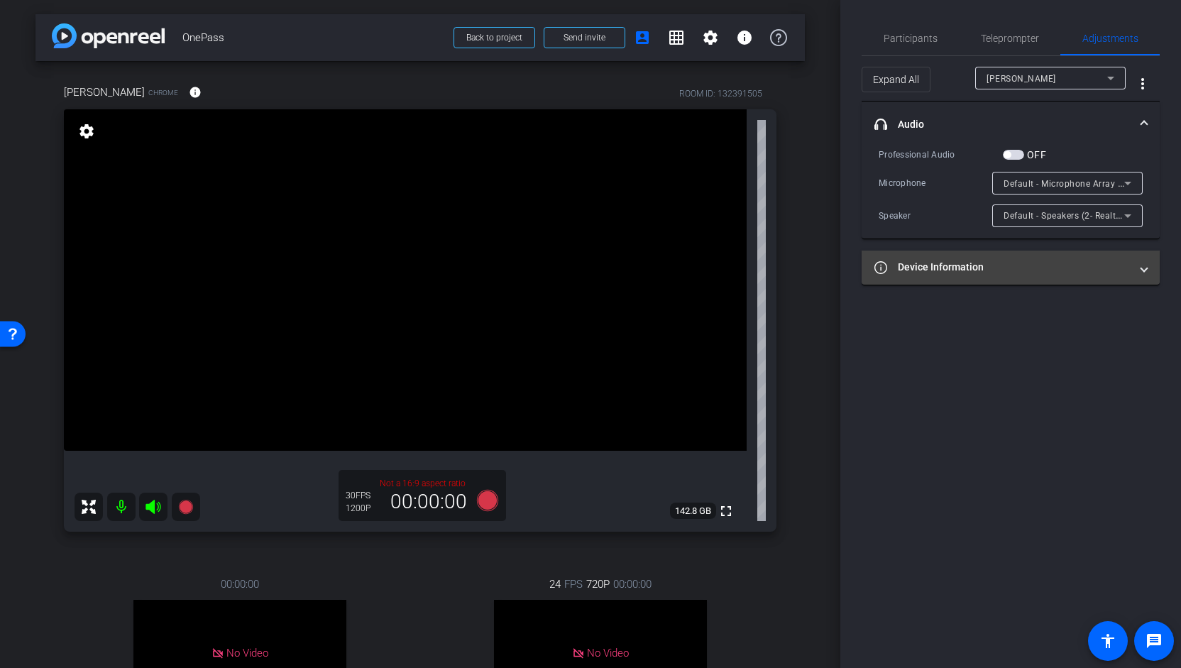
click at [1100, 270] on mat-panel-title "Device Information" at bounding box center [1002, 267] width 256 height 15
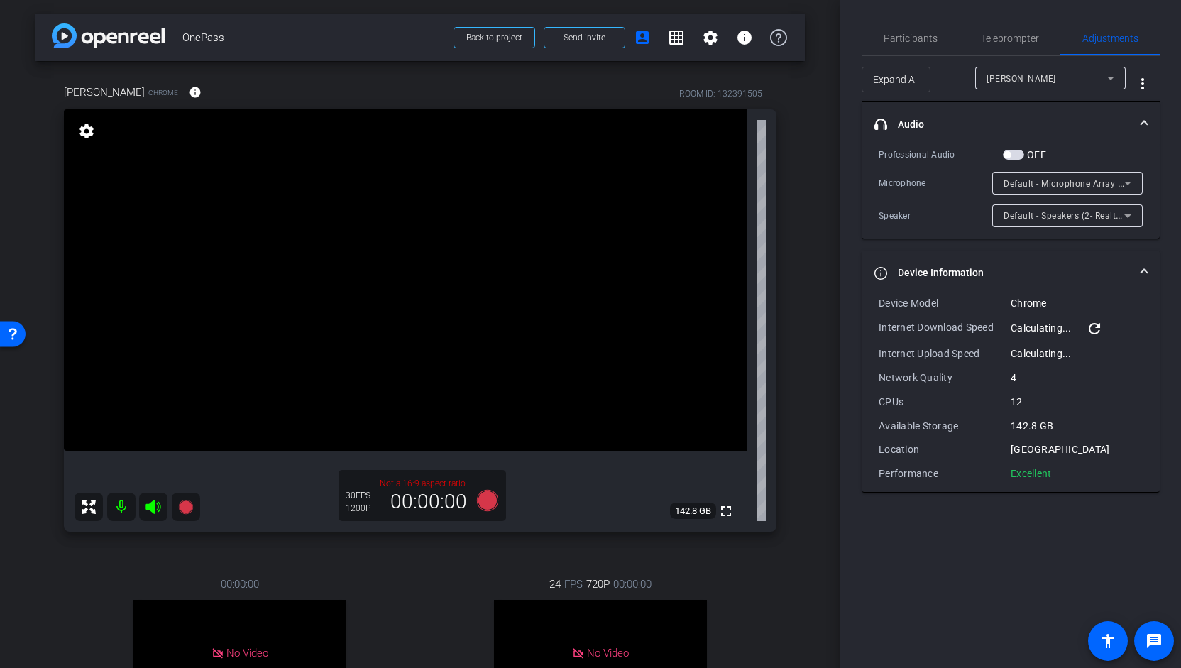
click at [1132, 266] on span "Device Information" at bounding box center [1007, 272] width 267 height 15
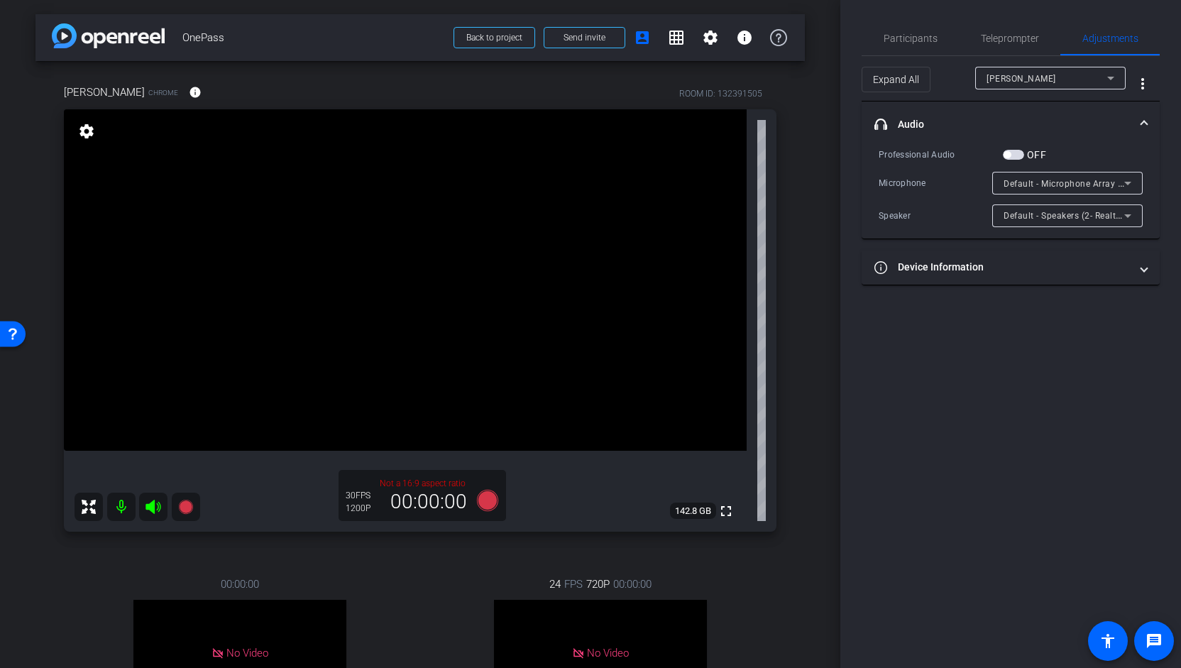
click at [1136, 117] on span "headphone icon Audio" at bounding box center [1007, 124] width 267 height 15
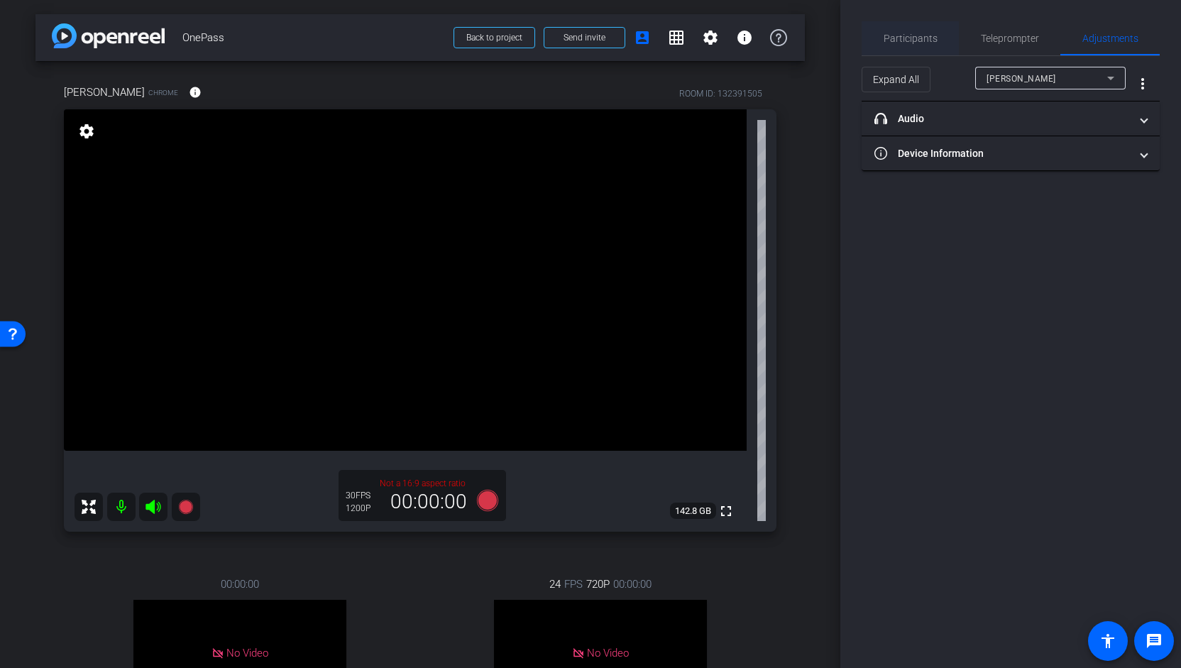
click at [903, 43] on span "Participants" at bounding box center [911, 38] width 54 height 10
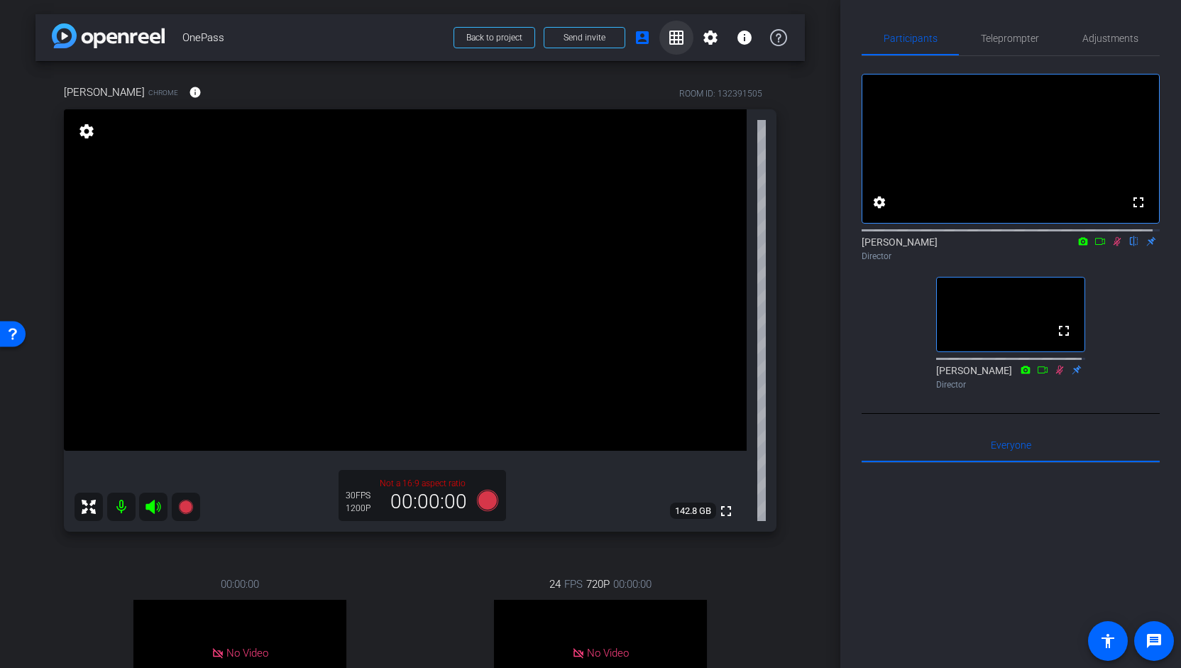
click at [660, 37] on span at bounding box center [676, 38] width 34 height 34
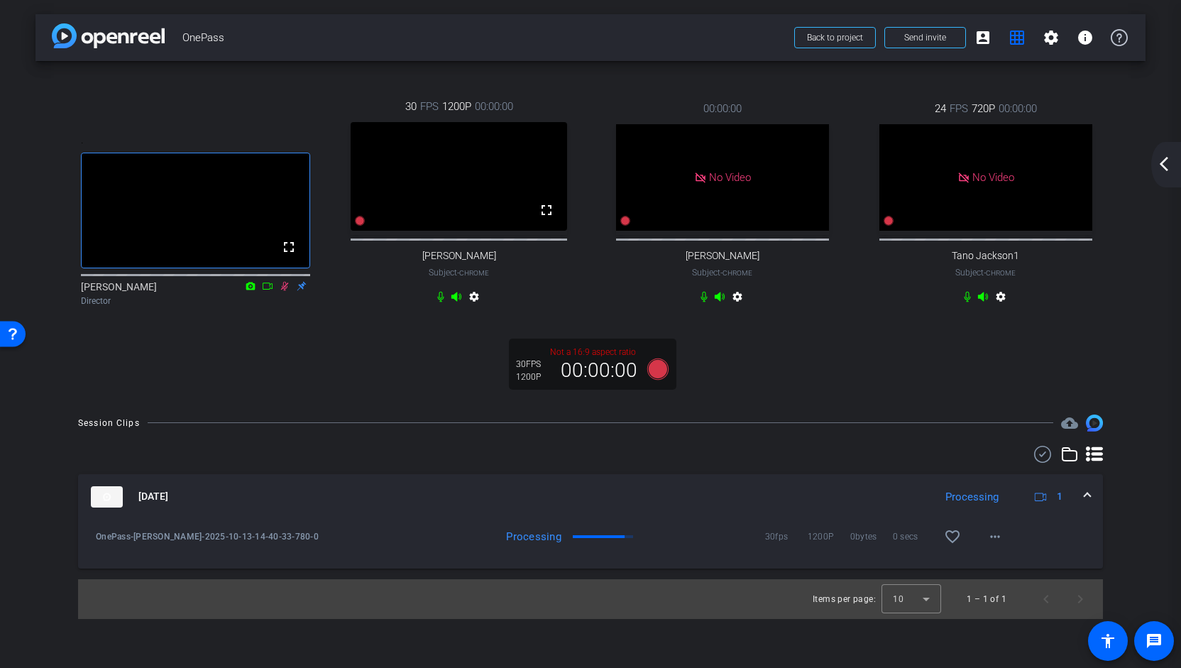
click at [453, 107] on span "1200P" at bounding box center [456, 107] width 29 height 16
click at [979, 45] on mat-icon "account_box" at bounding box center [982, 37] width 17 height 17
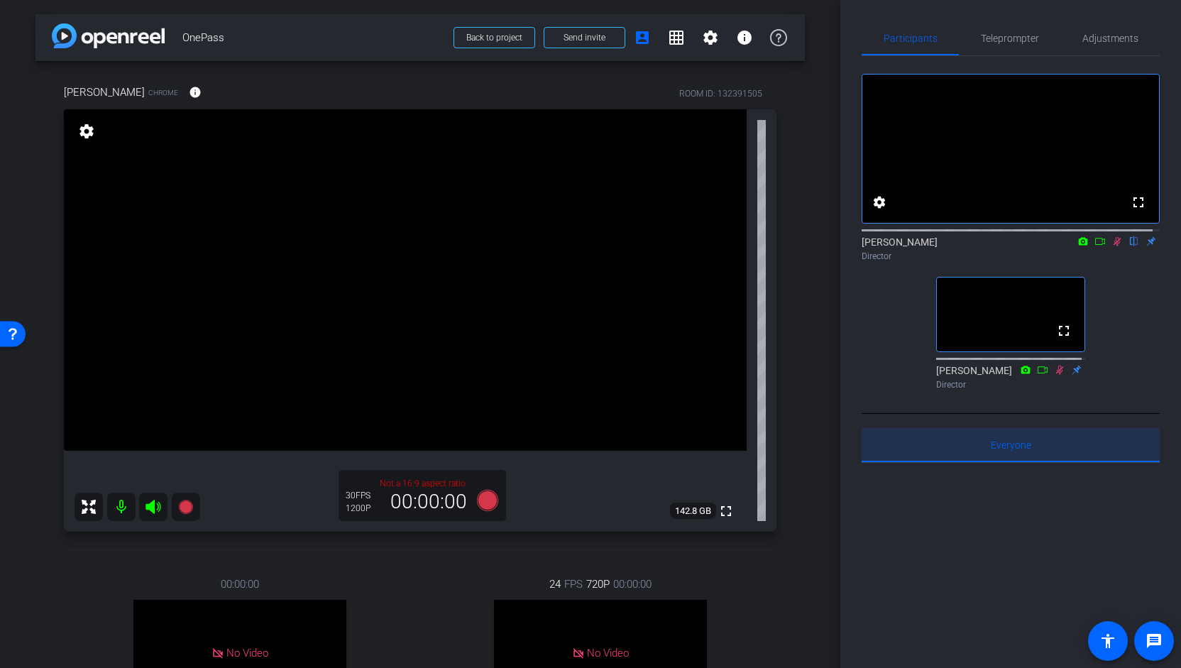
click at [1011, 450] on span "Everyone 0" at bounding box center [1011, 445] width 40 height 10
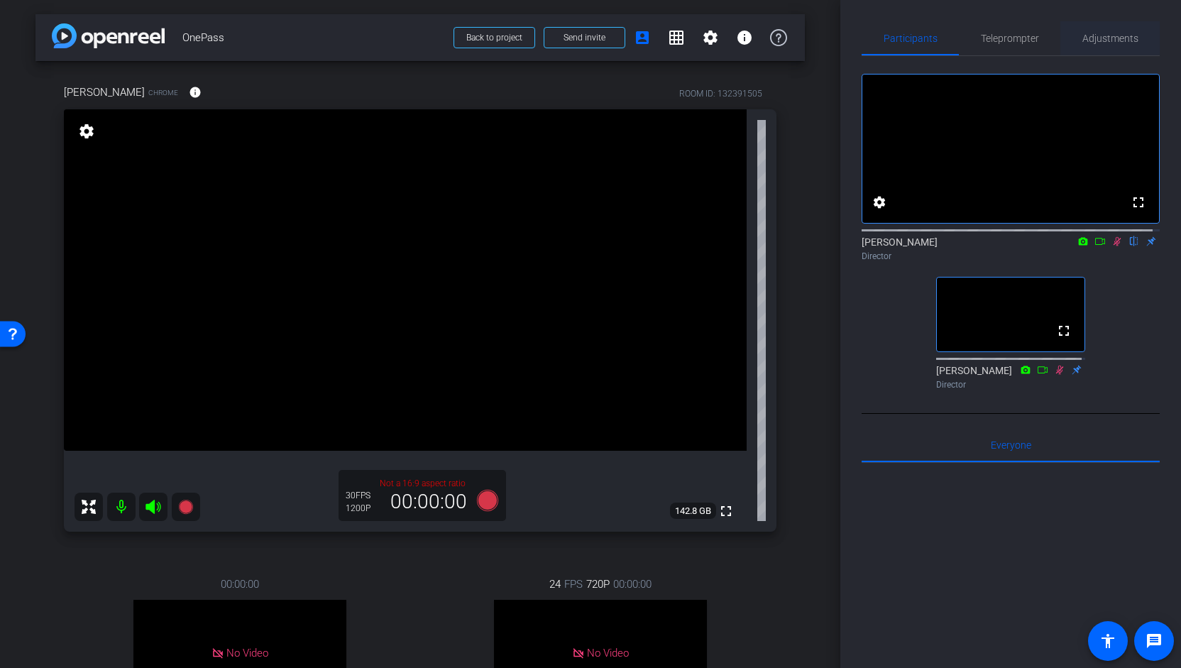
click at [1123, 35] on span "Adjustments" at bounding box center [1110, 38] width 56 height 10
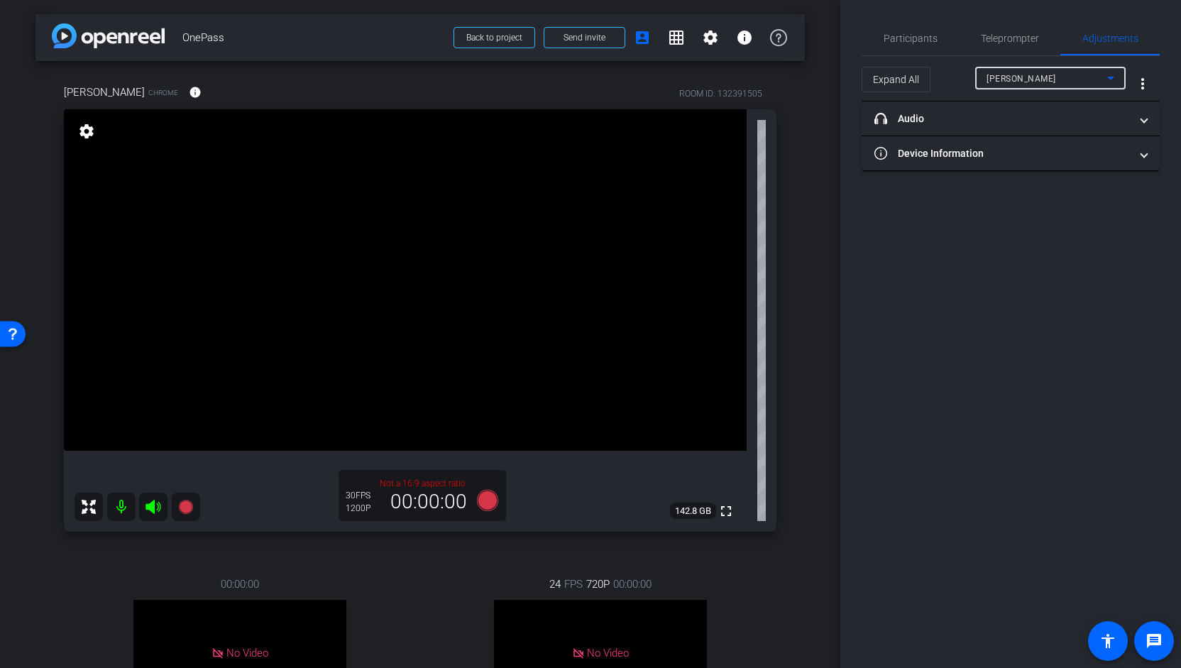
click at [1114, 75] on icon at bounding box center [1110, 78] width 17 height 17
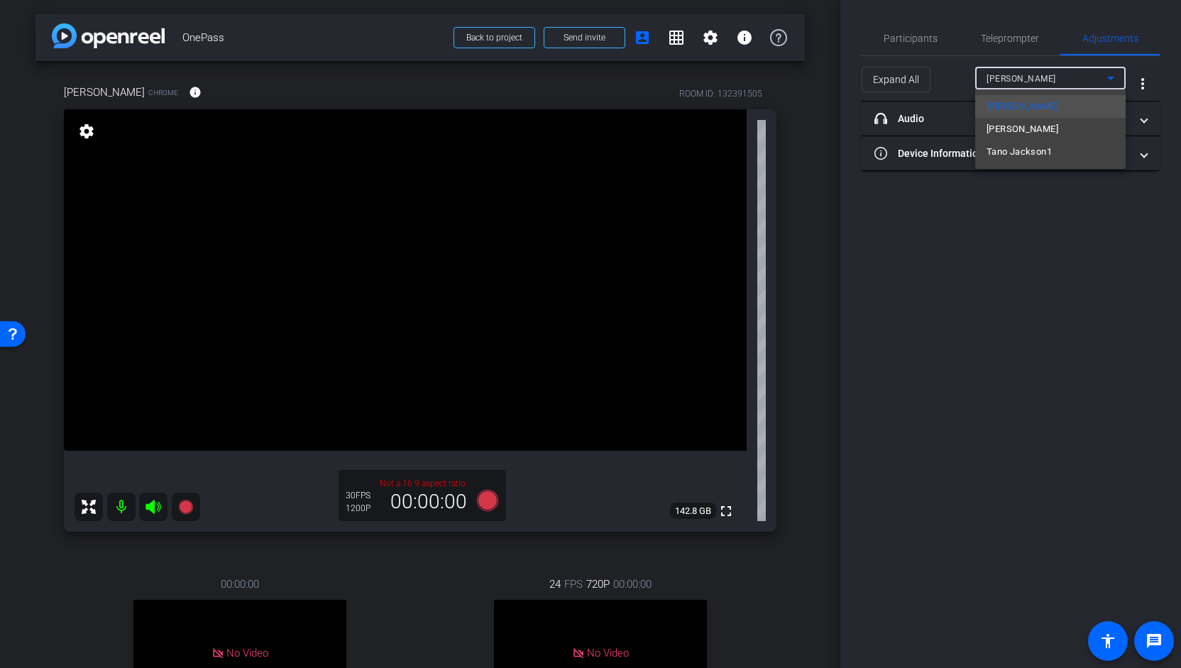
click at [1114, 75] on div at bounding box center [590, 334] width 1181 height 668
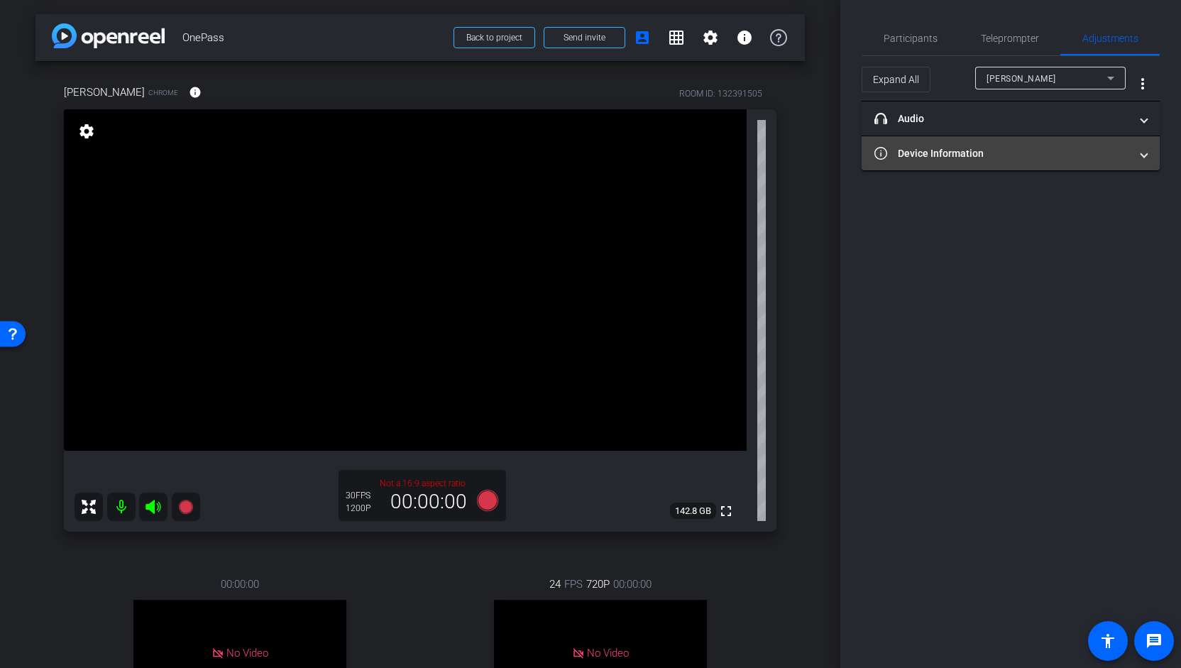
click at [1150, 150] on mat-expansion-panel-header "Device Information" at bounding box center [1011, 153] width 298 height 34
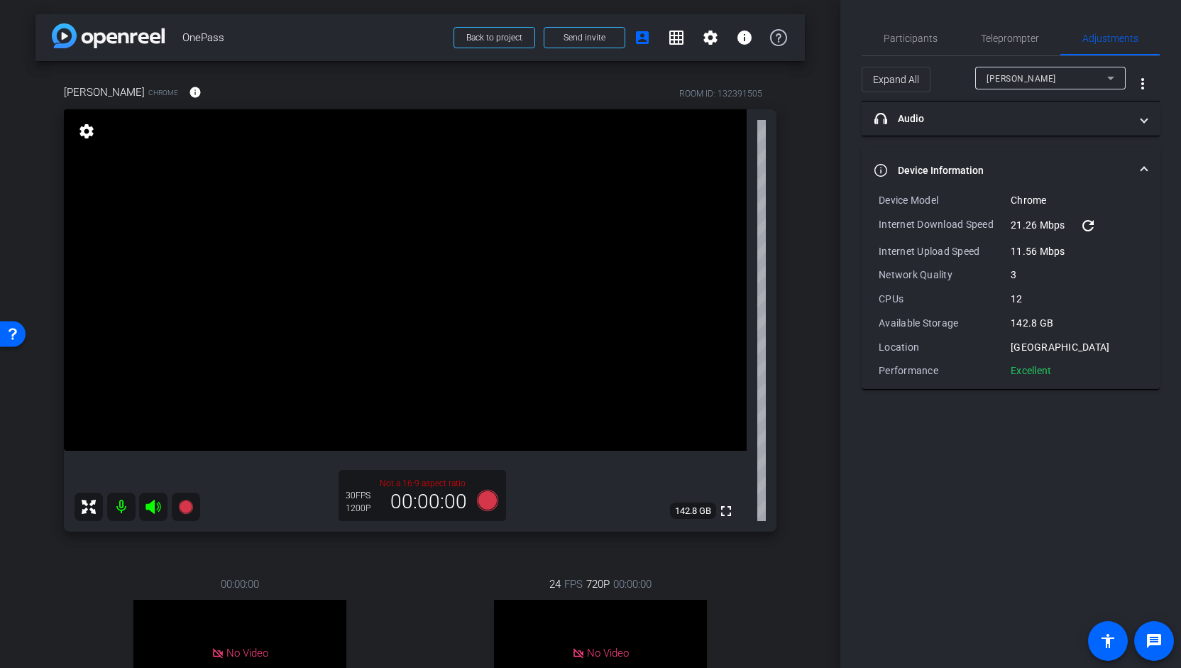
click at [1144, 165] on span at bounding box center [1144, 170] width 6 height 15
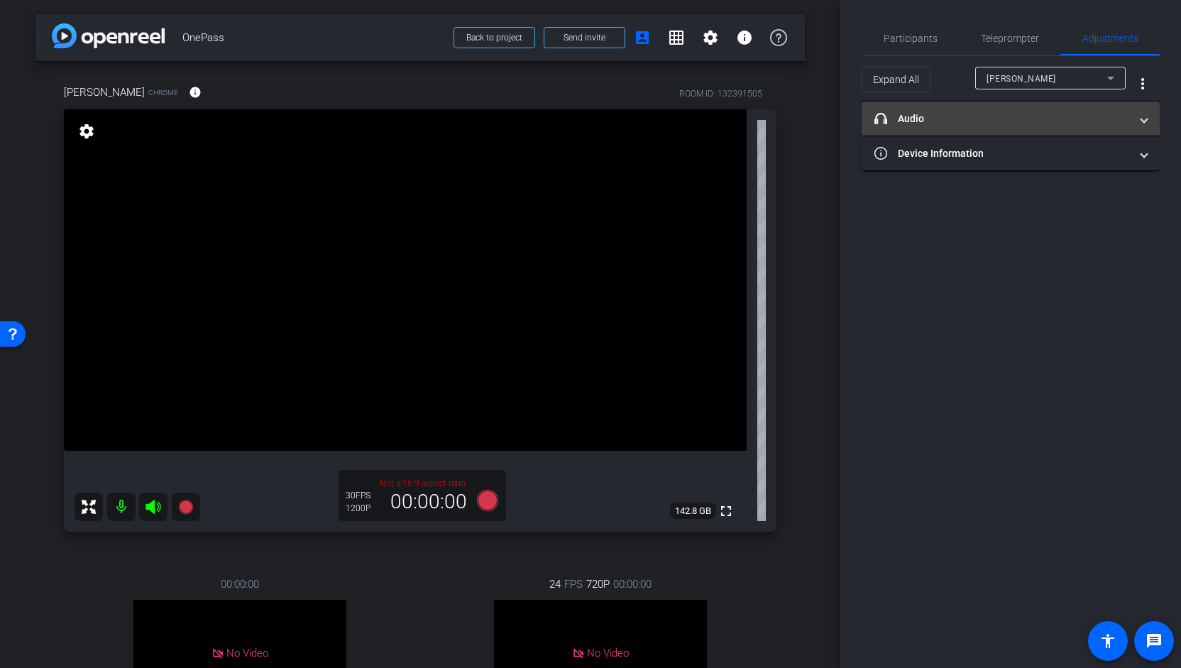
click at [1143, 121] on span at bounding box center [1144, 118] width 6 height 15
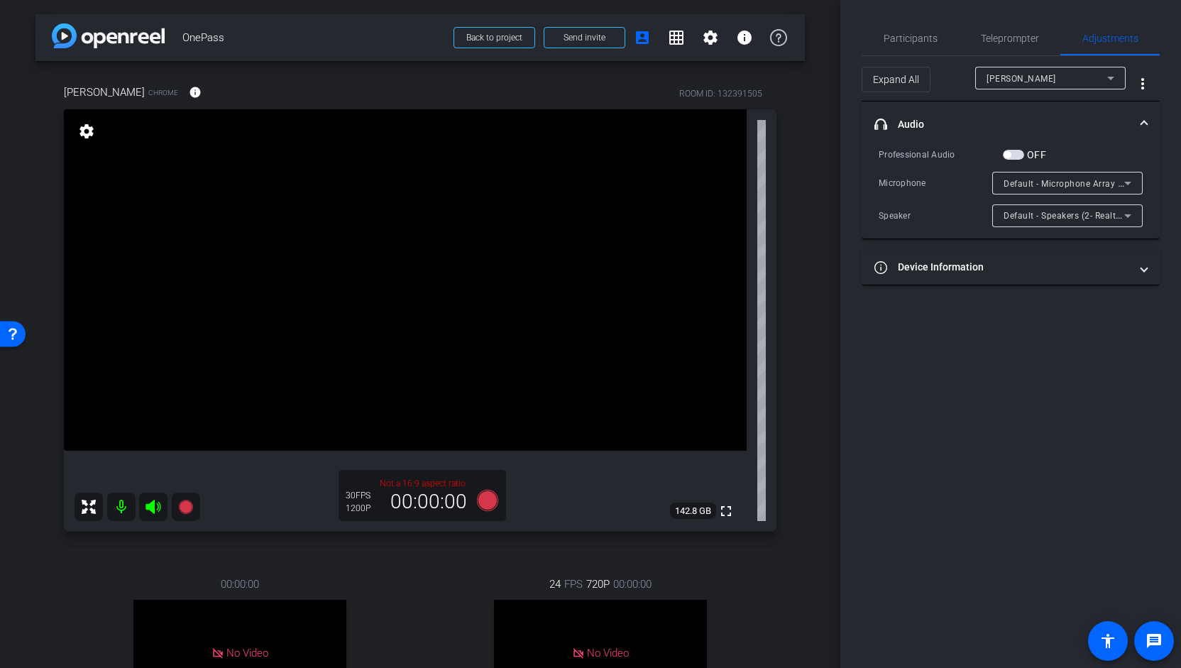
click at [1147, 126] on mat-expansion-panel-header "headphone icon Audio" at bounding box center [1011, 123] width 298 height 45
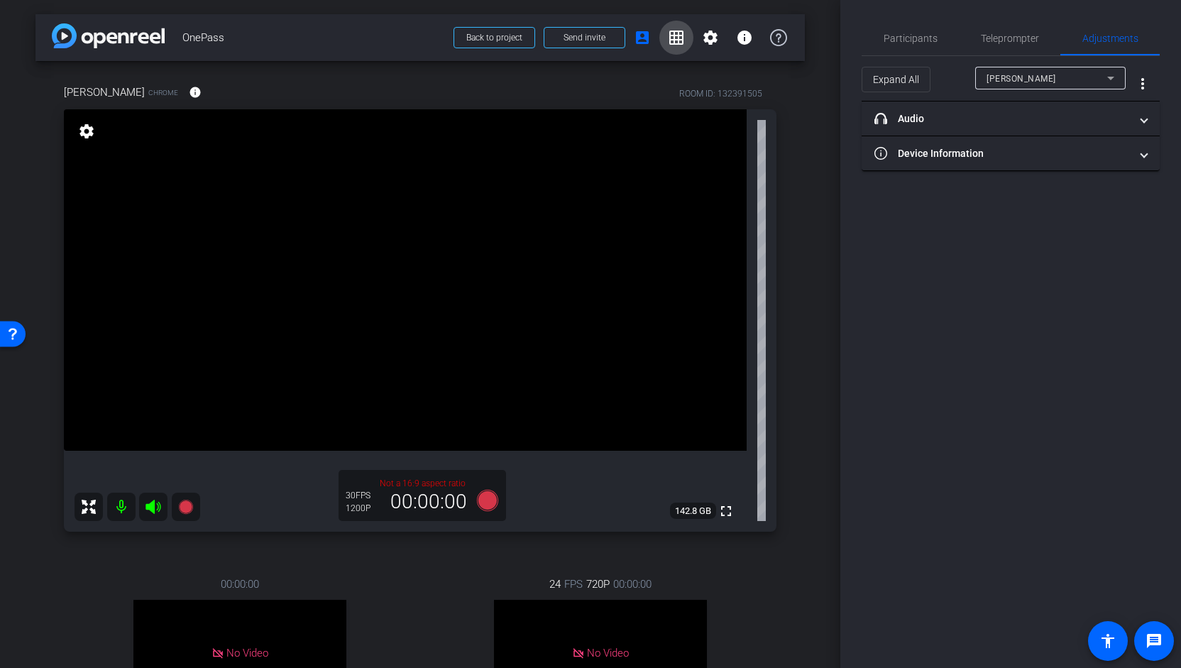
click at [686, 32] on span at bounding box center [676, 38] width 34 height 34
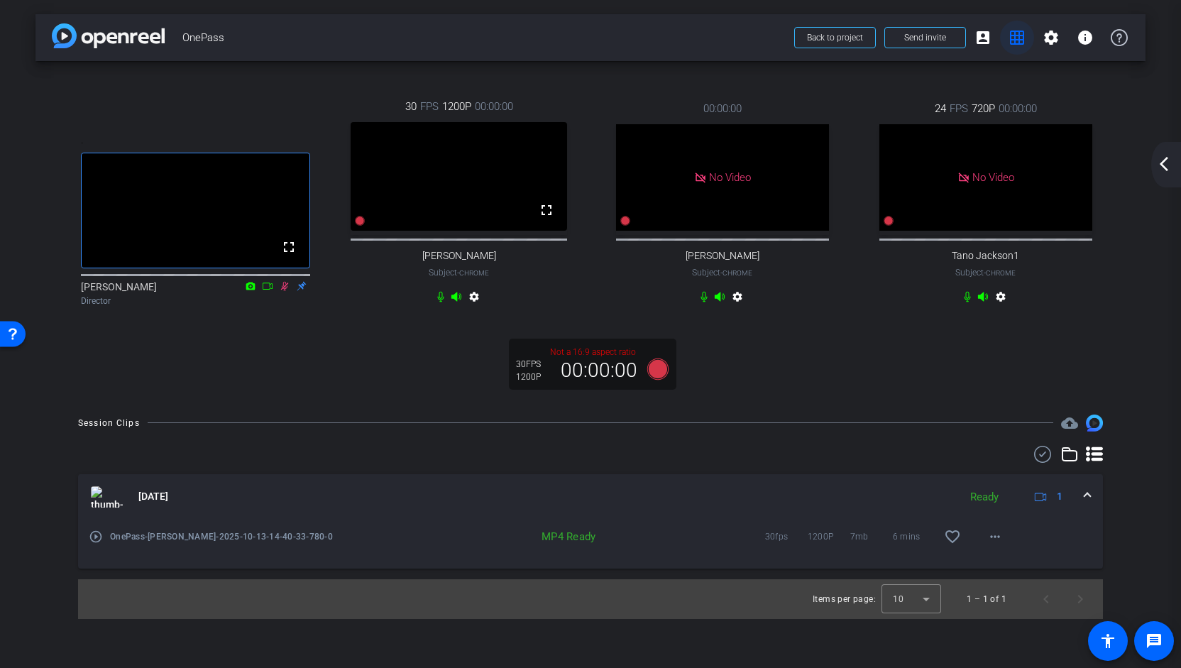
click at [1006, 31] on span at bounding box center [1017, 38] width 34 height 34
click at [979, 38] on mat-icon "account_box" at bounding box center [982, 37] width 17 height 17
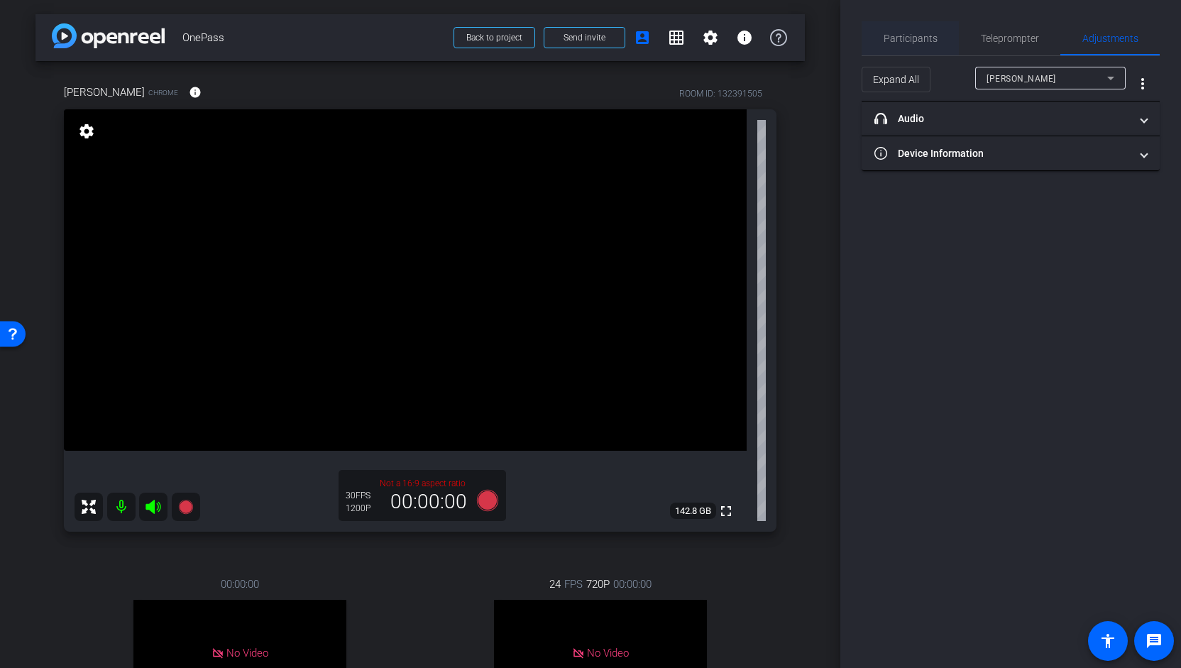
click at [904, 35] on span "Participants" at bounding box center [911, 38] width 54 height 10
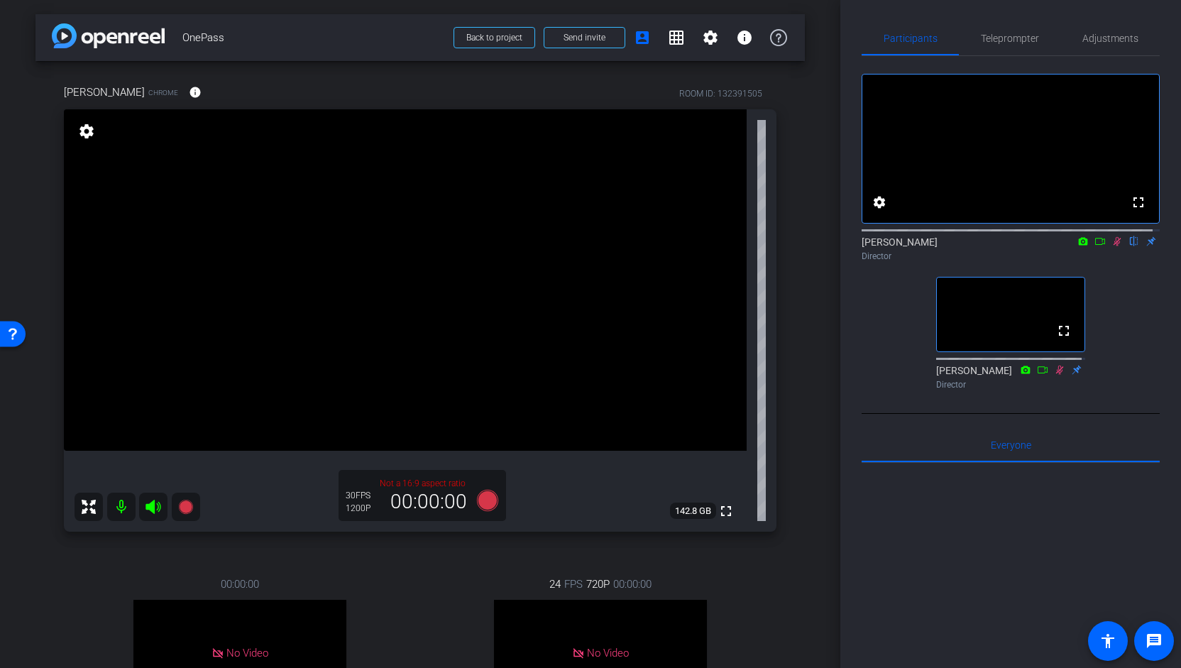
click at [1111, 246] on icon at bounding box center [1116, 241] width 11 height 10
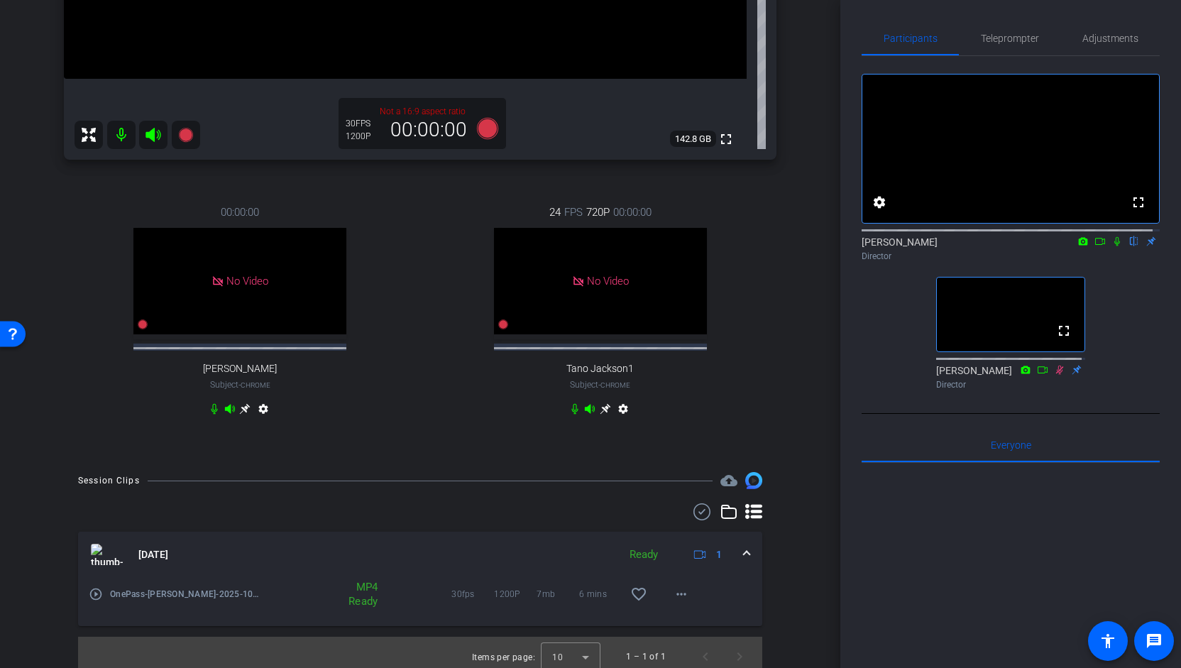
scroll to position [380, 0]
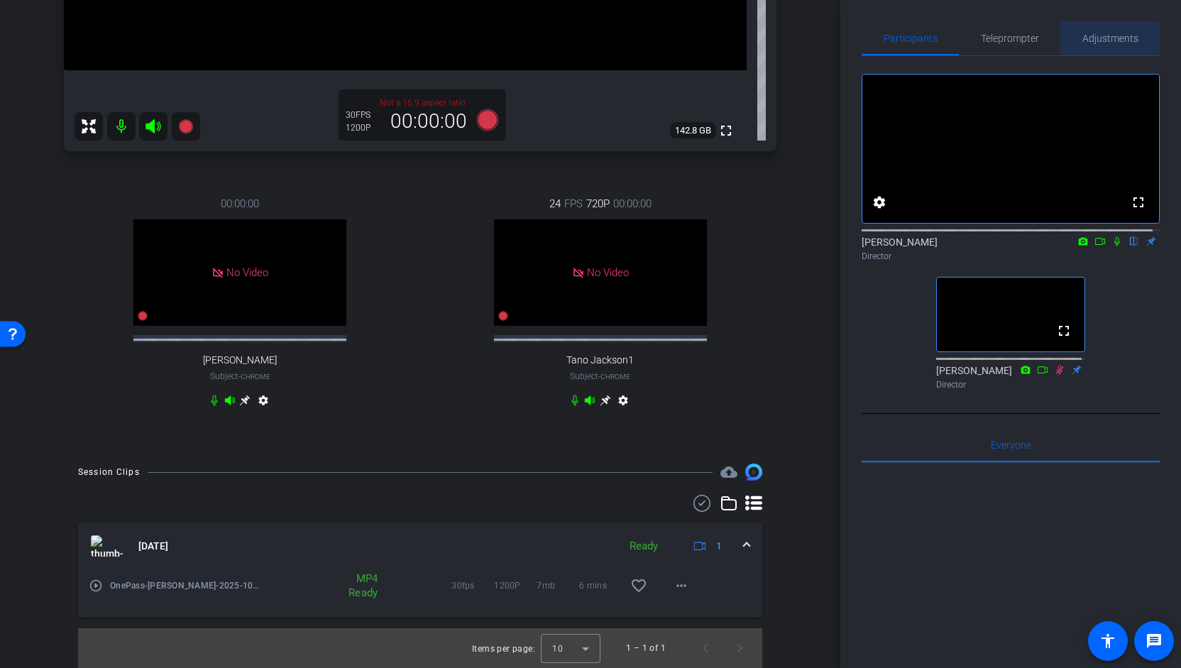
click at [1097, 47] on span "Adjustments" at bounding box center [1110, 38] width 56 height 34
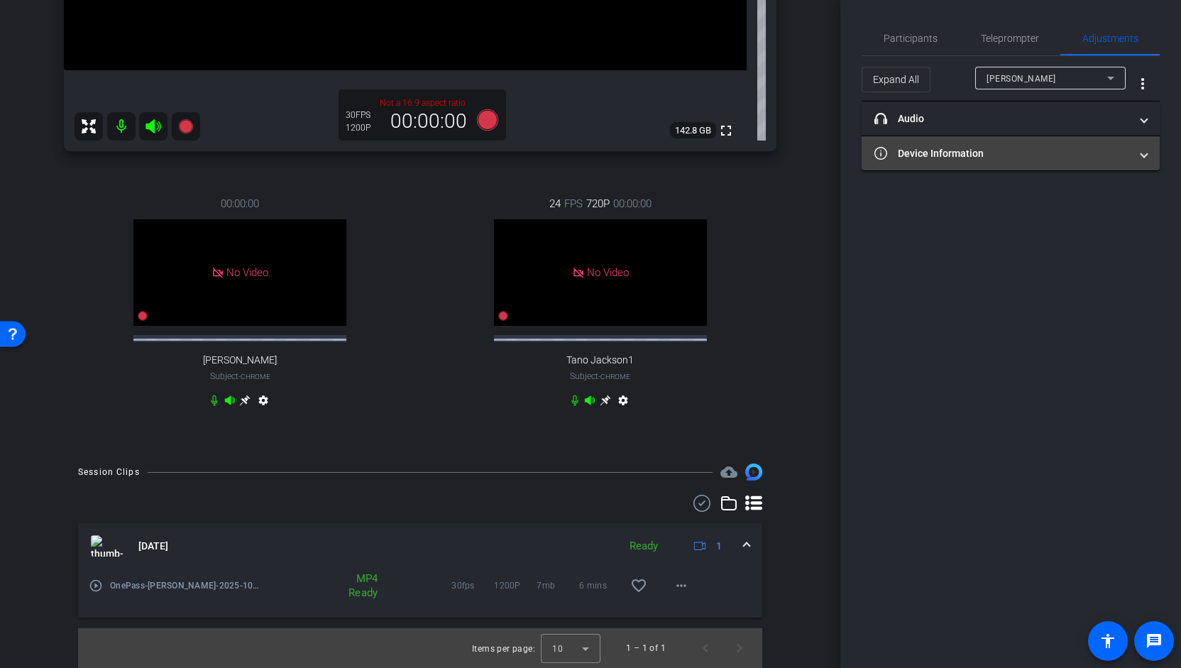
click at [1133, 151] on span "Device Information" at bounding box center [1007, 153] width 267 height 15
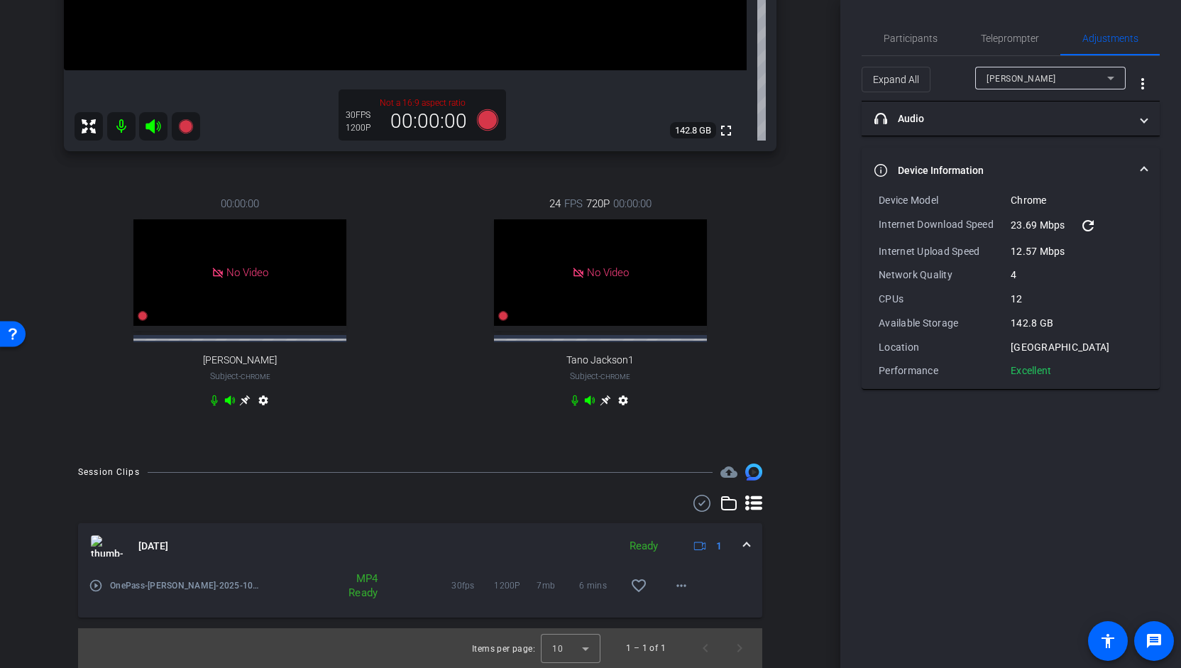
click at [1151, 151] on mat-expansion-panel-header "Device Information" at bounding box center [1011, 170] width 298 height 45
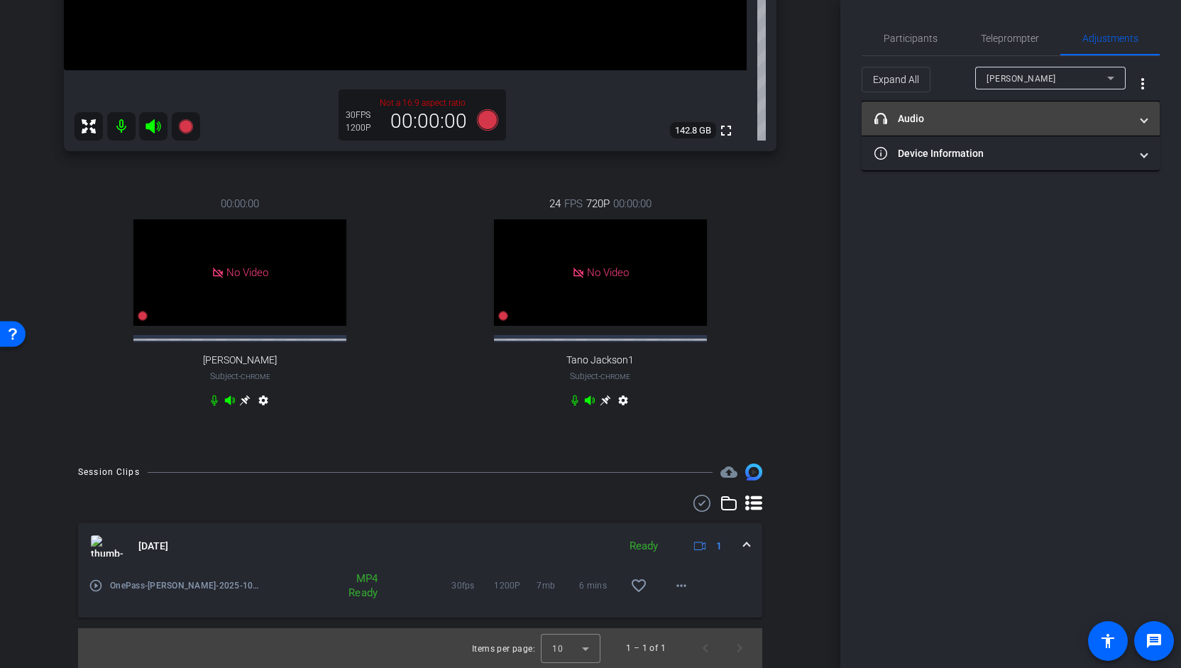
click at [1148, 125] on mat-expansion-panel-header "headphone icon Audio" at bounding box center [1011, 118] width 298 height 34
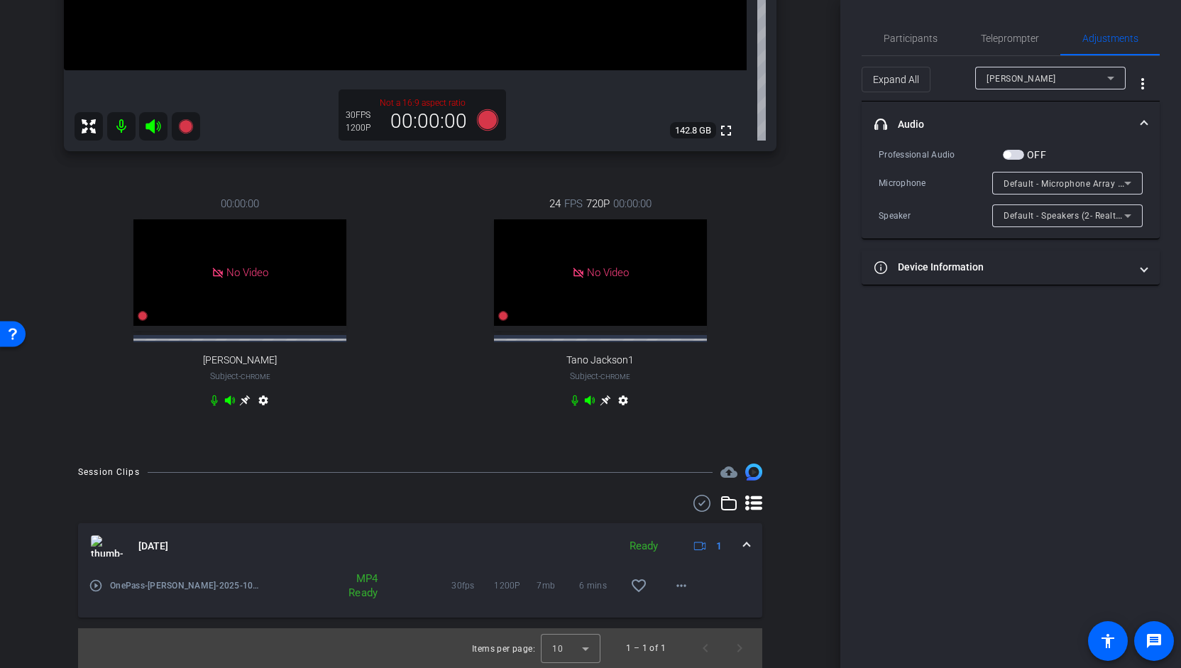
click at [1148, 125] on mat-expansion-panel-header "headphone icon Audio" at bounding box center [1011, 123] width 298 height 45
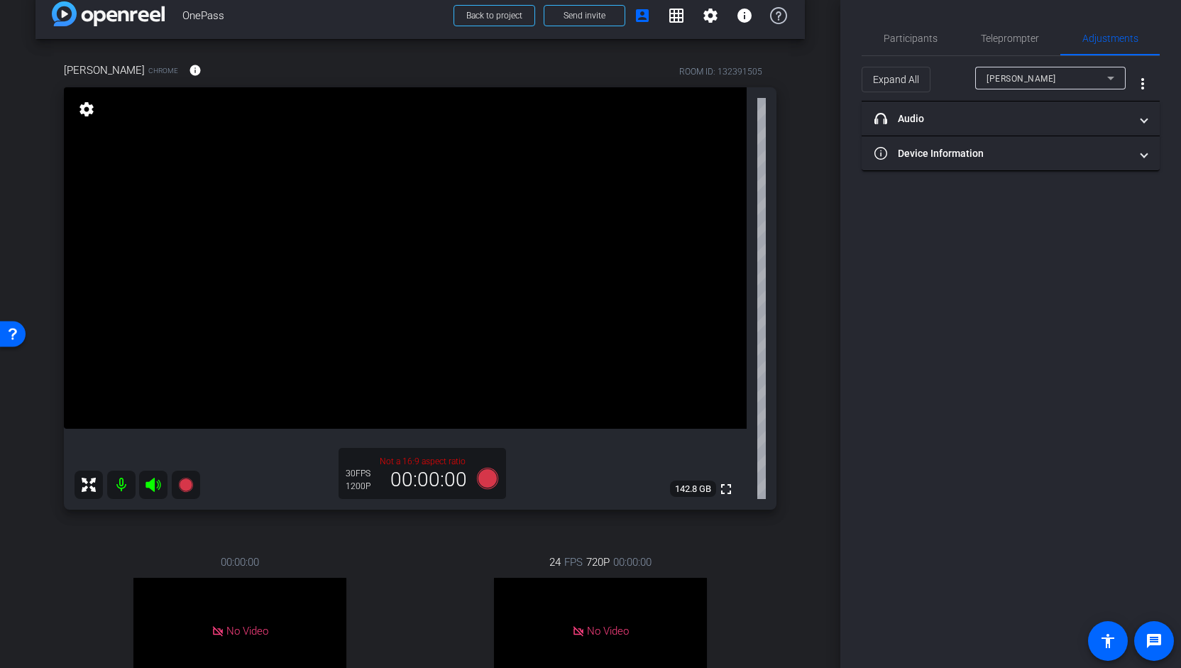
scroll to position [0, 0]
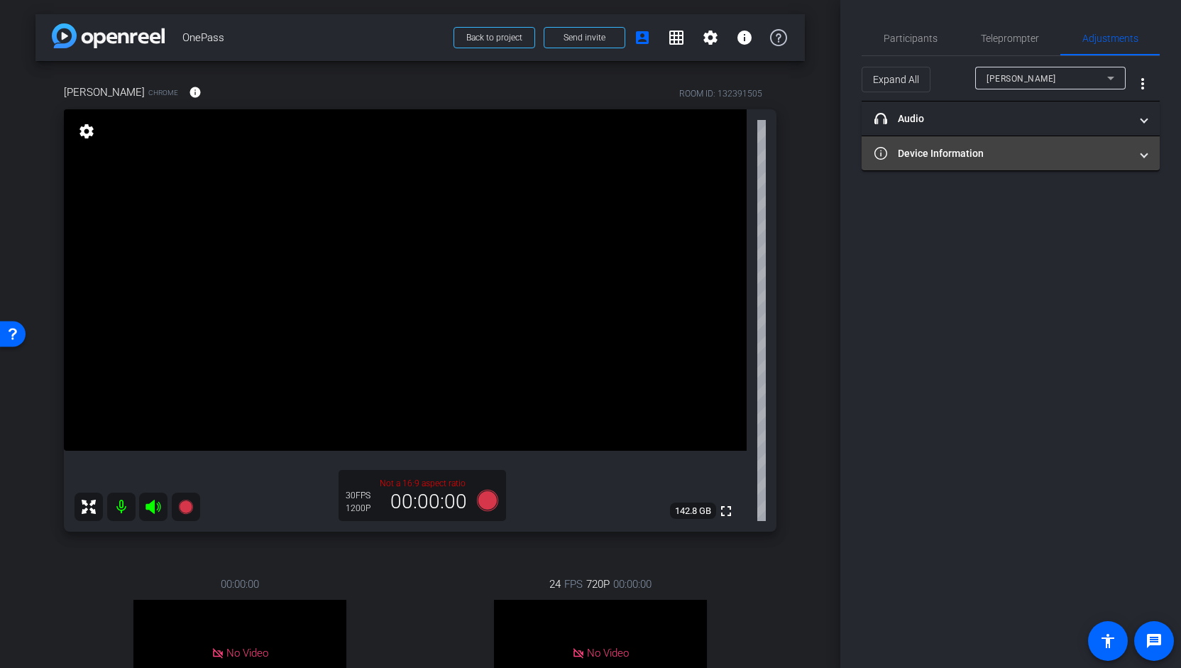
click at [1127, 148] on mat-panel-title "Device Information" at bounding box center [1002, 153] width 256 height 15
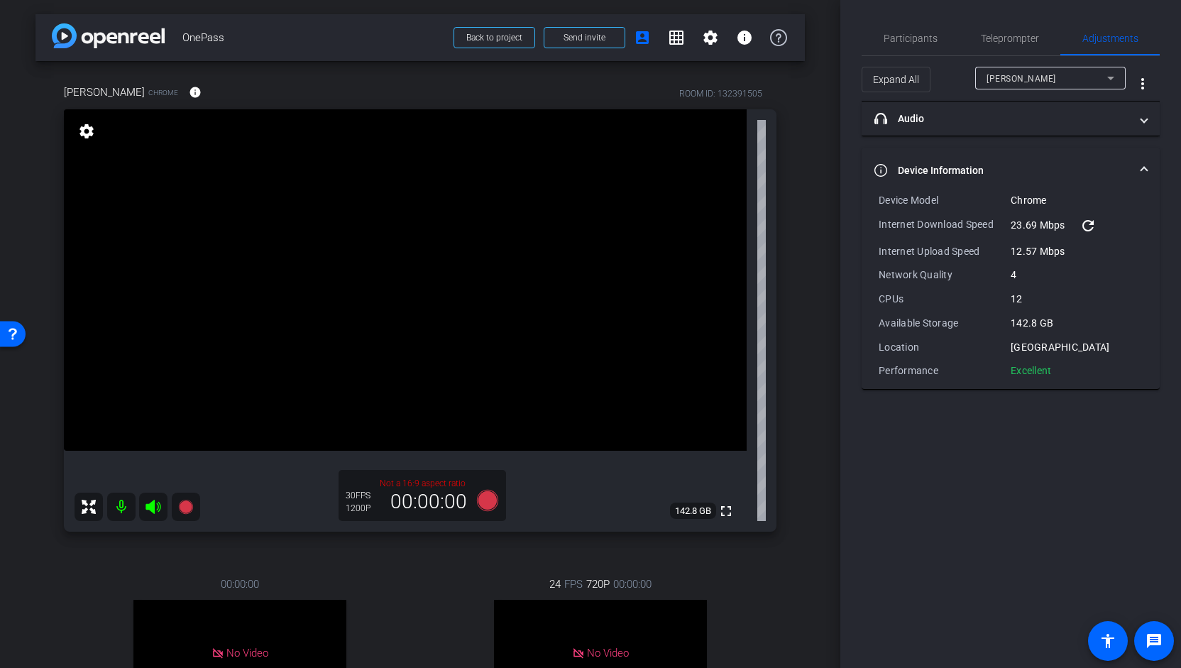
click at [1140, 163] on span "Device Information" at bounding box center [1007, 170] width 267 height 15
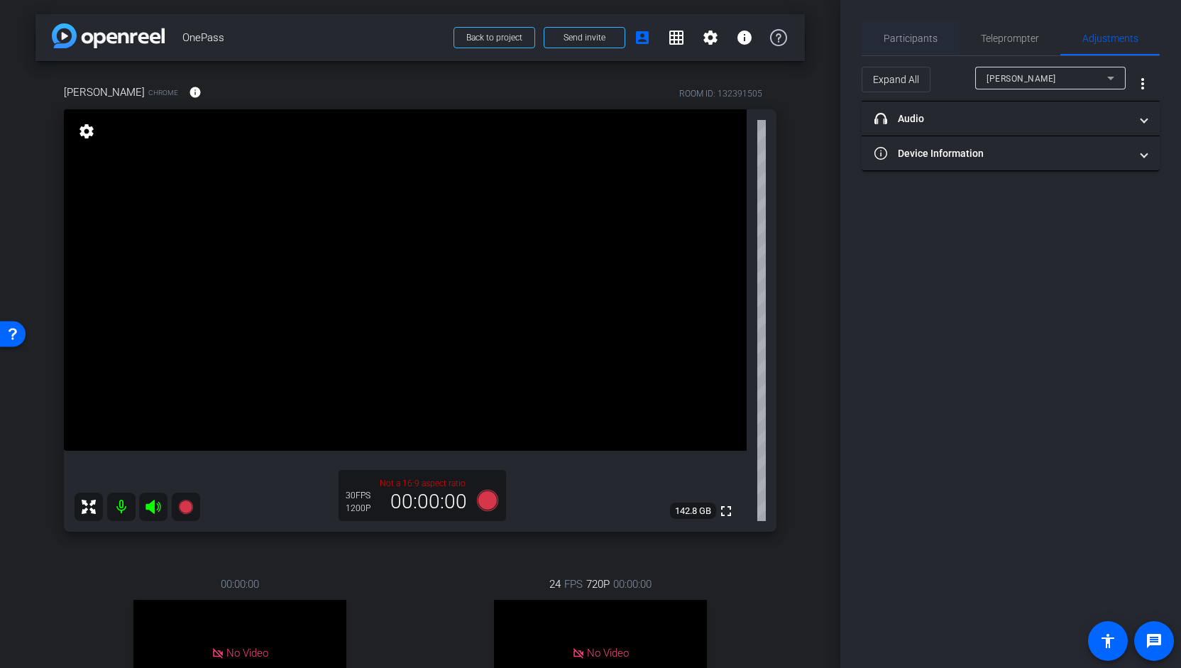
click at [928, 31] on span "Participants" at bounding box center [911, 38] width 54 height 34
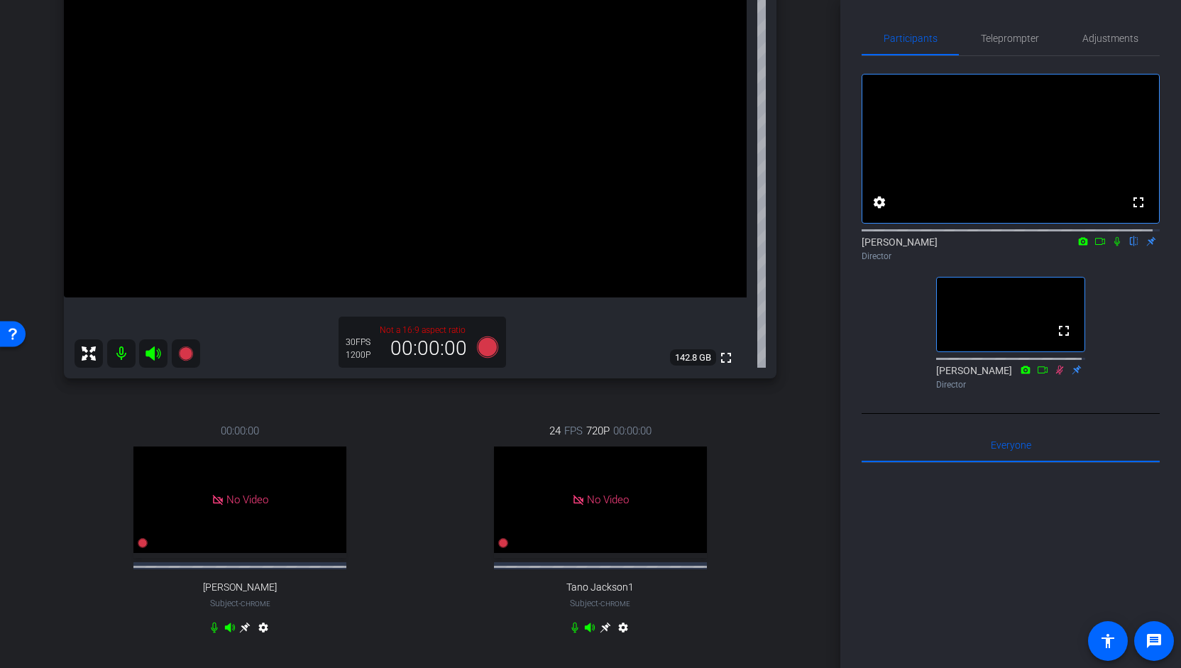
scroll to position [118, 0]
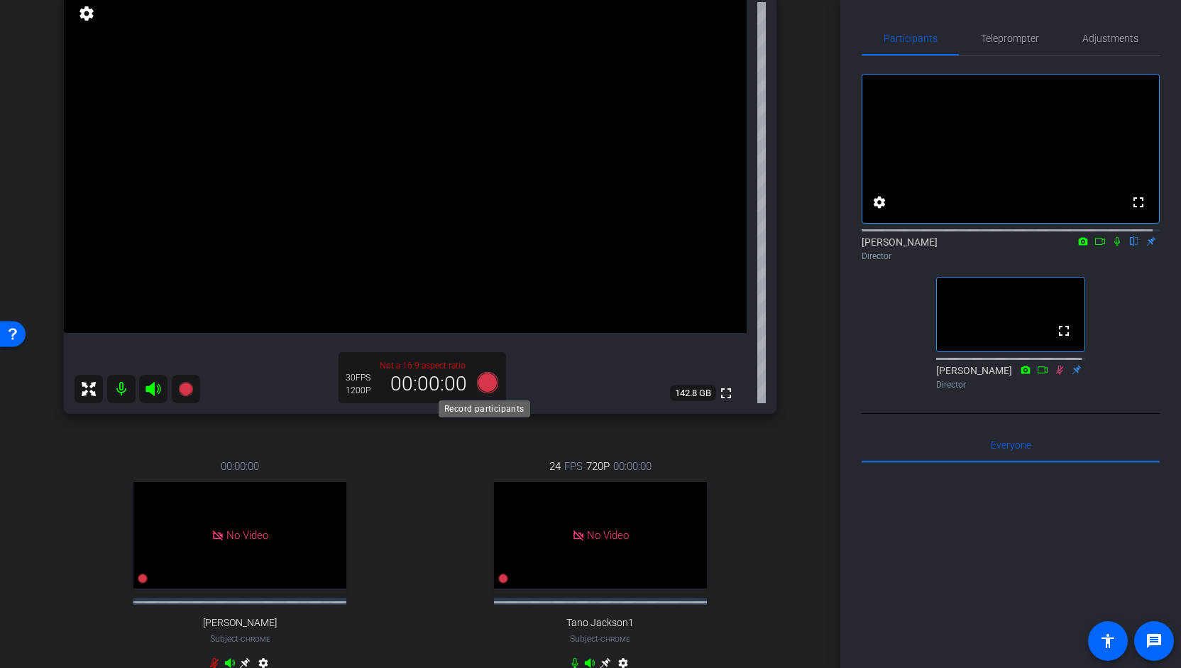
click at [483, 383] on icon at bounding box center [487, 382] width 21 height 21
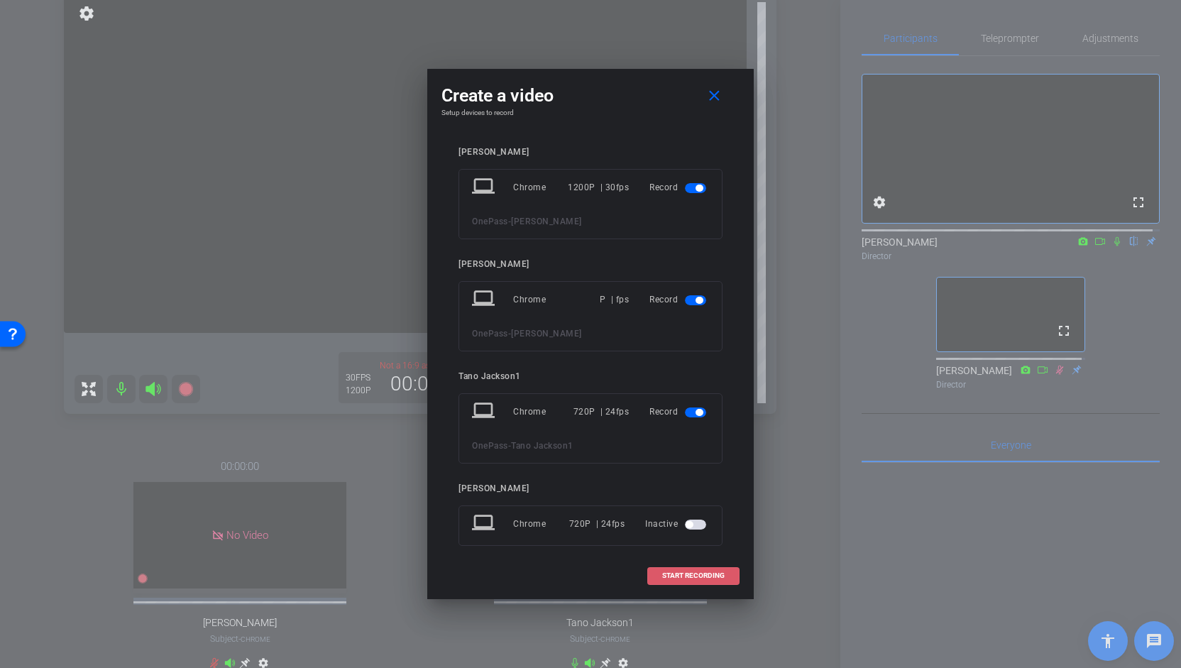
click at [683, 574] on span "START RECORDING" at bounding box center [693, 575] width 62 height 7
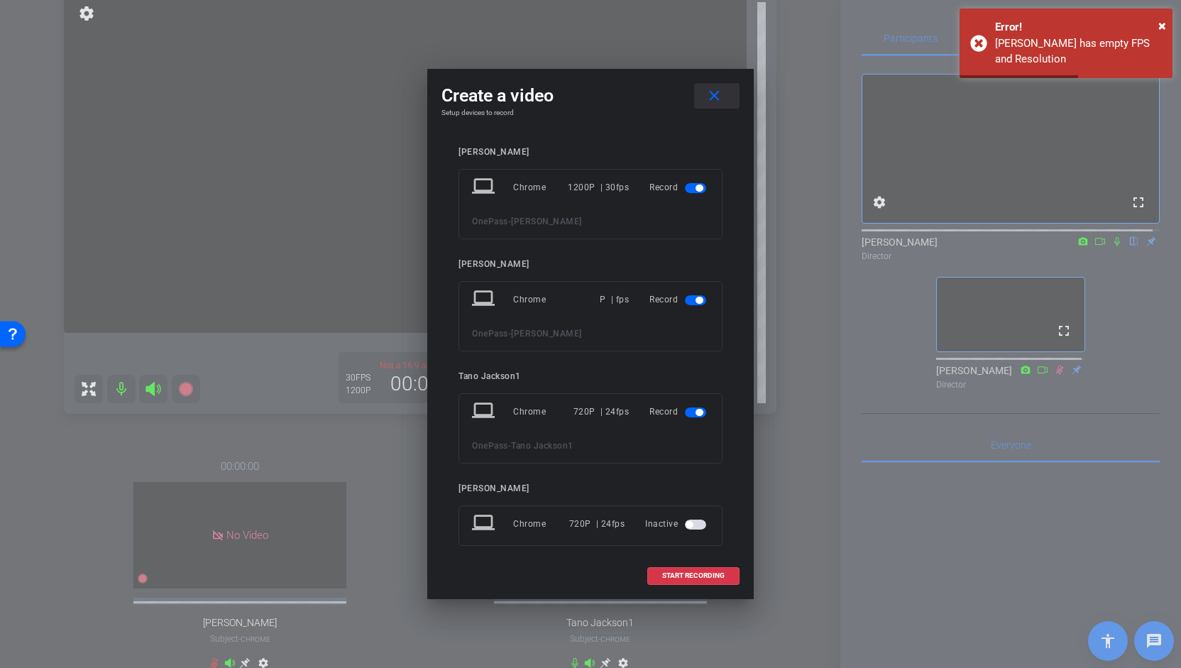
click at [717, 95] on mat-icon "close" at bounding box center [714, 96] width 18 height 18
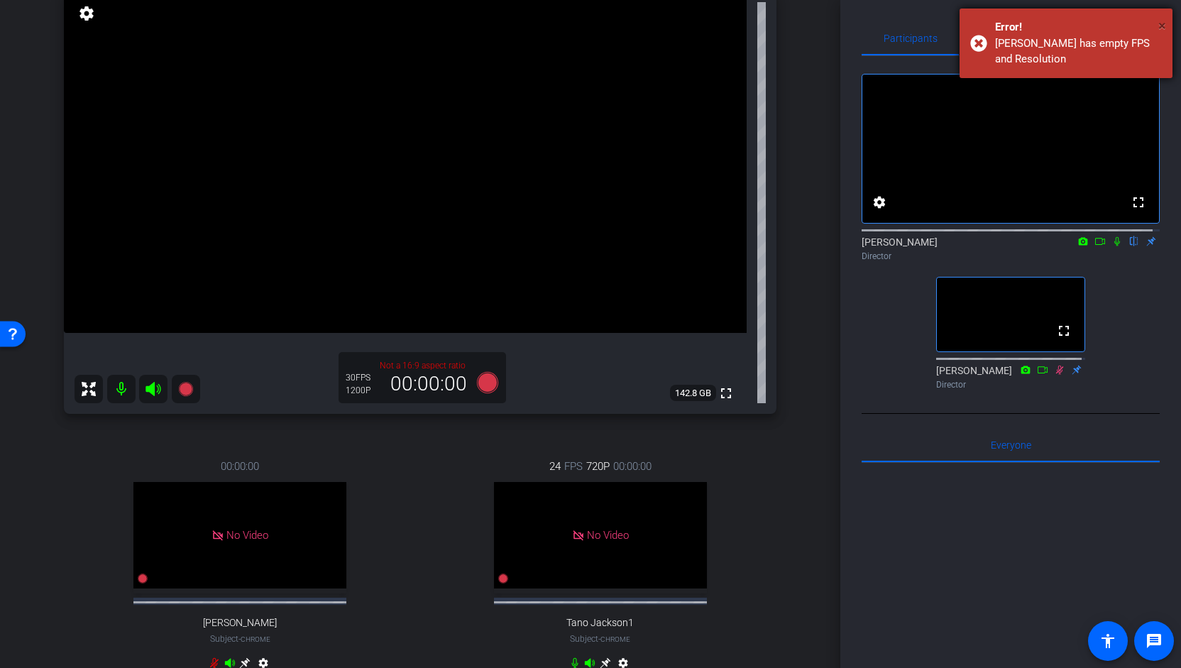
click at [1163, 28] on span "×" at bounding box center [1162, 25] width 8 height 17
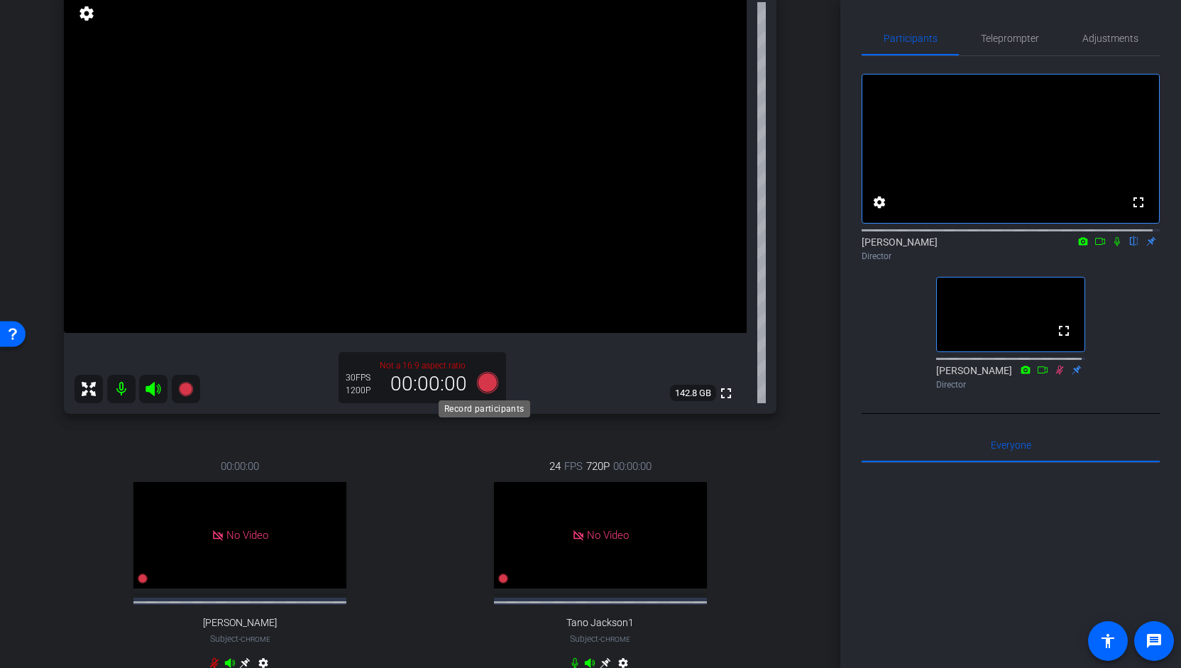
click at [483, 380] on icon at bounding box center [487, 382] width 21 height 21
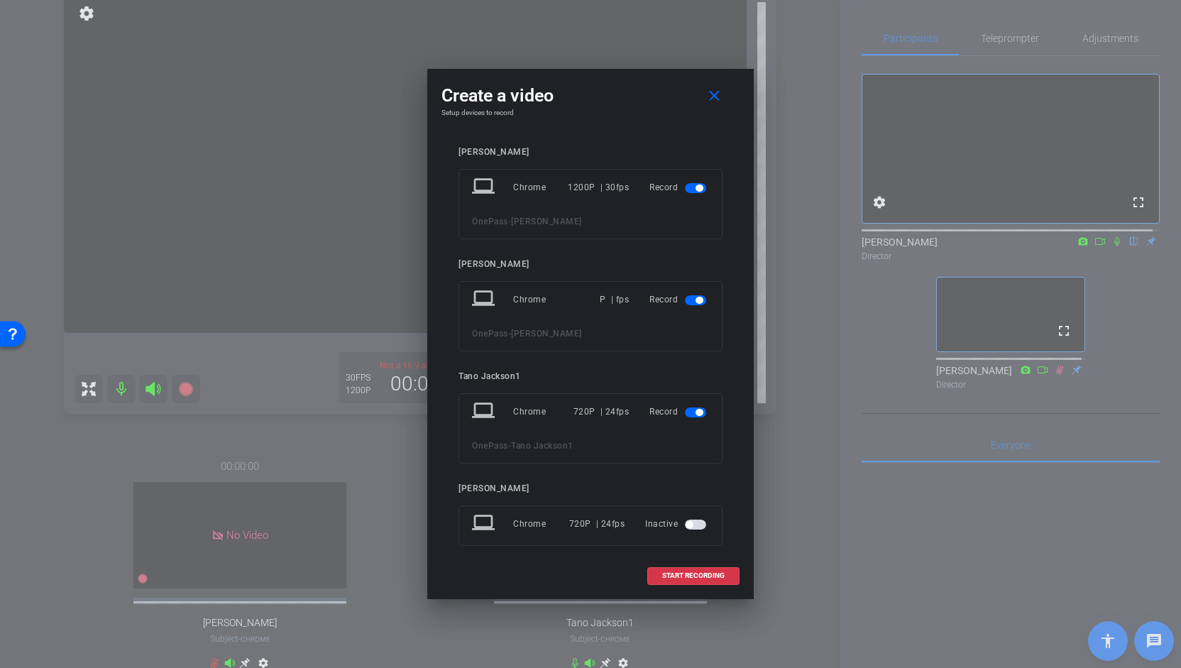
click at [686, 304] on span "button" at bounding box center [695, 300] width 21 height 10
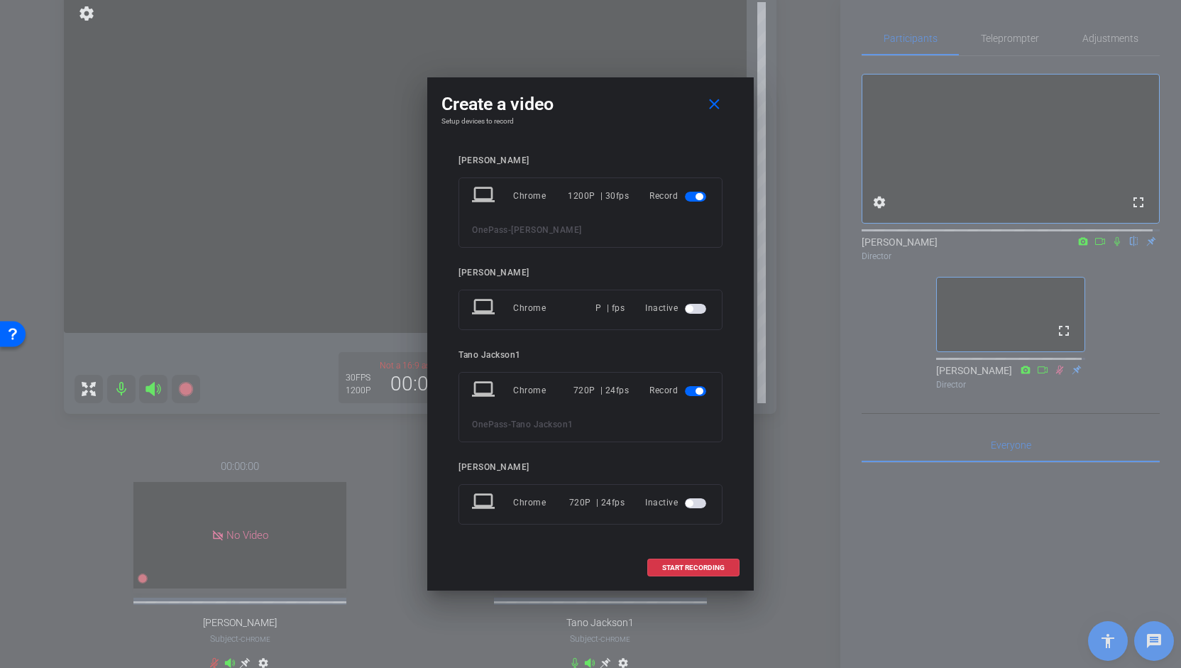
click at [695, 390] on span "button" at bounding box center [695, 391] width 21 height 10
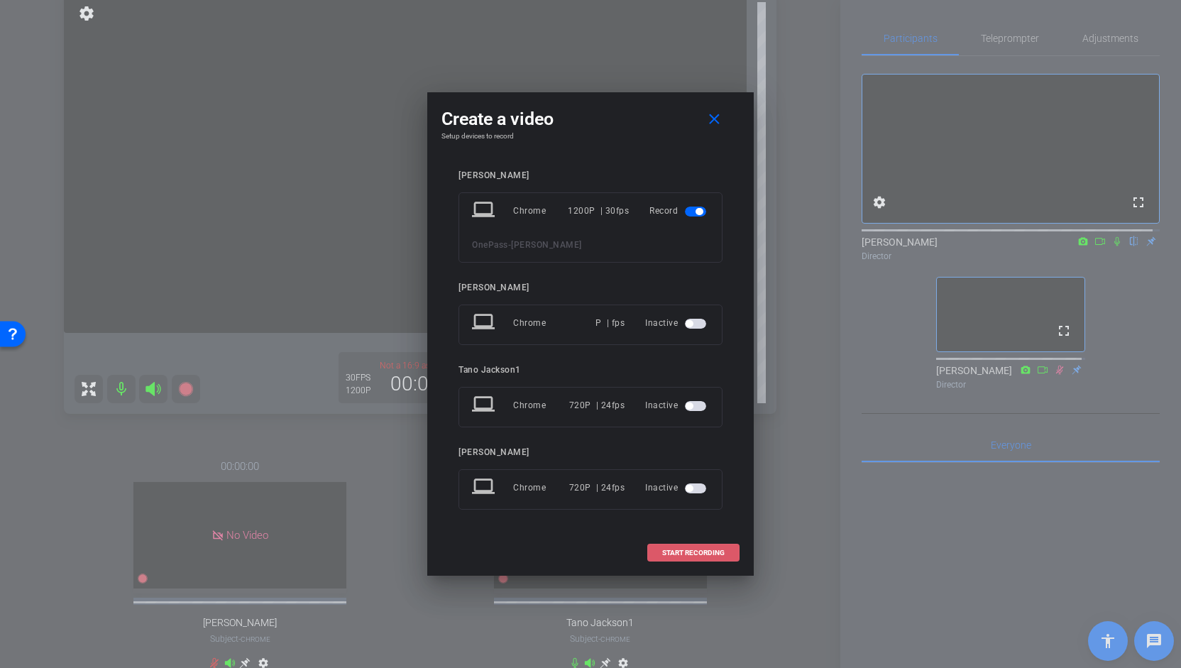
click at [692, 544] on span at bounding box center [693, 553] width 91 height 34
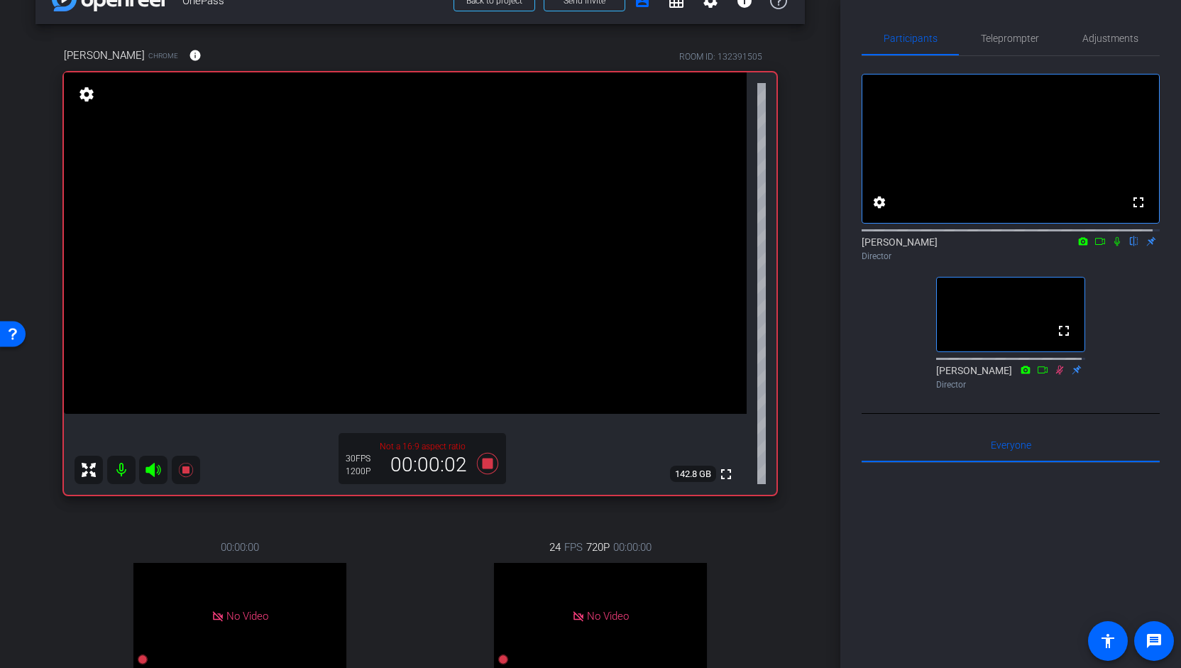
scroll to position [0, 0]
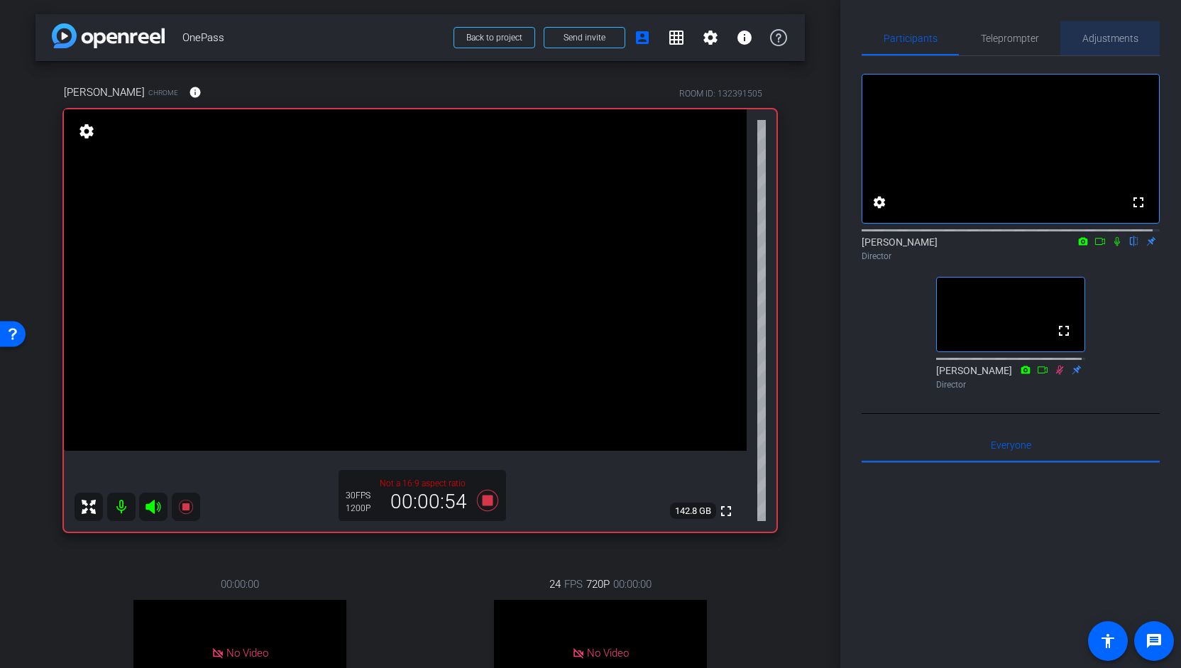
click at [1122, 36] on span "Adjustments" at bounding box center [1110, 38] width 56 height 10
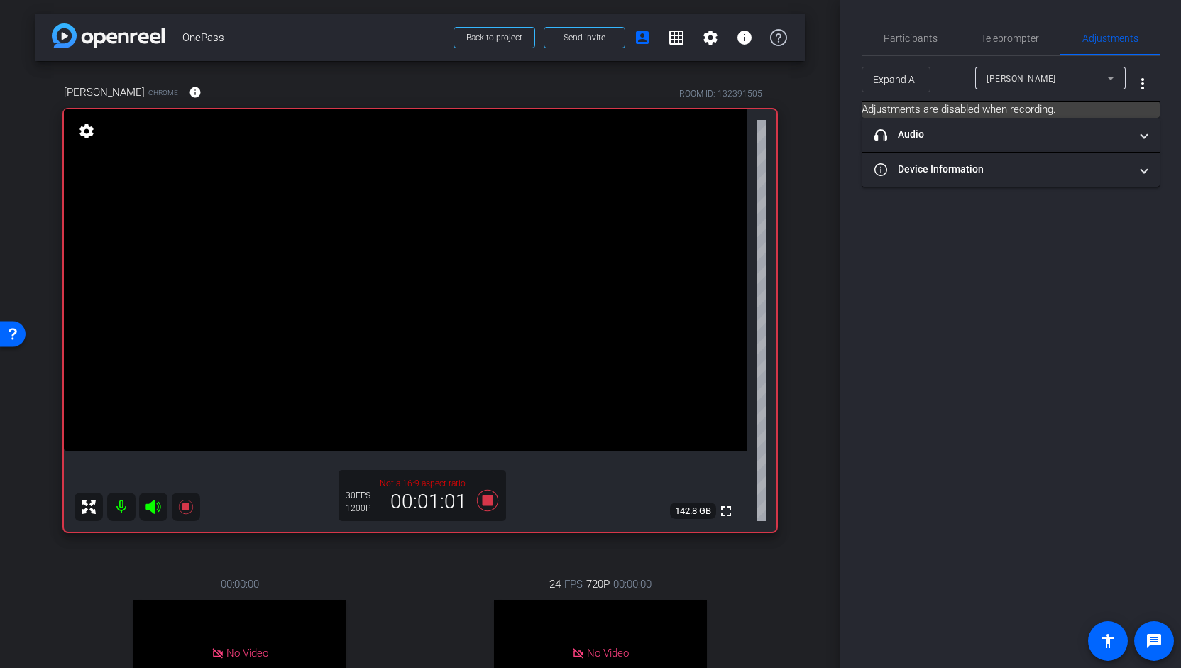
click at [1118, 82] on icon at bounding box center [1110, 78] width 17 height 17
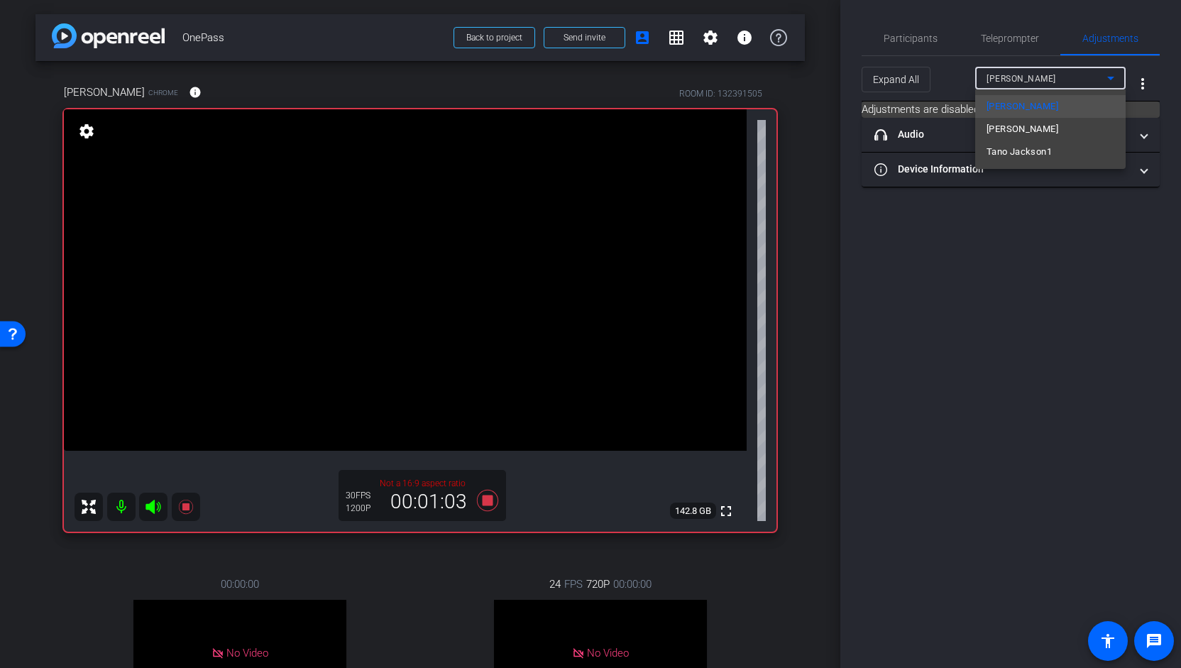
click at [901, 87] on div at bounding box center [590, 334] width 1181 height 668
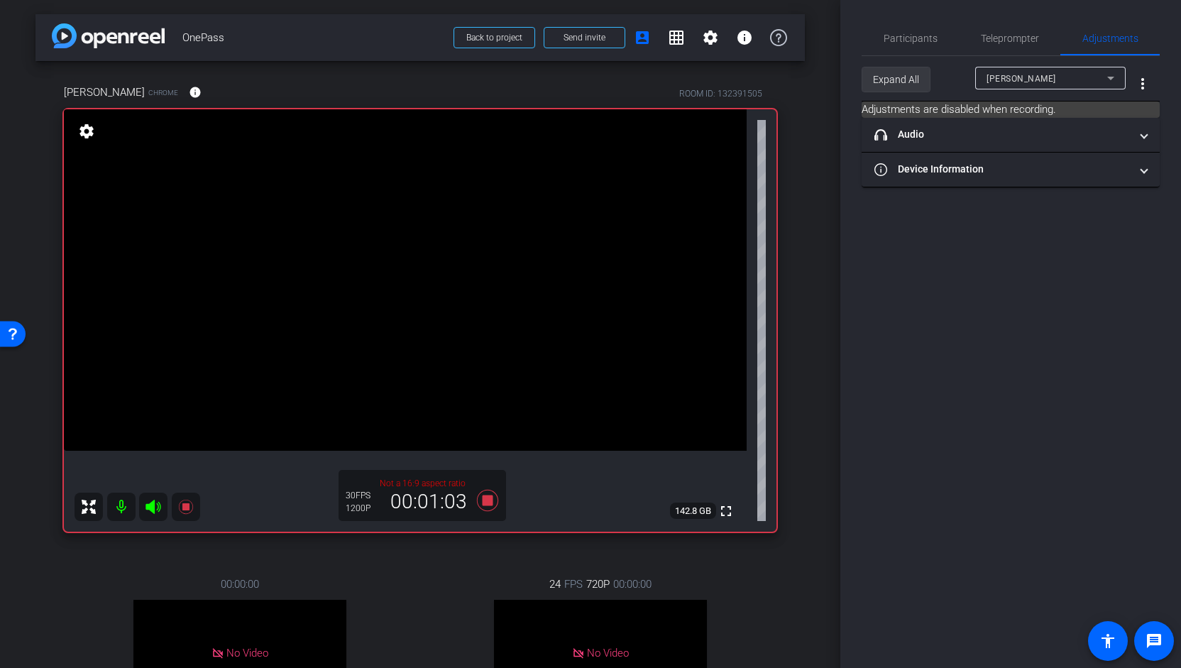
click at [904, 86] on span "Expand All" at bounding box center [896, 79] width 46 height 27
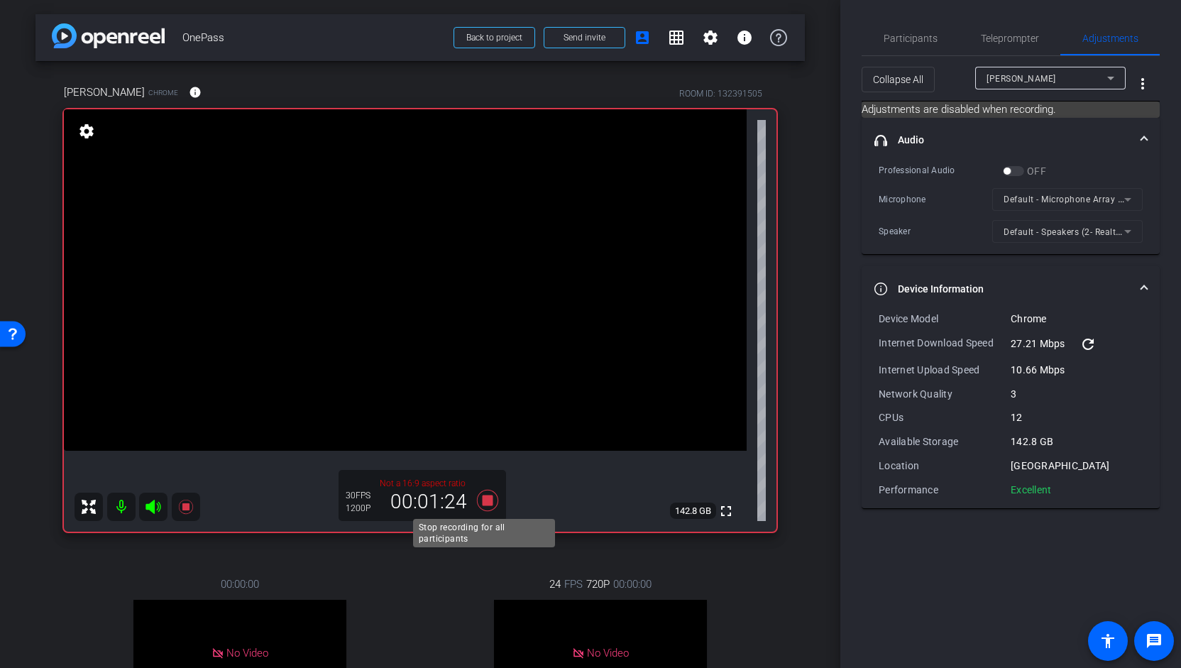
click at [487, 496] on icon at bounding box center [487, 500] width 21 height 21
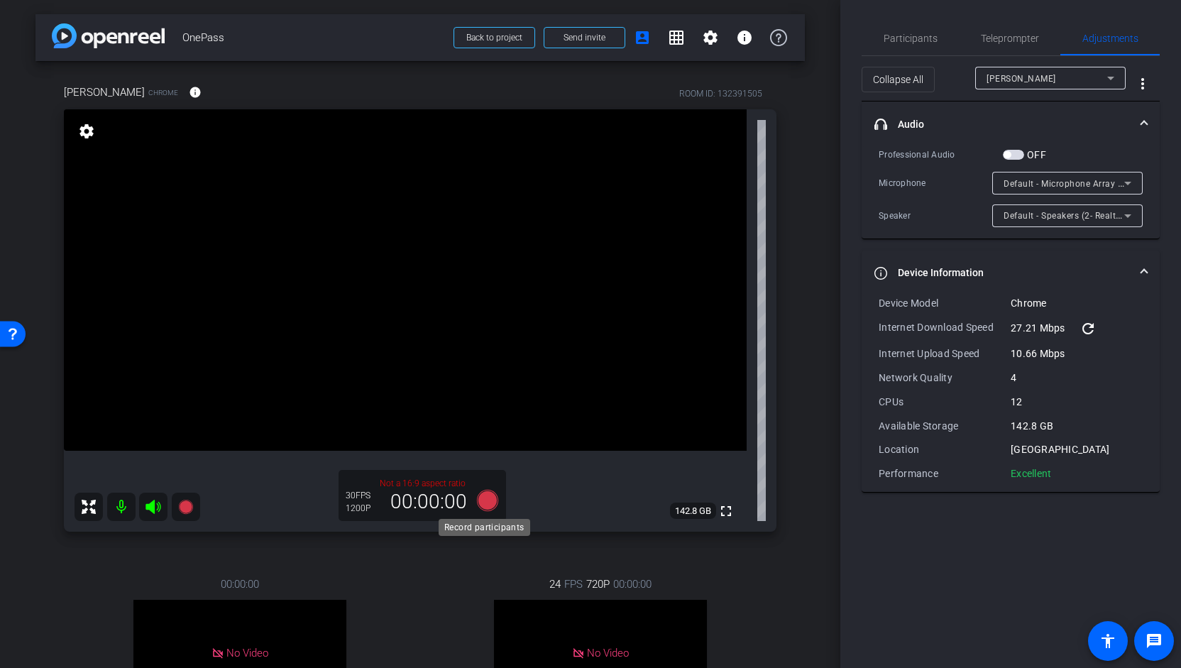
click at [483, 507] on icon at bounding box center [487, 500] width 21 height 21
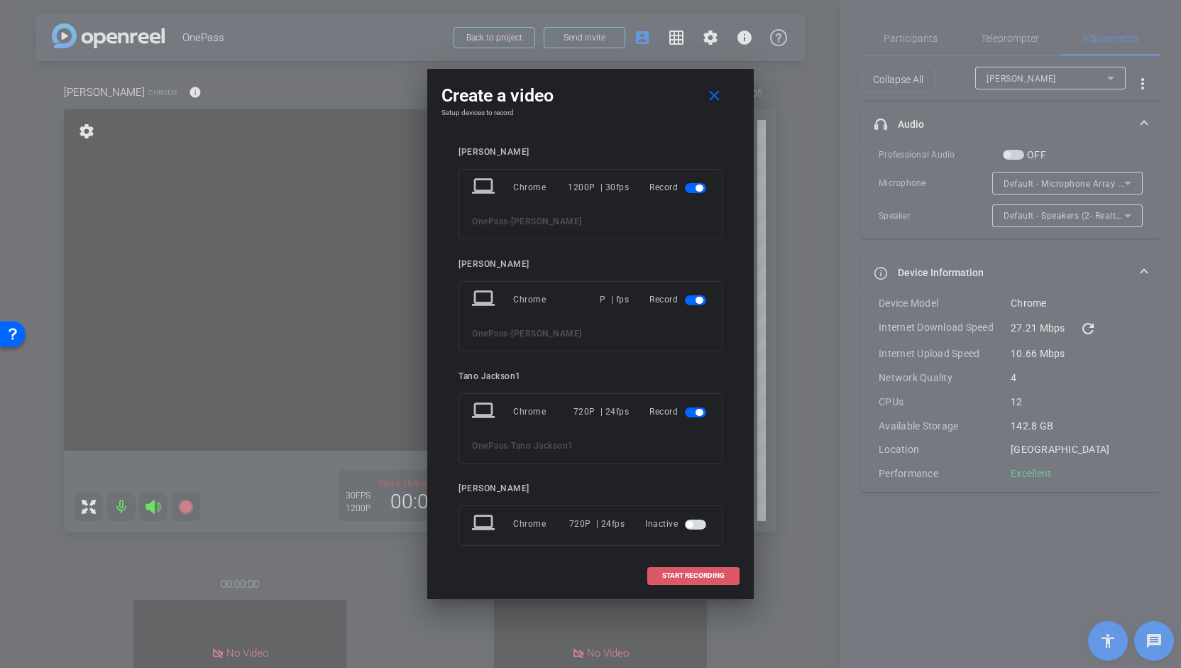
click at [680, 581] on span at bounding box center [693, 576] width 91 height 34
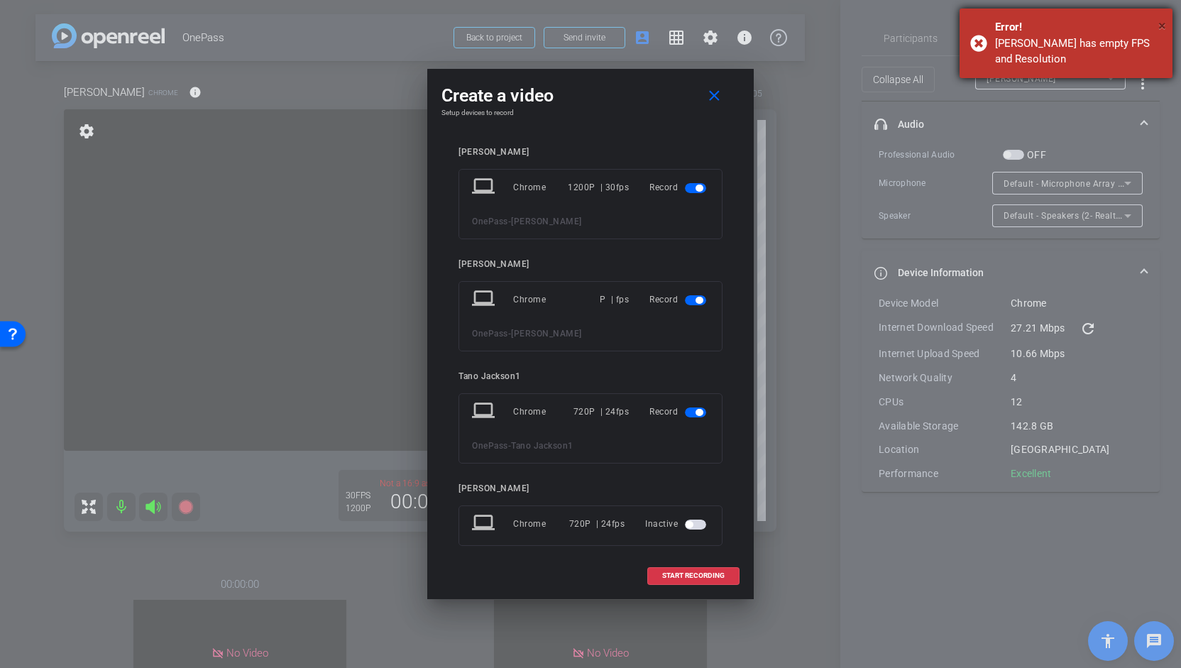
click at [1165, 21] on div "× Error! Alyssa Penizotto has empty FPS and Resolution" at bounding box center [1066, 44] width 213 height 70
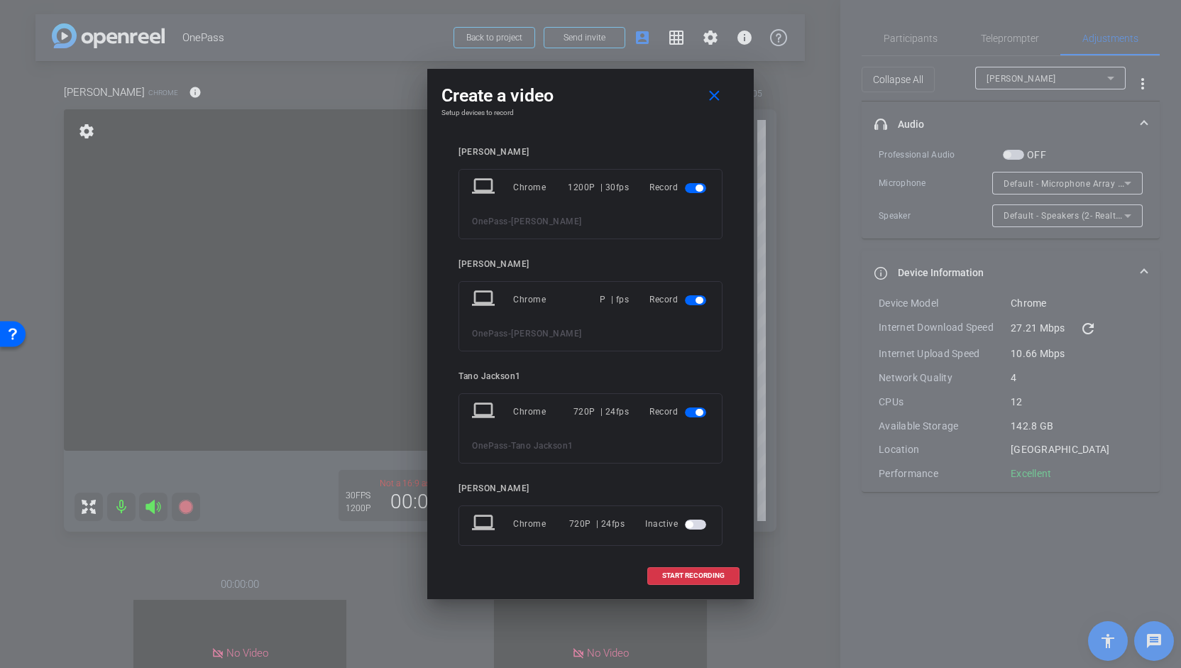
click at [707, 295] on div "laptop Chrome P | fps Record OnePass - Alyssa Penizotto" at bounding box center [590, 316] width 264 height 70
click at [696, 412] on span "button" at bounding box center [699, 412] width 7 height 7
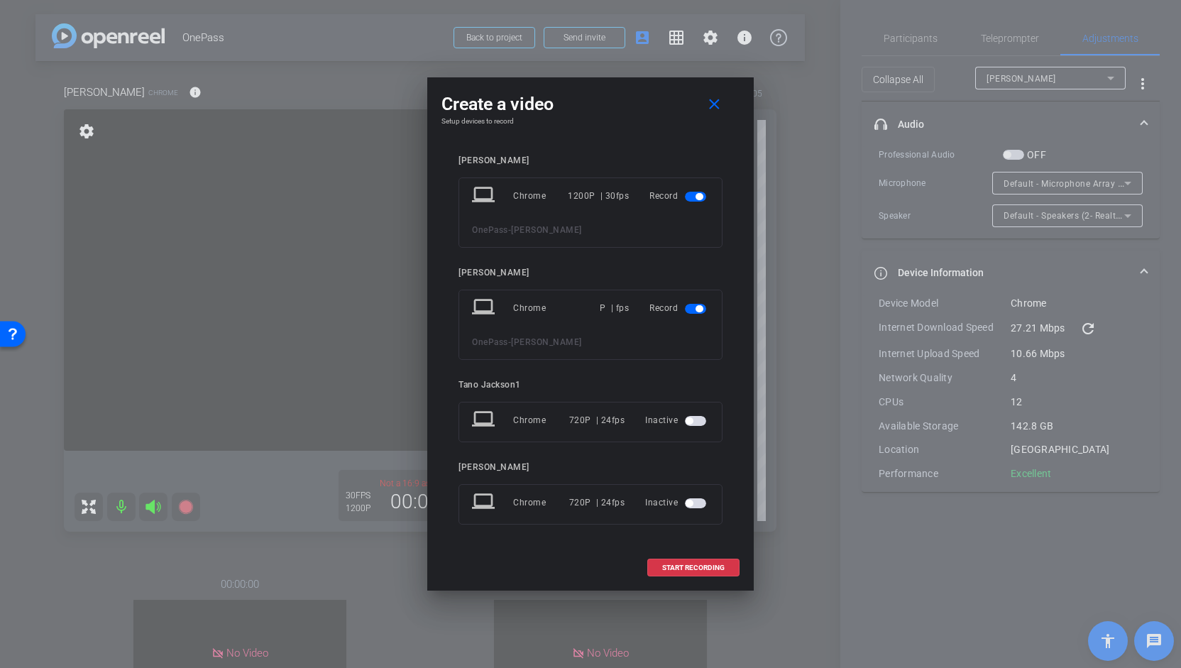
click at [694, 314] on mat-slide-toggle at bounding box center [697, 308] width 24 height 17
click at [693, 306] on span "button" at bounding box center [695, 309] width 21 height 10
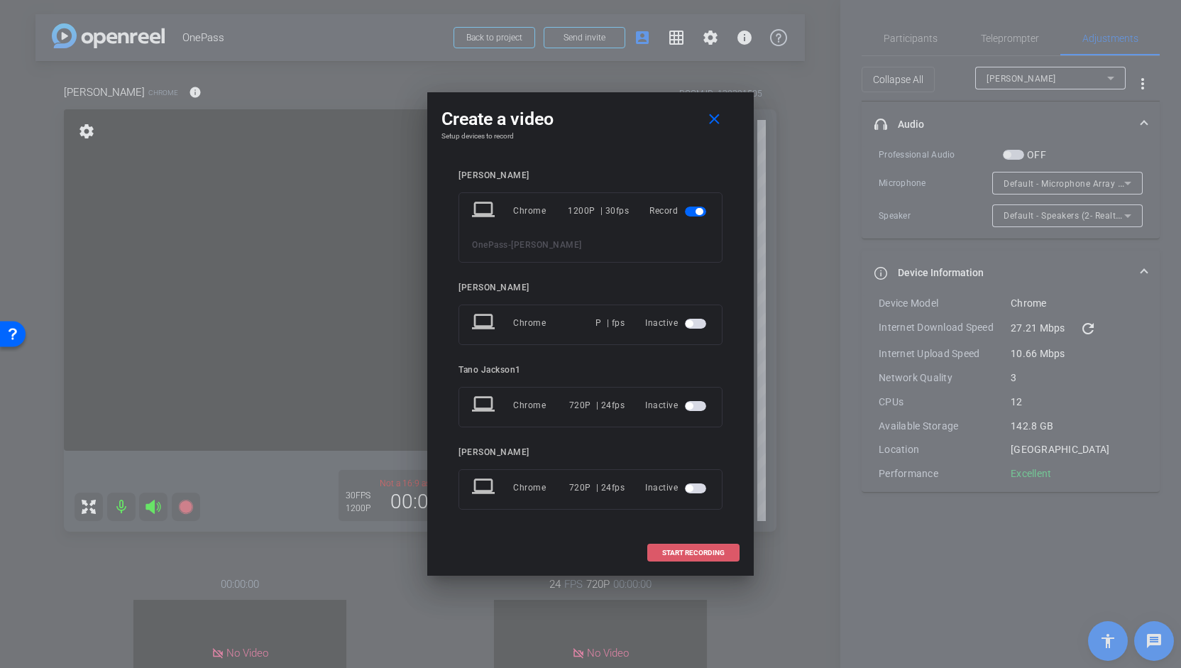
click at [704, 554] on span "START RECORDING" at bounding box center [693, 552] width 62 height 7
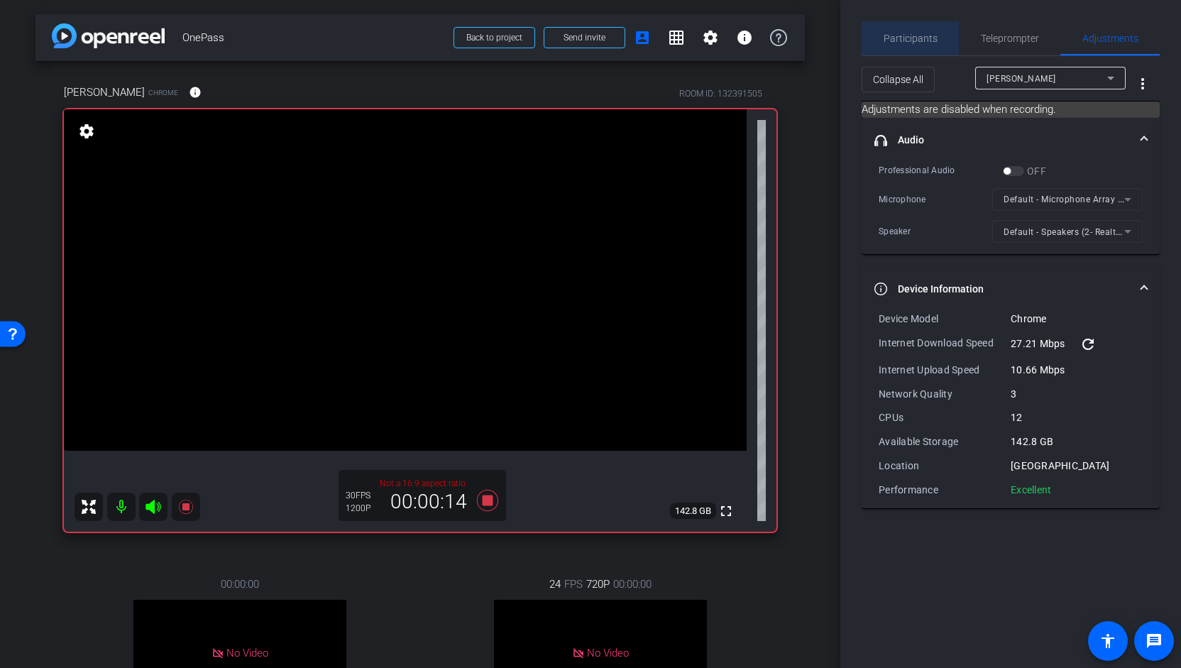
click at [926, 43] on span "Participants" at bounding box center [911, 38] width 54 height 10
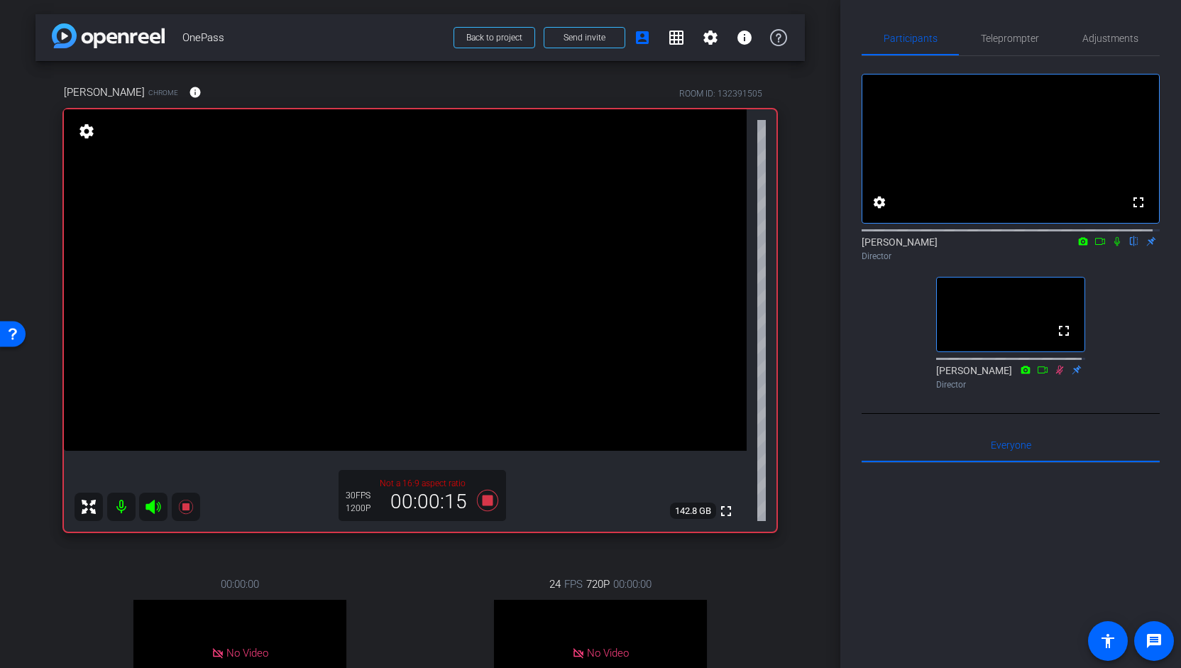
click at [1113, 246] on icon at bounding box center [1116, 241] width 11 height 10
click at [1114, 40] on span "Adjustments" at bounding box center [1110, 38] width 56 height 10
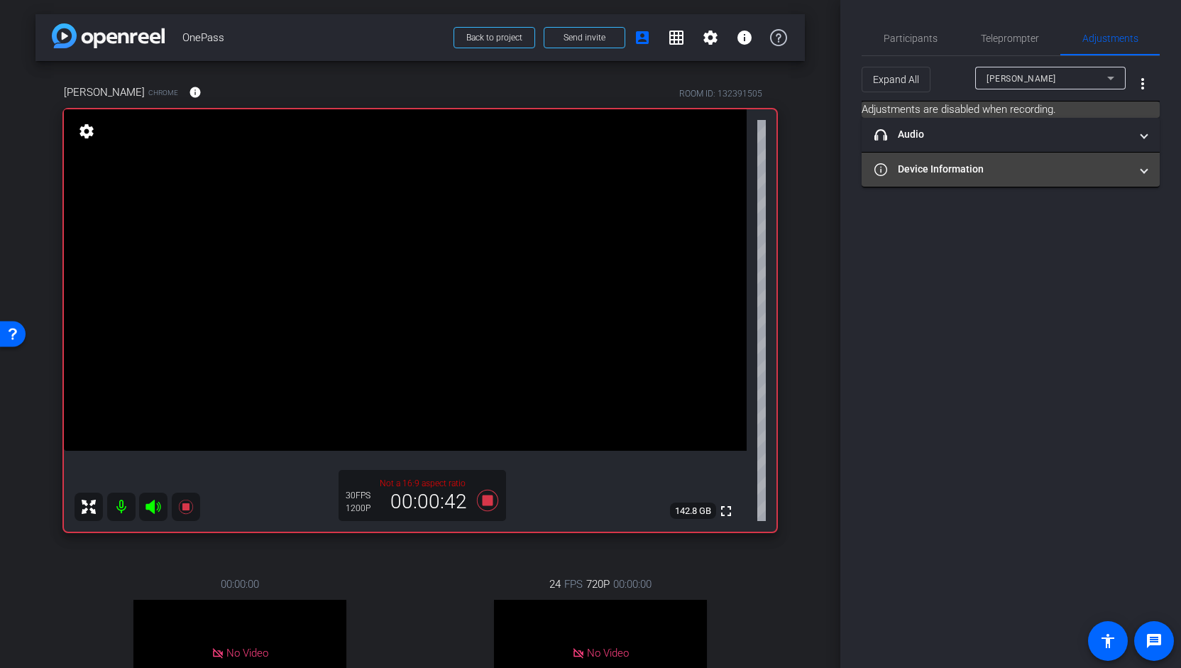
click at [1138, 172] on span "Device Information" at bounding box center [1007, 169] width 267 height 15
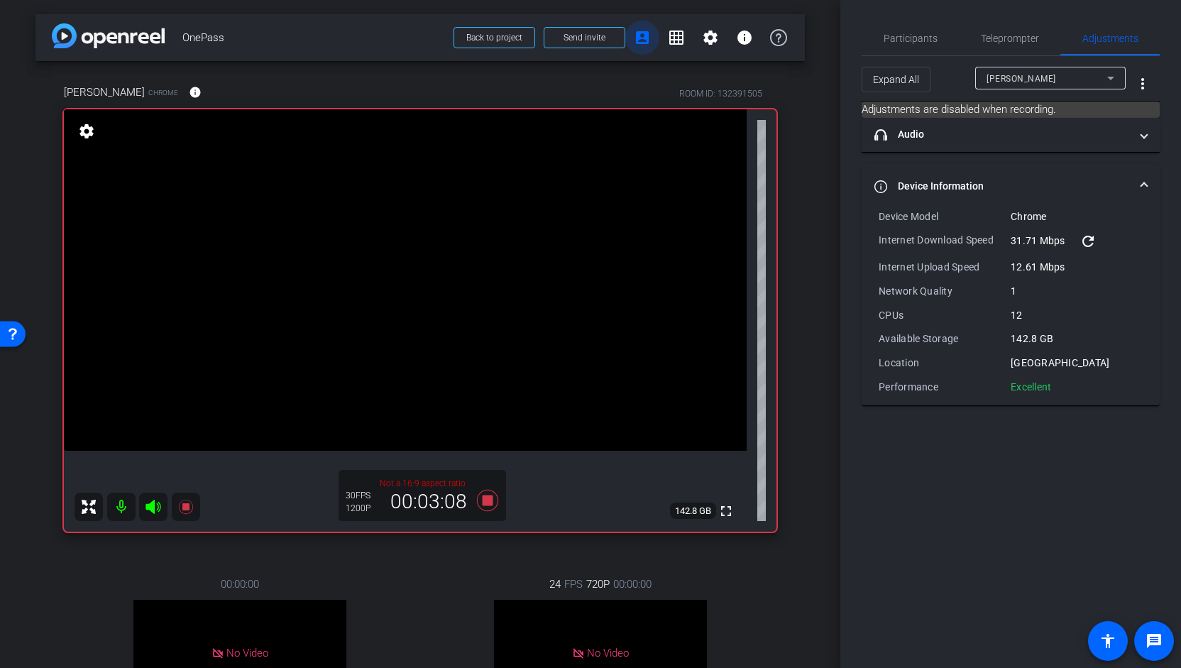
click at [638, 37] on mat-icon "account_box" at bounding box center [642, 37] width 17 height 17
click at [899, 37] on span "Participants" at bounding box center [911, 38] width 54 height 10
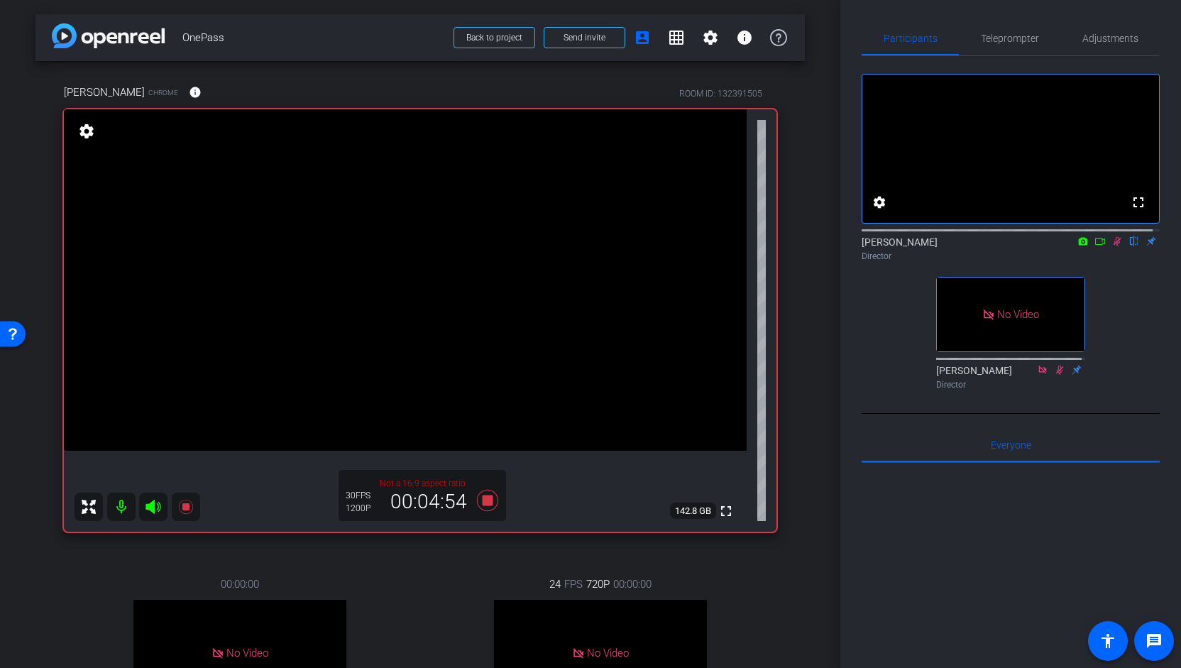
click at [1111, 246] on icon at bounding box center [1116, 241] width 11 height 10
click at [850, 335] on div "Participants Teleprompter Adjustments fullscreen settings Christie Cobb flip Di…" at bounding box center [1010, 334] width 341 height 668
click at [488, 510] on icon at bounding box center [488, 501] width 34 height 26
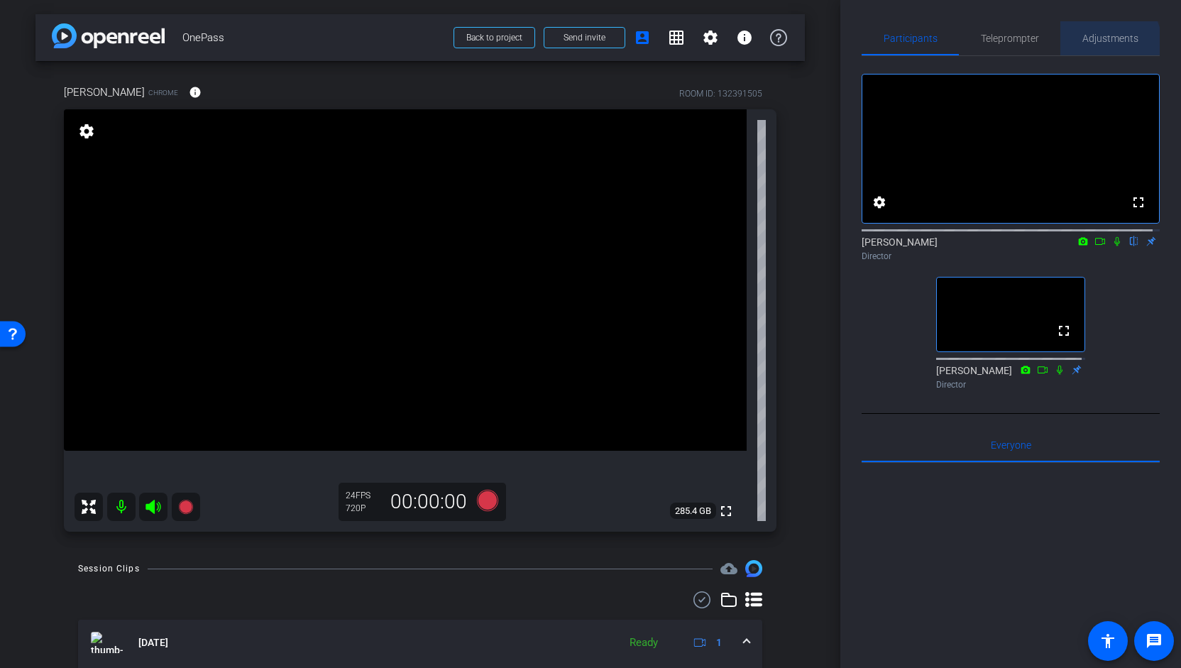
click at [1086, 48] on span "Adjustments" at bounding box center [1110, 38] width 56 height 34
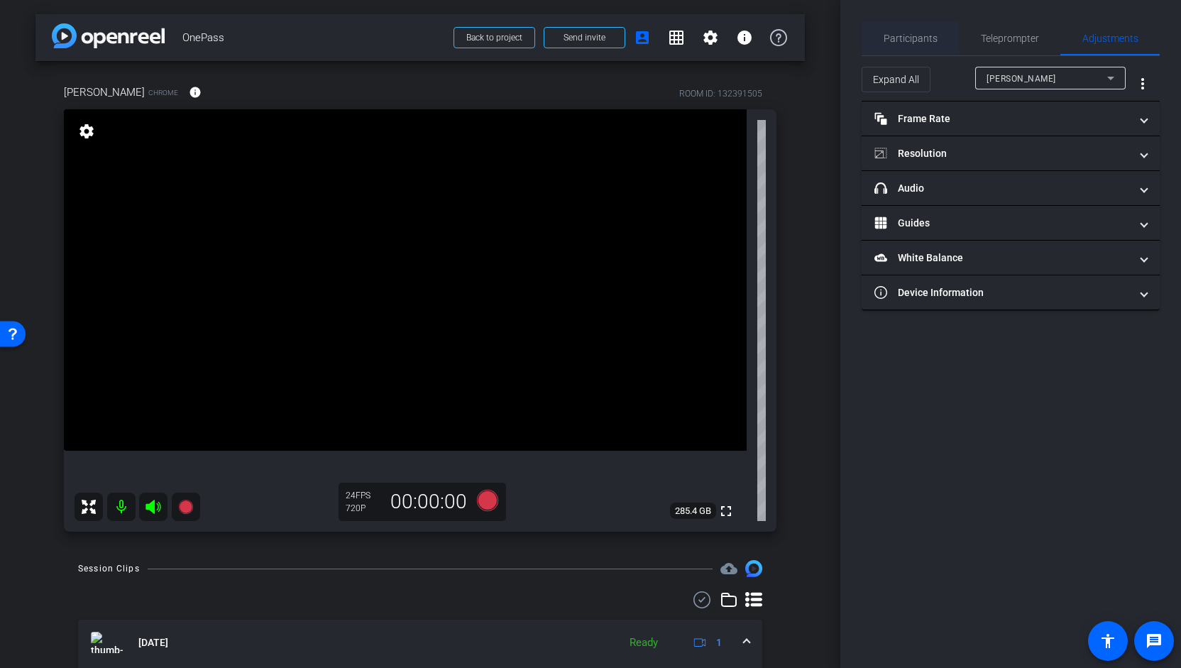
click at [932, 46] on span "Participants" at bounding box center [911, 38] width 54 height 34
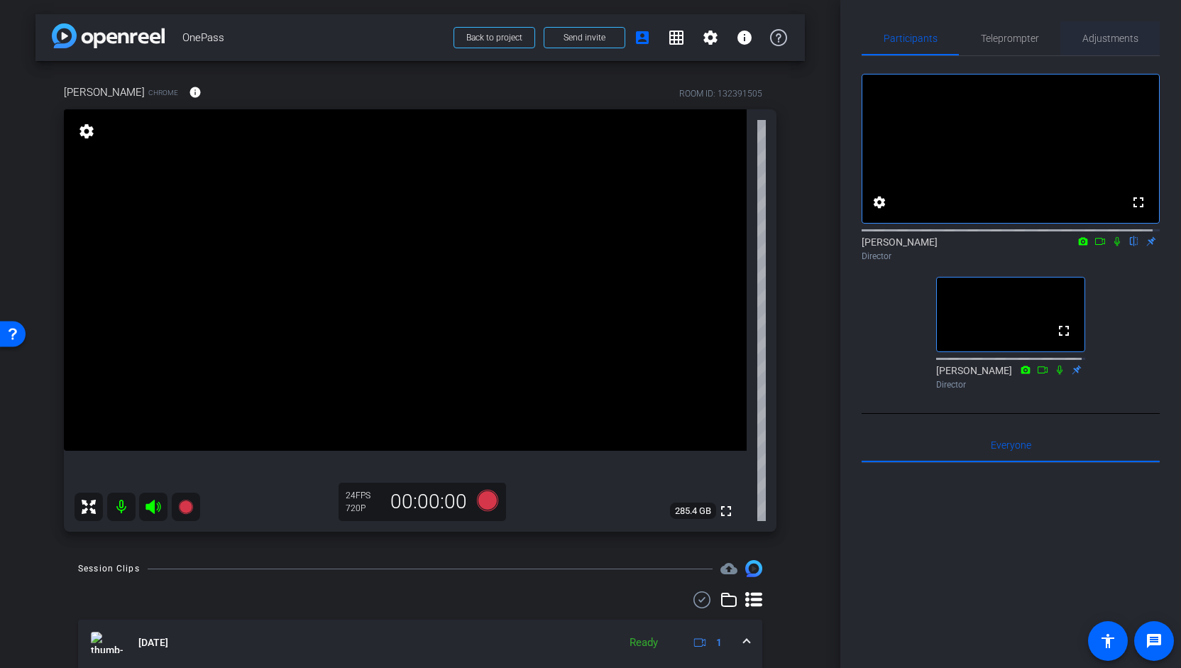
click at [1119, 40] on span "Adjustments" at bounding box center [1110, 38] width 56 height 10
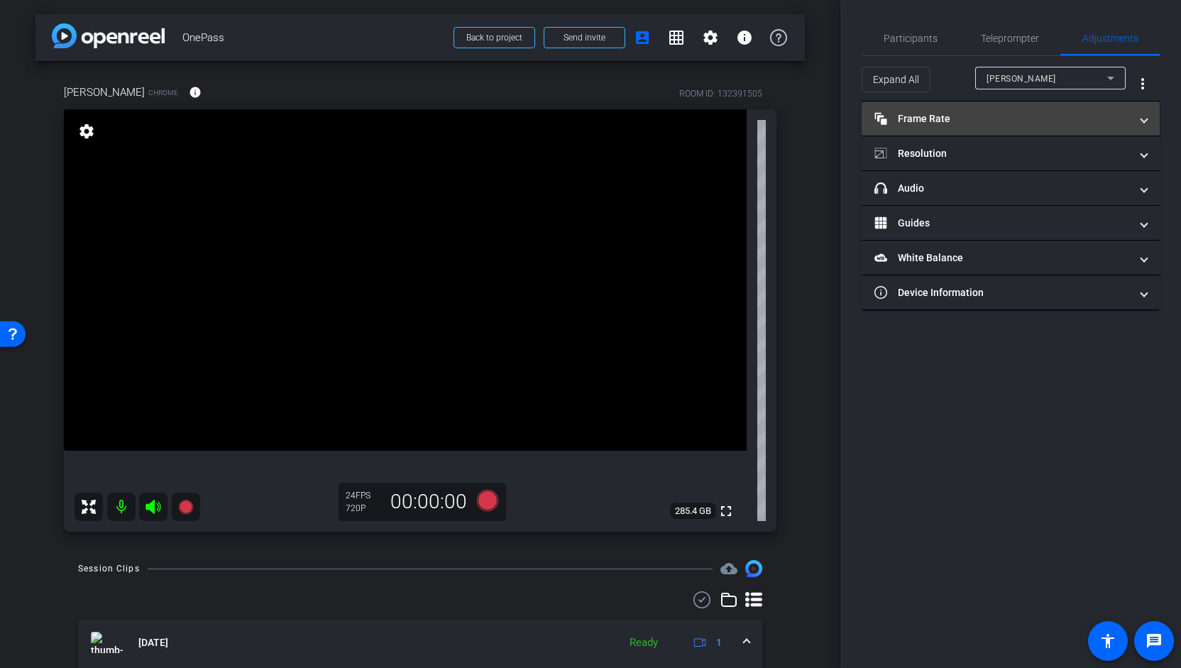
click at [1137, 124] on span "Frame Rate Frame Rate" at bounding box center [1007, 118] width 267 height 15
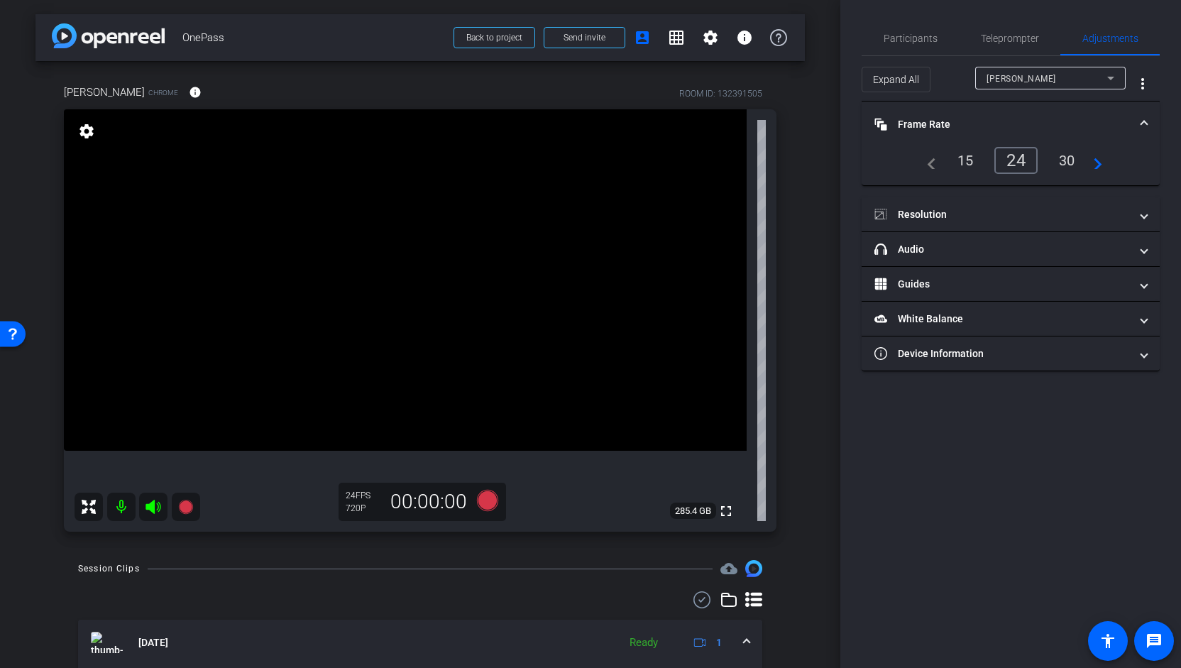
click at [1097, 159] on mat-icon "navigate_next" at bounding box center [1093, 160] width 17 height 17
click at [1102, 165] on mat-icon "navigate_next" at bounding box center [1093, 160] width 17 height 17
click at [937, 165] on div "navigate_before 24 30 60 navigate_next" at bounding box center [1011, 160] width 184 height 27
click at [928, 167] on mat-icon "navigate_before" at bounding box center [927, 160] width 17 height 17
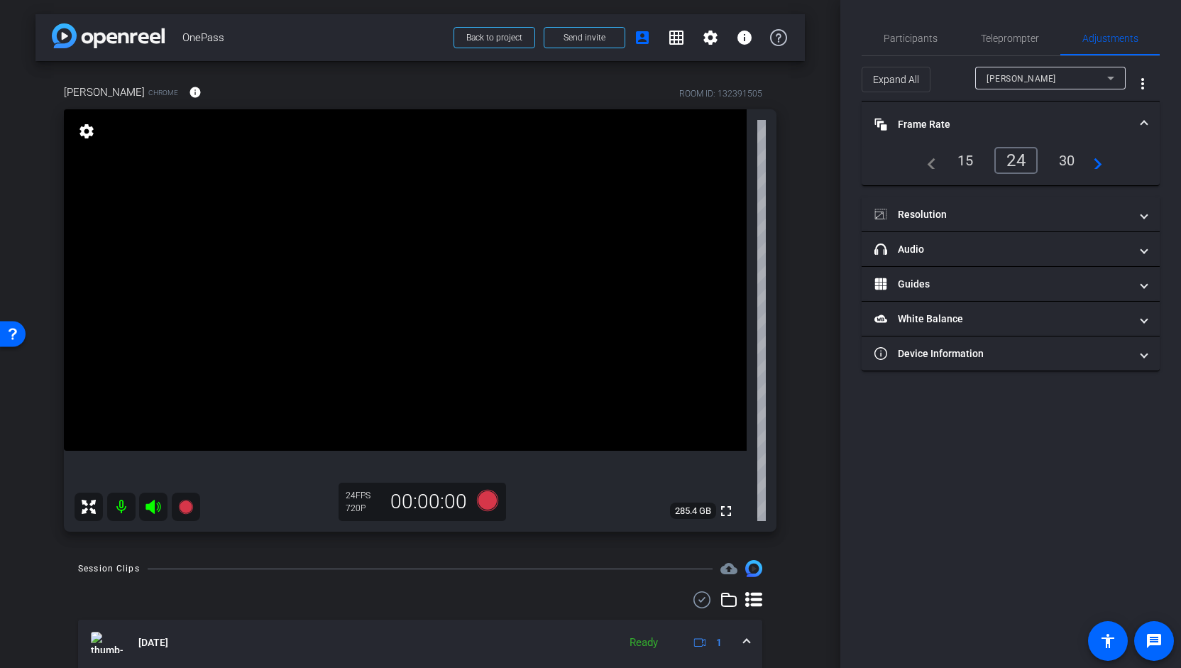
click at [1119, 82] on icon at bounding box center [1110, 78] width 17 height 17
click at [1146, 216] on div at bounding box center [590, 334] width 1181 height 668
click at [1146, 216] on span at bounding box center [1144, 214] width 6 height 15
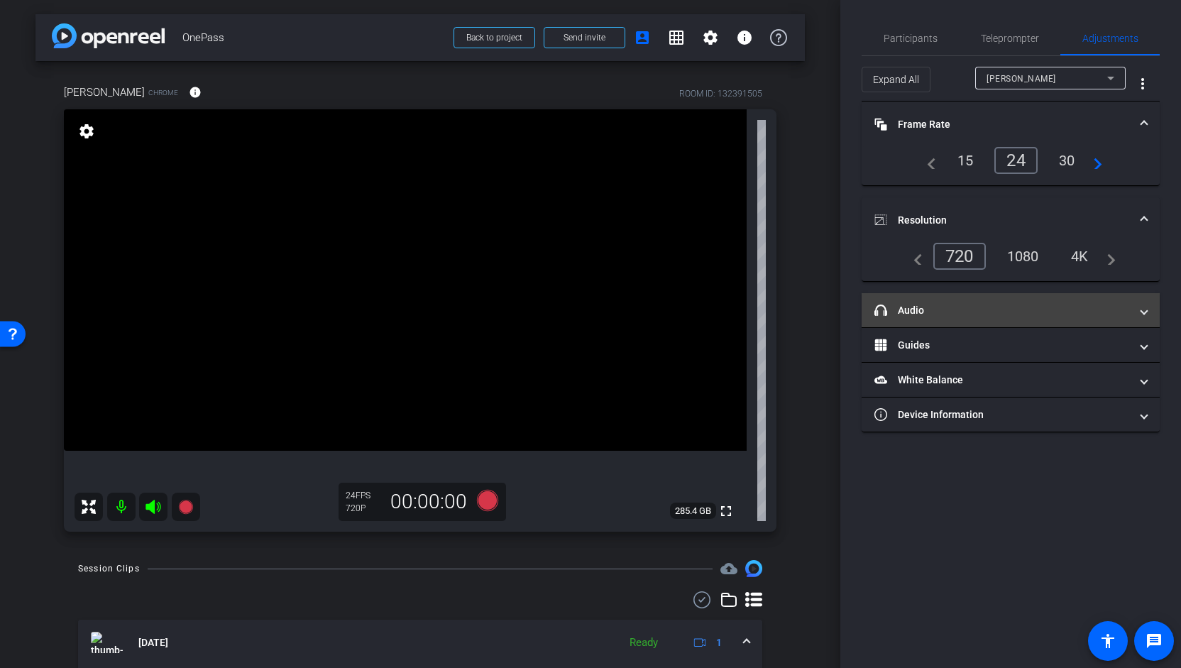
click at [1136, 320] on mat-expansion-panel-header "headphone icon Audio" at bounding box center [1011, 310] width 298 height 34
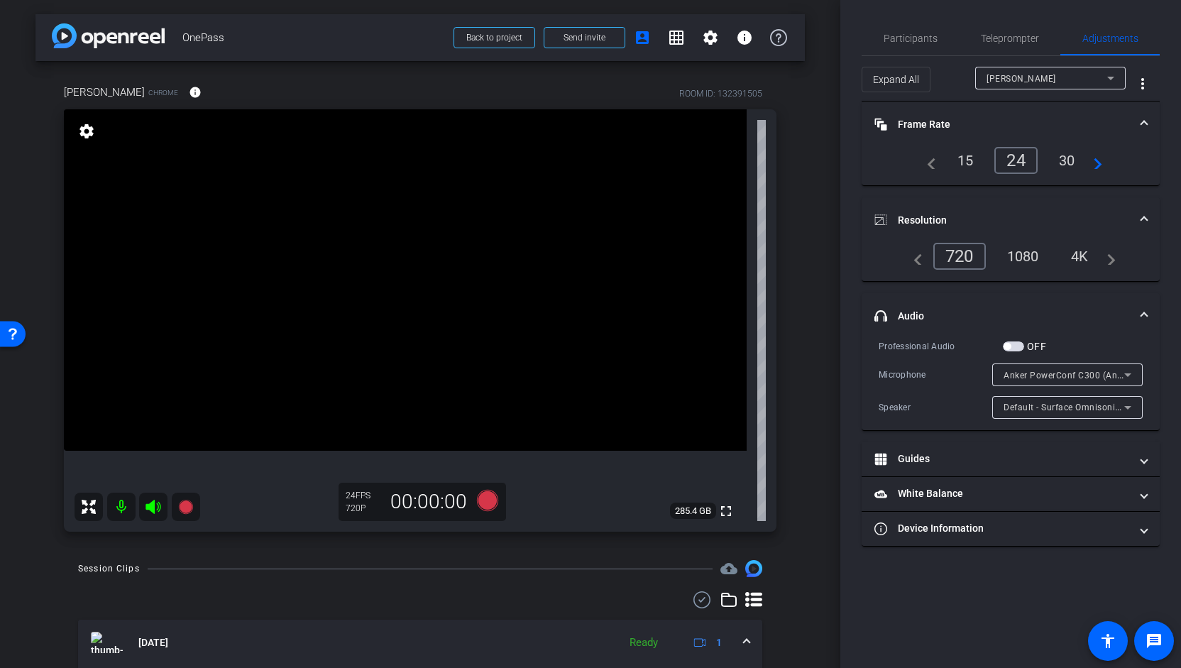
click at [1148, 314] on mat-expansion-panel-header "headphone icon Audio" at bounding box center [1011, 315] width 298 height 45
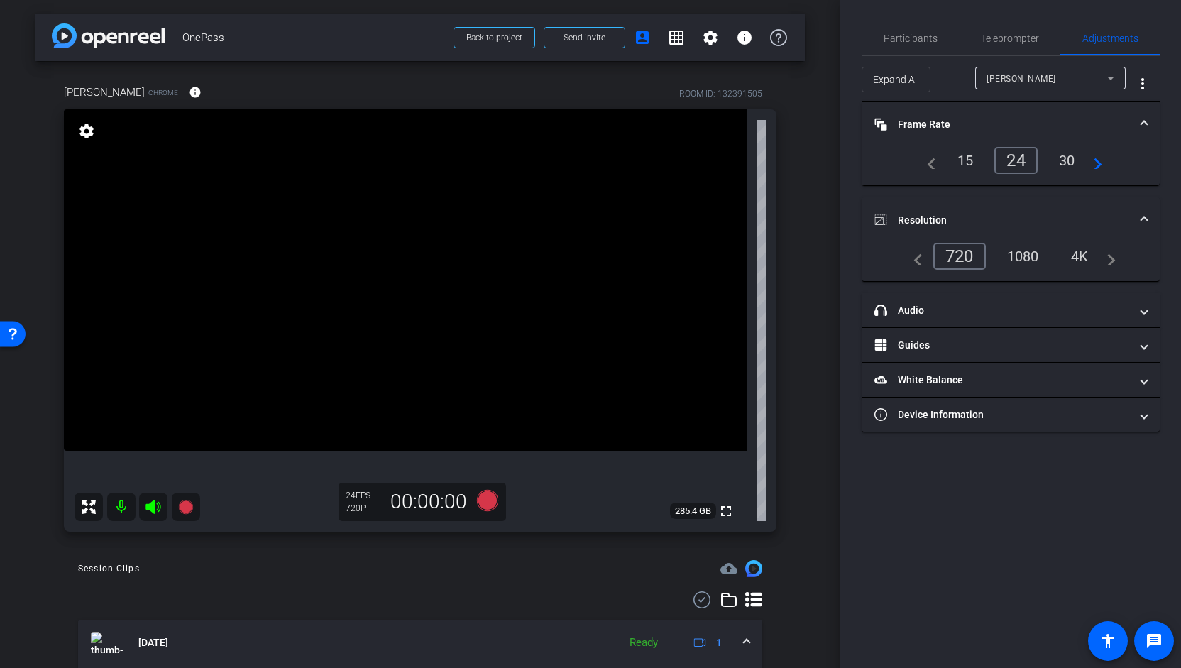
click at [1153, 214] on mat-expansion-panel-header "Resolution" at bounding box center [1011, 219] width 298 height 45
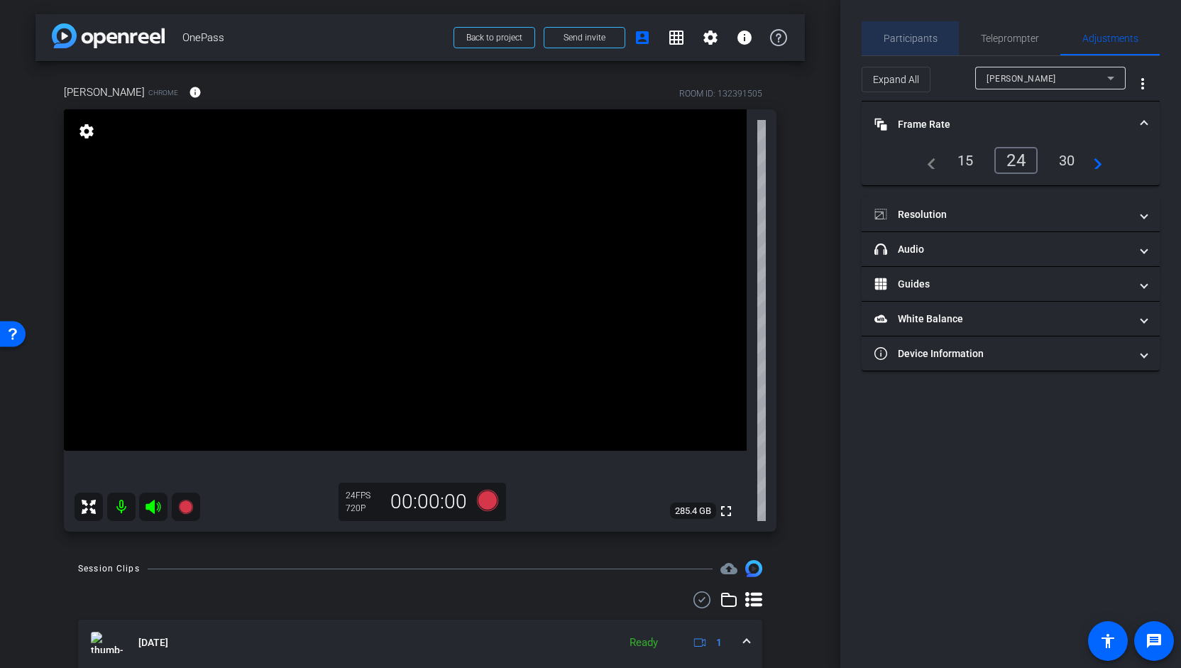
click at [919, 46] on span "Participants" at bounding box center [911, 38] width 54 height 34
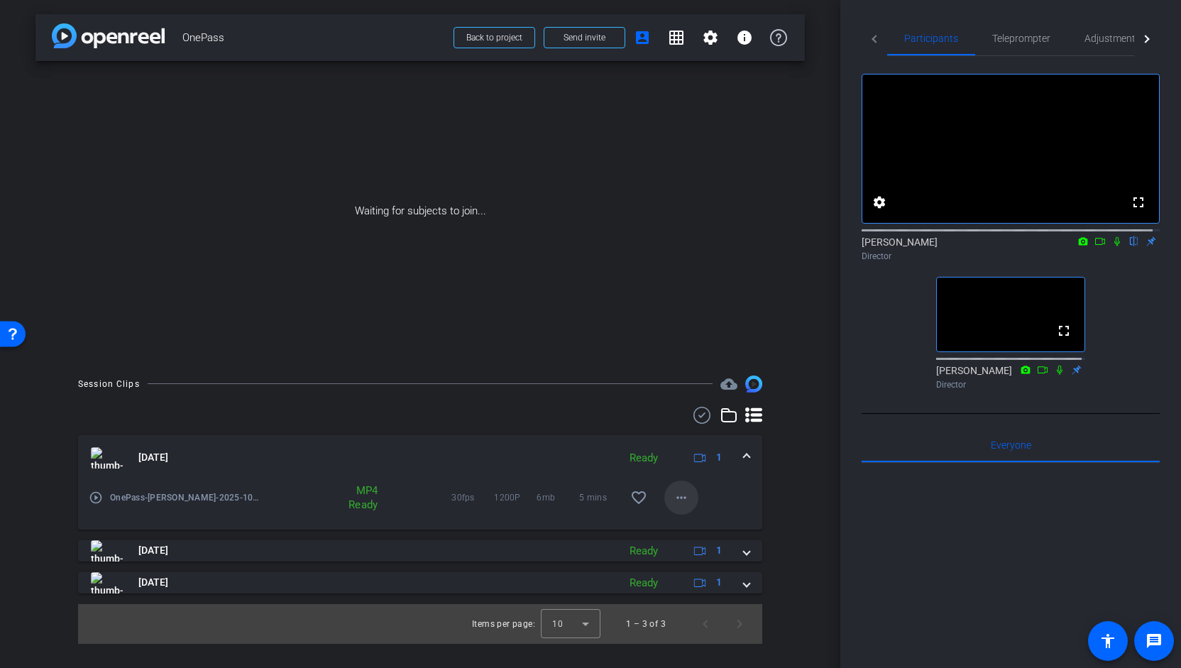
click at [691, 505] on span at bounding box center [681, 497] width 34 height 34
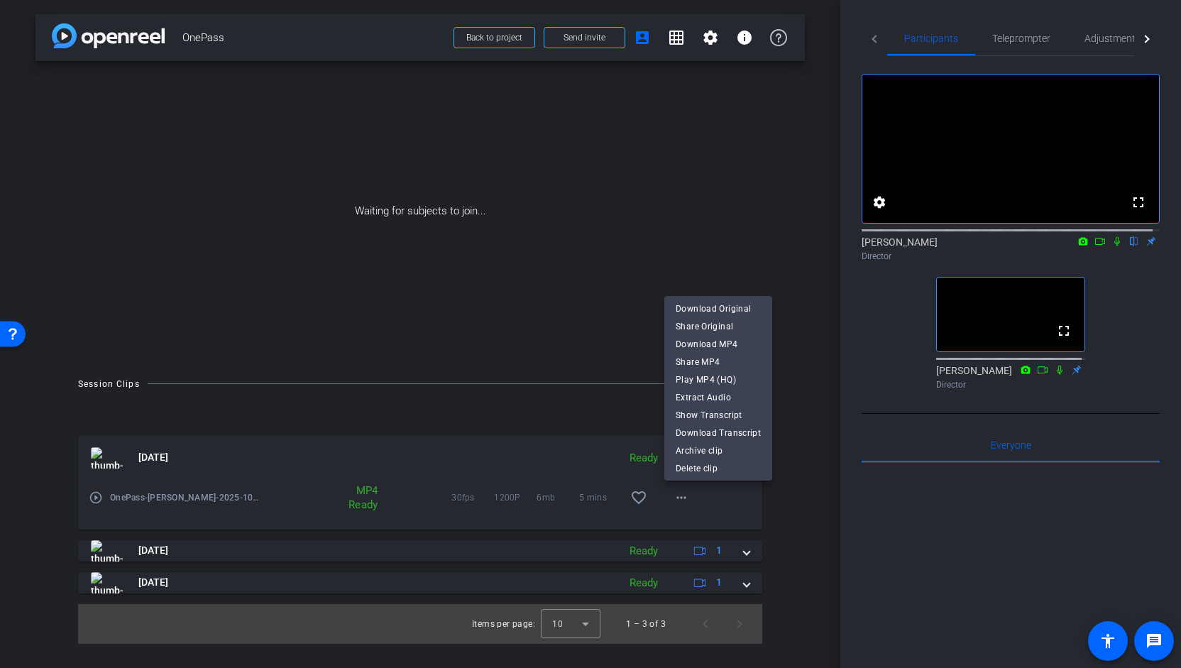
click at [573, 204] on div at bounding box center [590, 334] width 1181 height 668
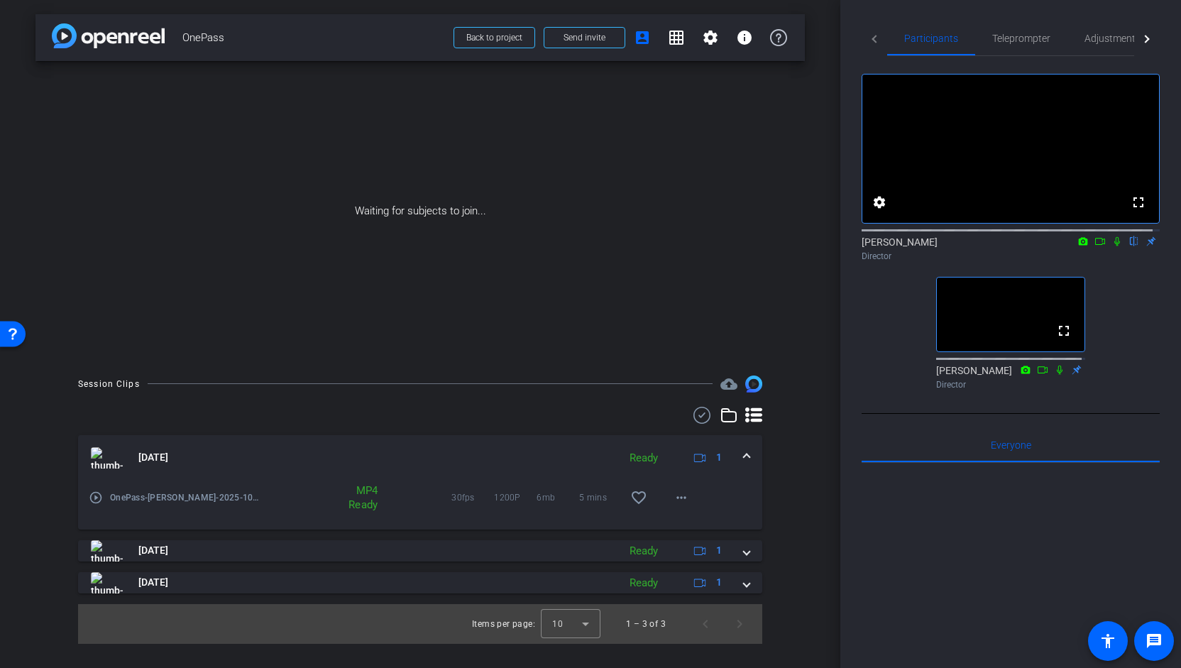
click at [1094, 246] on icon at bounding box center [1099, 241] width 11 height 10
click at [1116, 248] on mat-icon at bounding box center [1117, 241] width 17 height 13
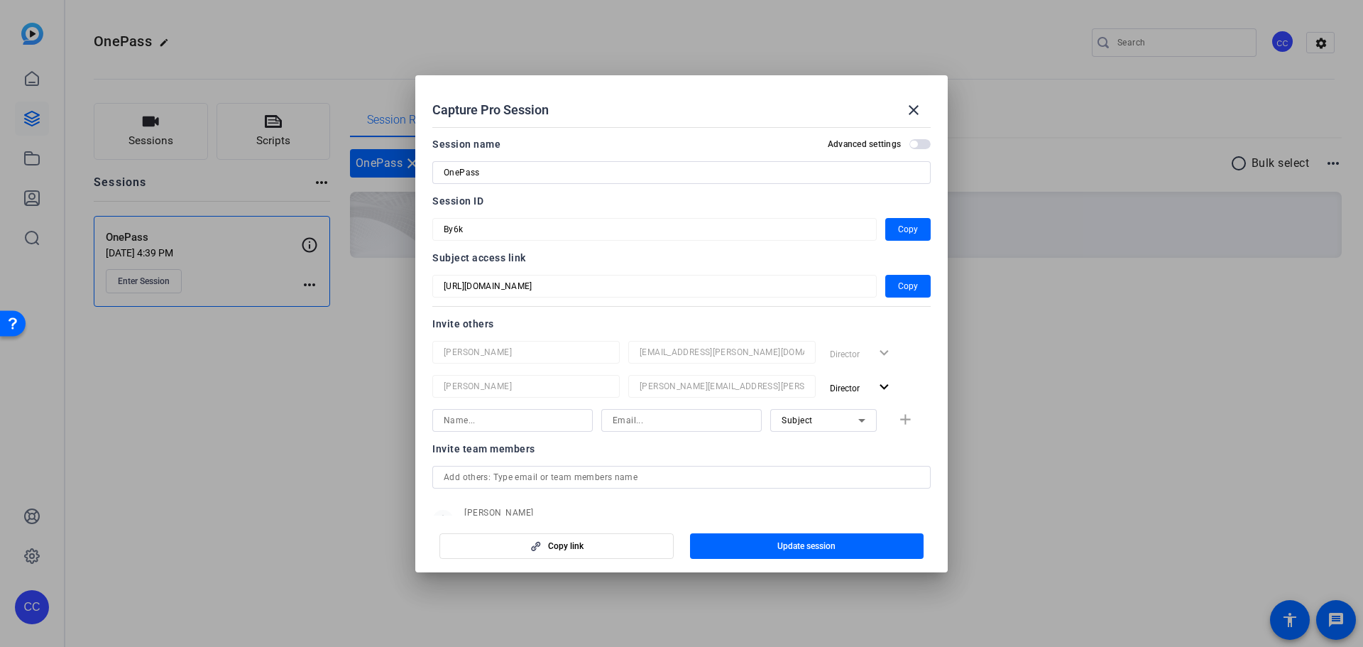
click at [917, 101] on mat-icon "close" at bounding box center [913, 109] width 17 height 17
